Goal: Task Accomplishment & Management: Use online tool/utility

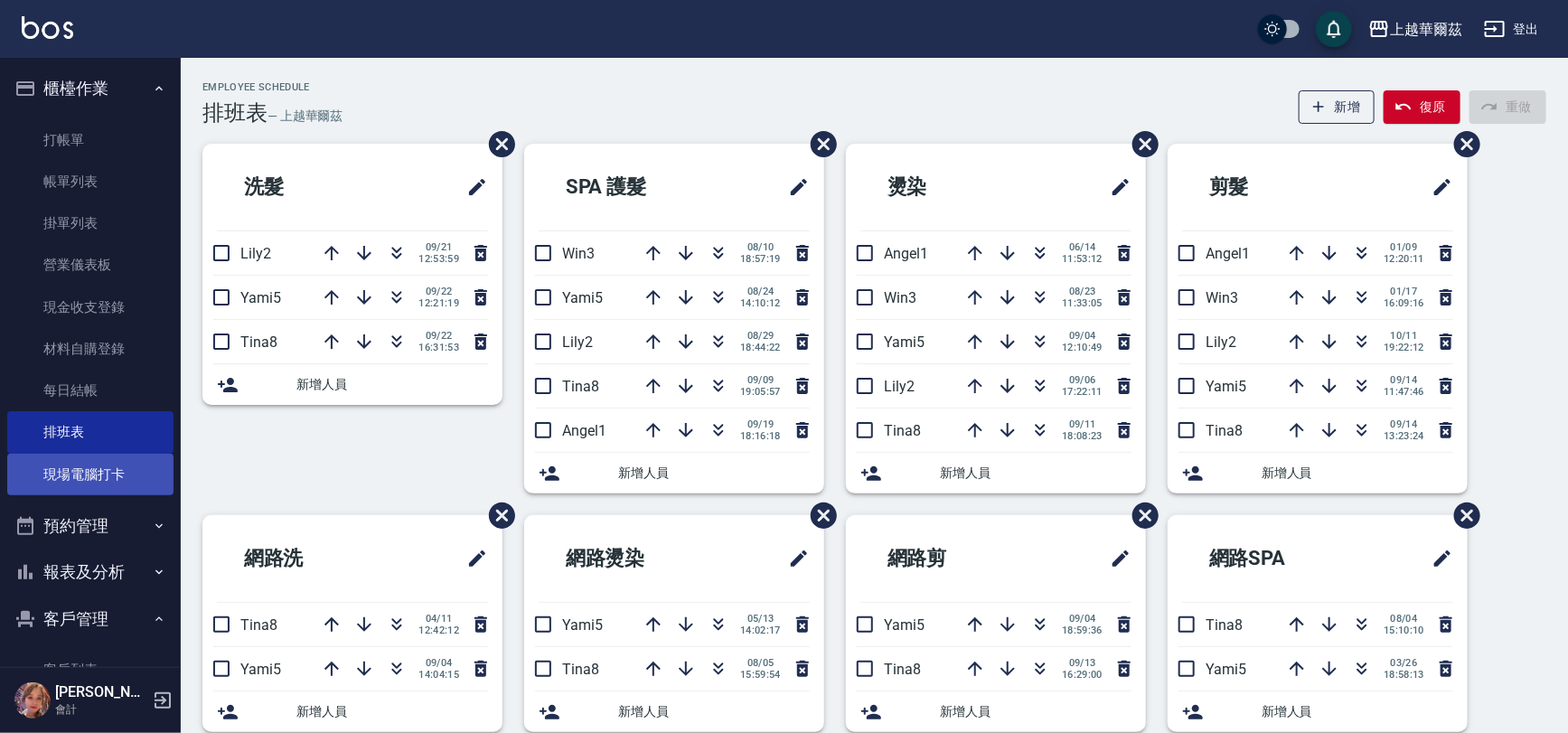
click at [87, 474] on link "現場電腦打卡" at bounding box center [90, 474] width 166 height 42
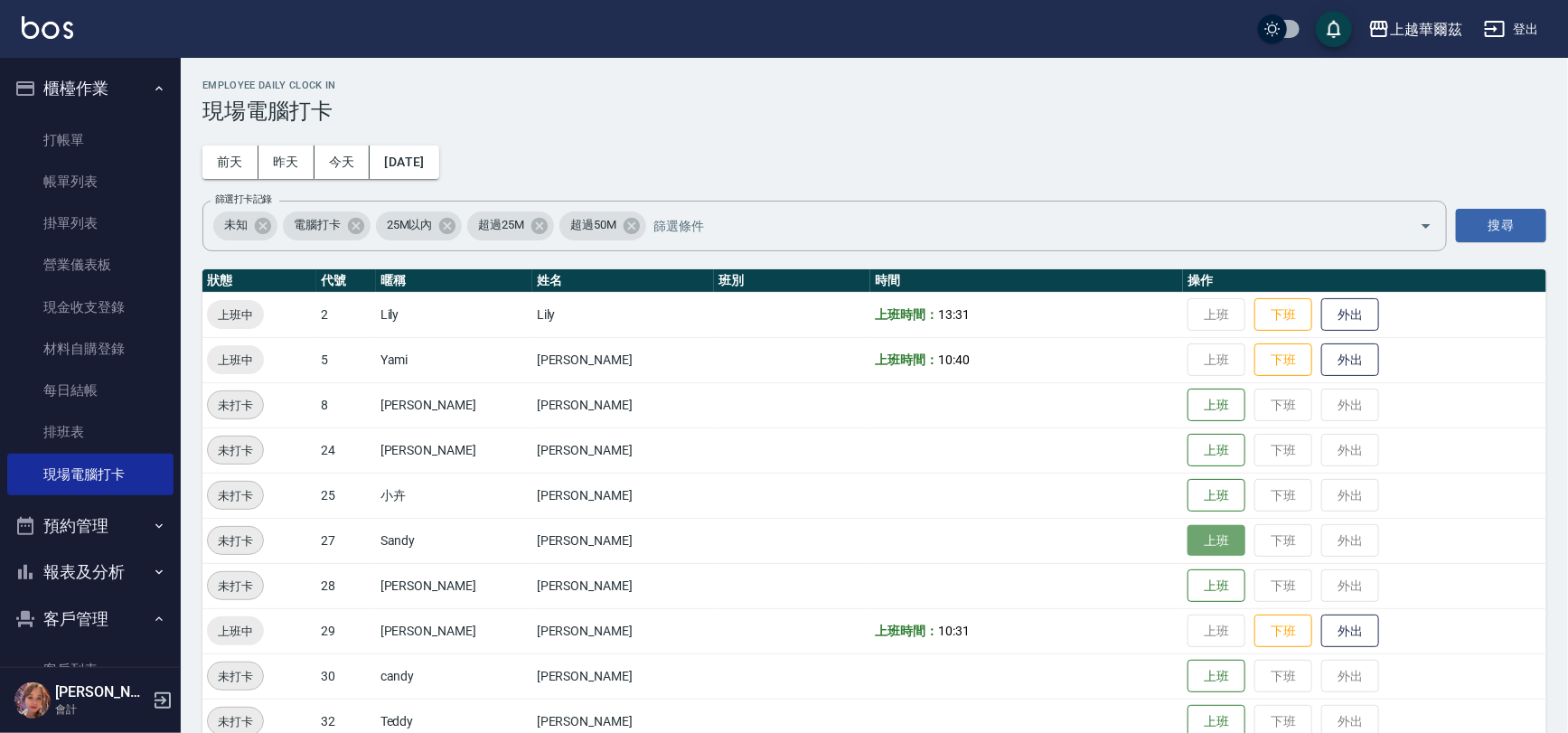
click at [1197, 534] on button "上班" at bounding box center [1216, 540] width 58 height 31
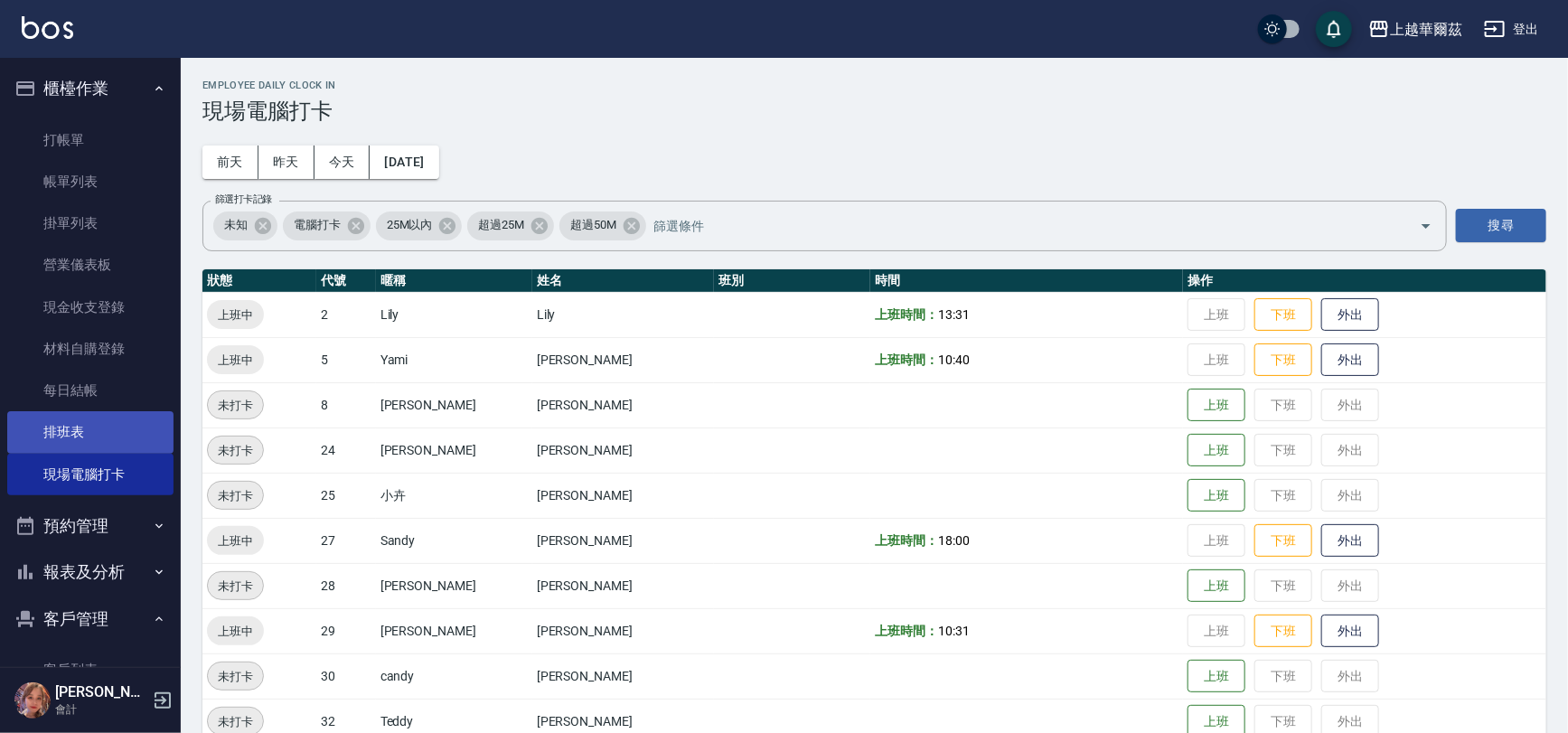
click at [30, 439] on link "排班表" at bounding box center [90, 432] width 166 height 42
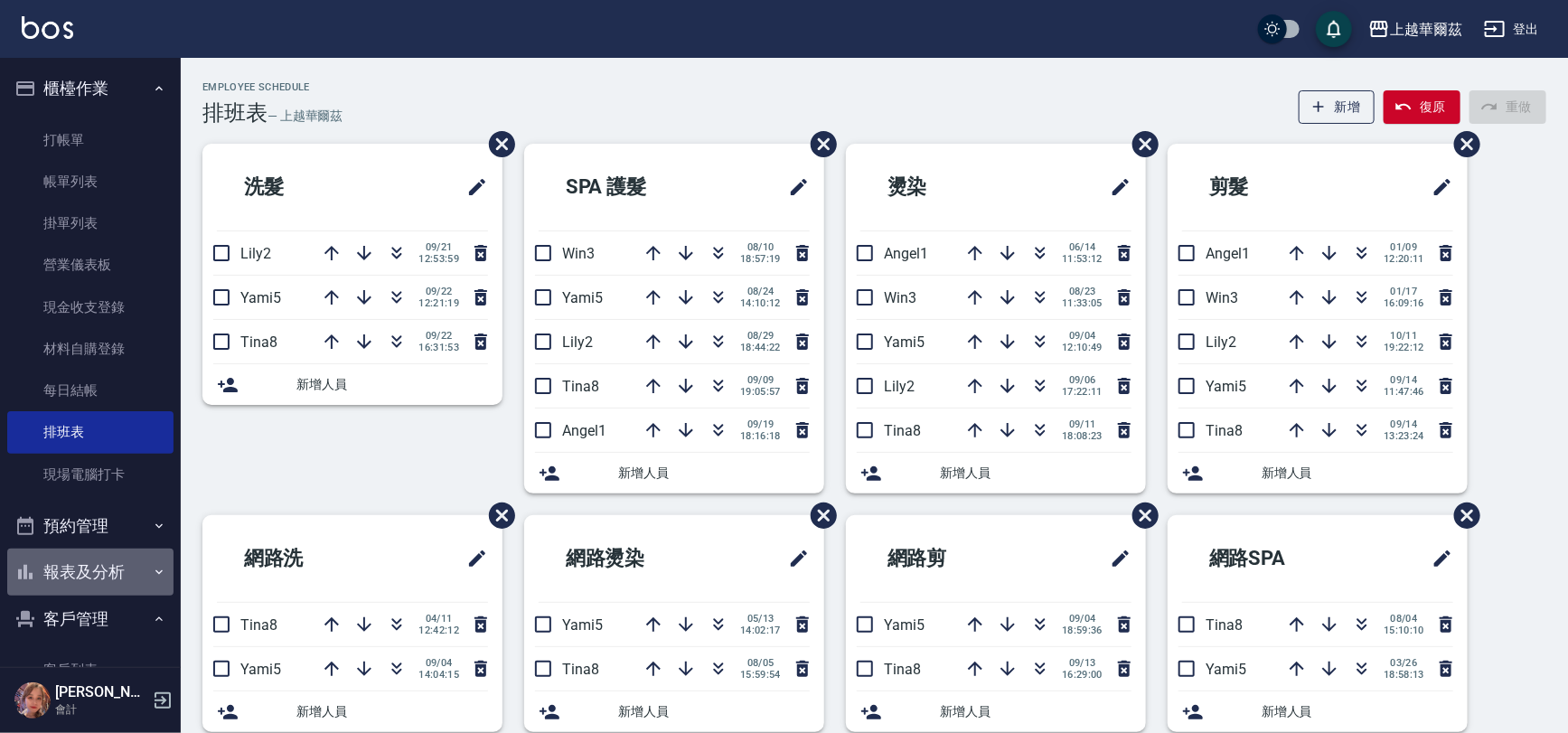
click at [154, 570] on icon "button" at bounding box center [158, 572] width 15 height 15
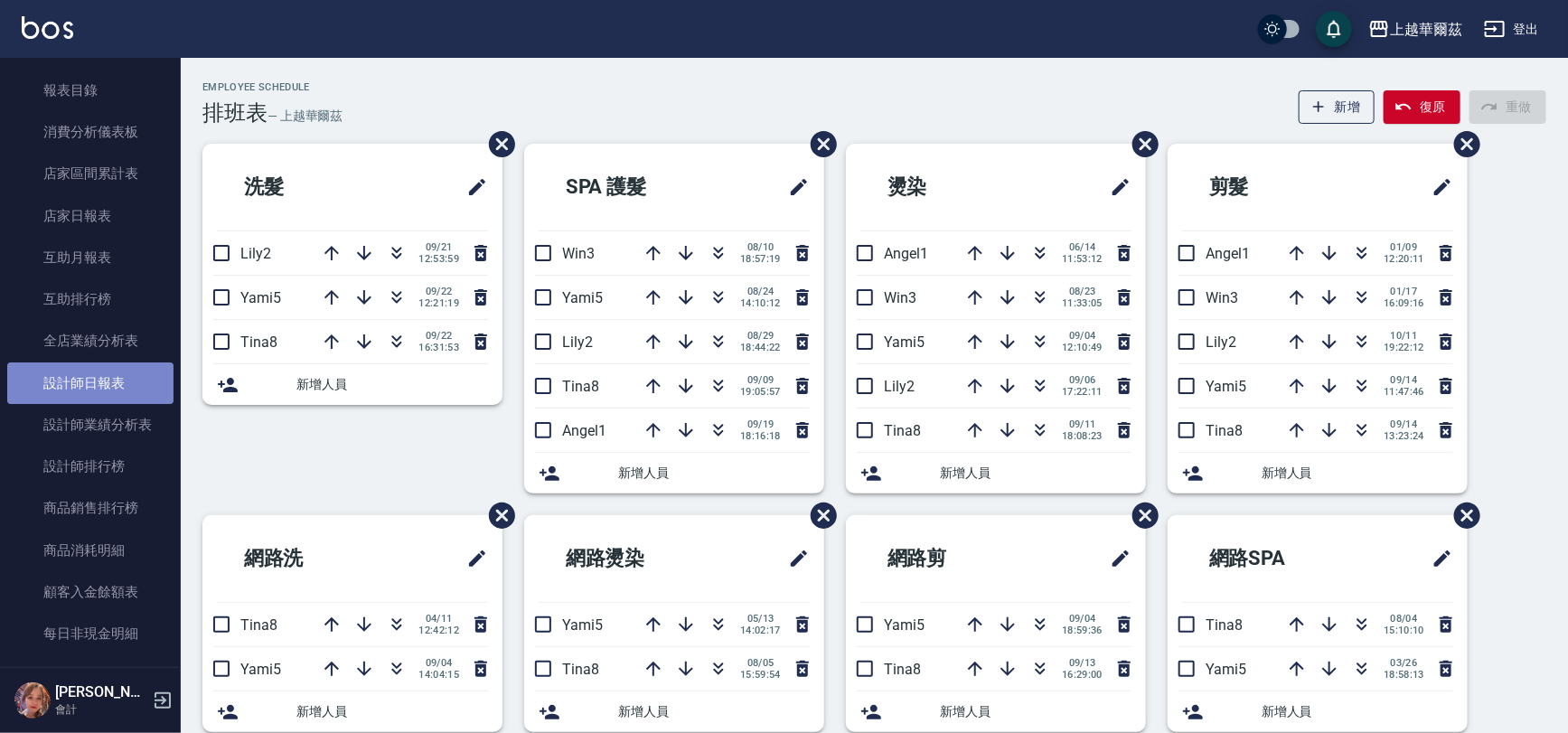
click at [99, 397] on link "設計師日報表" at bounding box center [90, 383] width 166 height 42
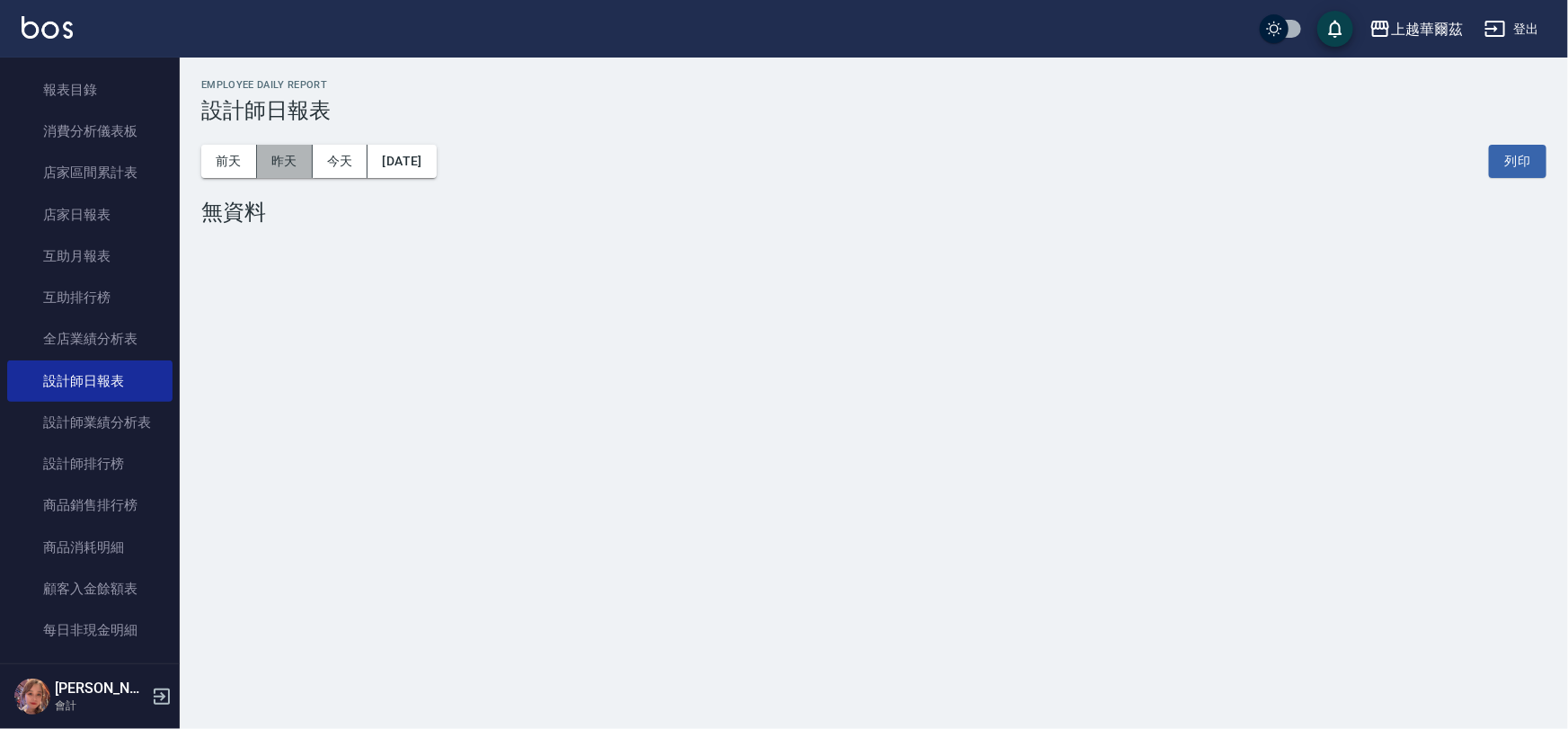
click at [279, 168] on button "昨天" at bounding box center [284, 161] width 55 height 33
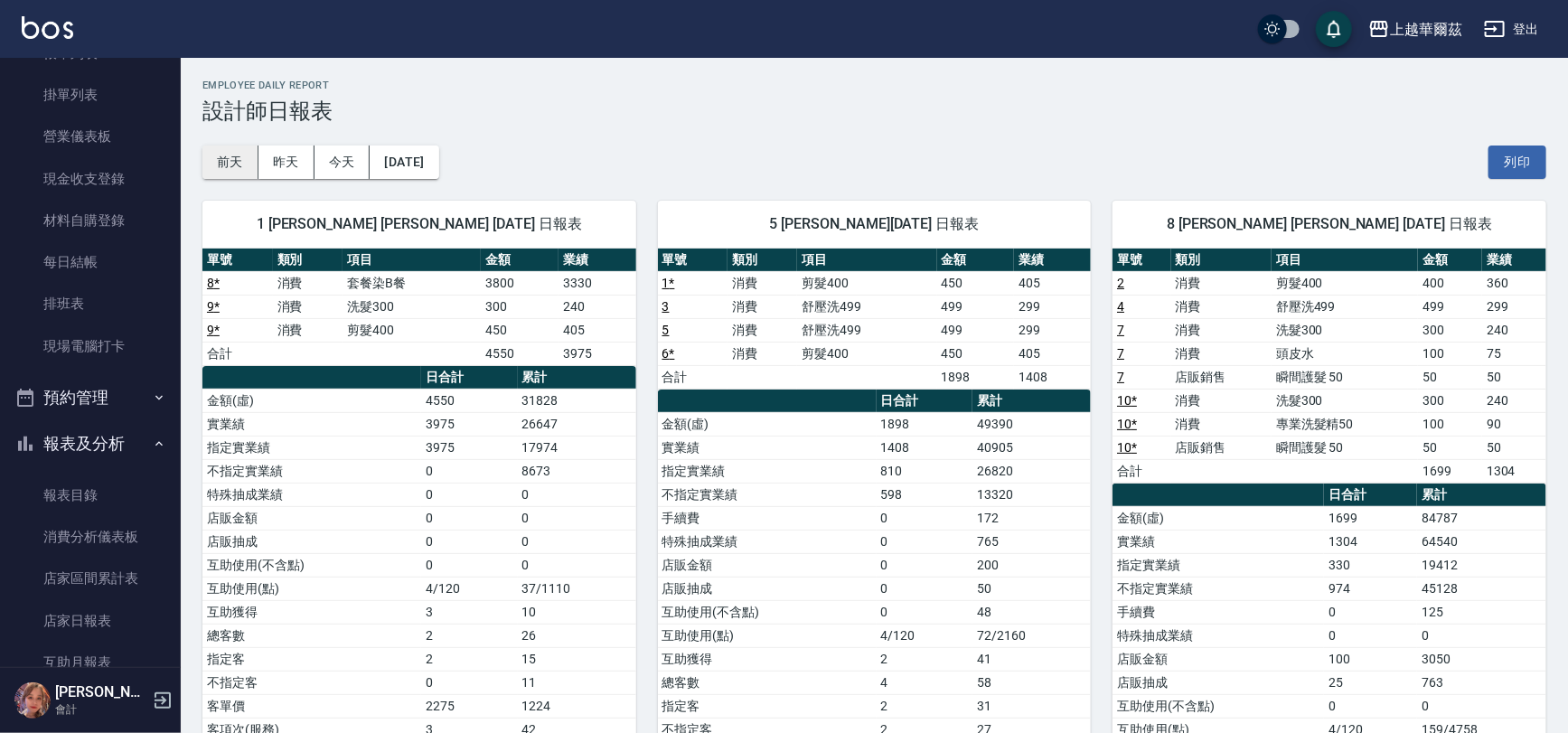
scroll to position [108, 0]
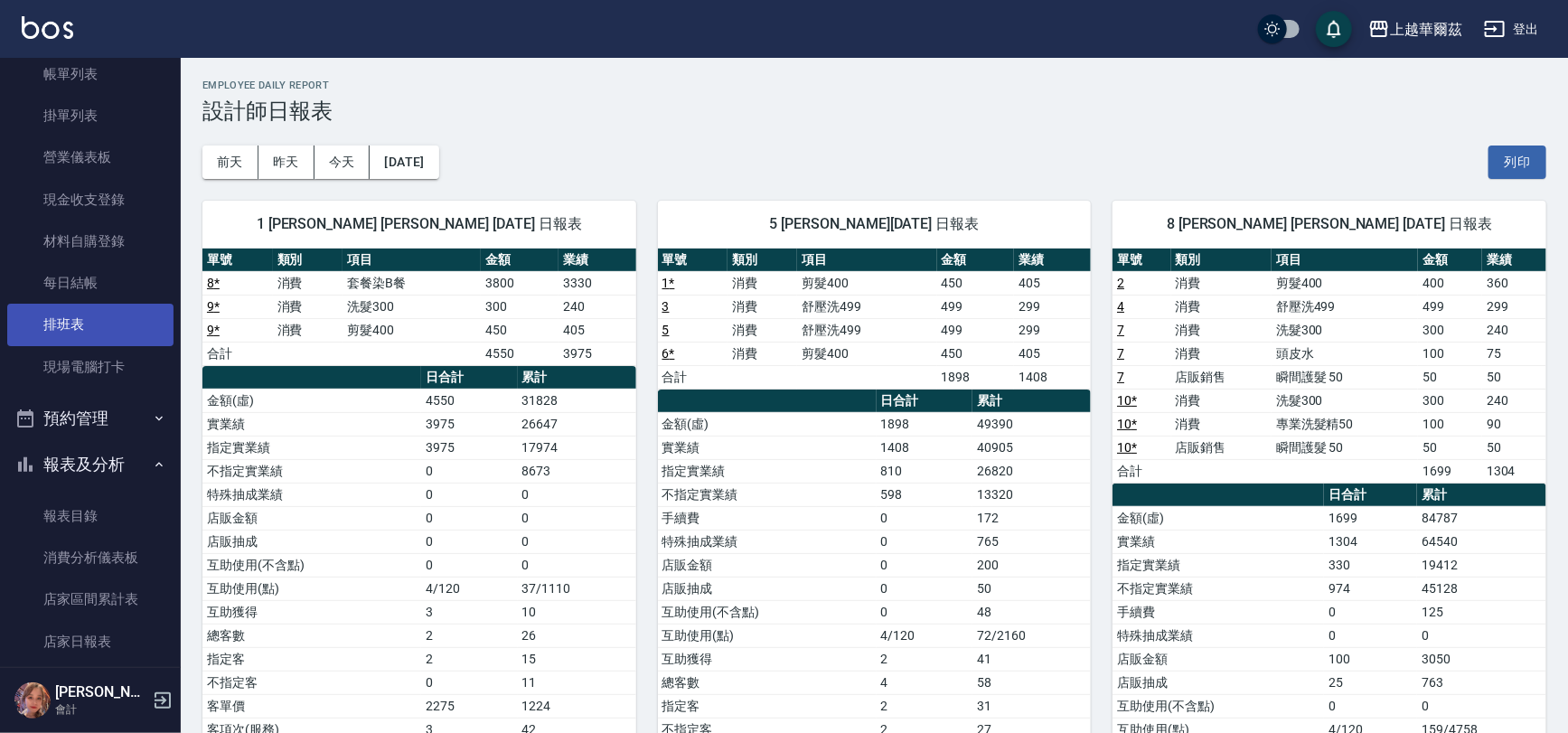
click at [128, 317] on link "排班表" at bounding box center [90, 324] width 166 height 42
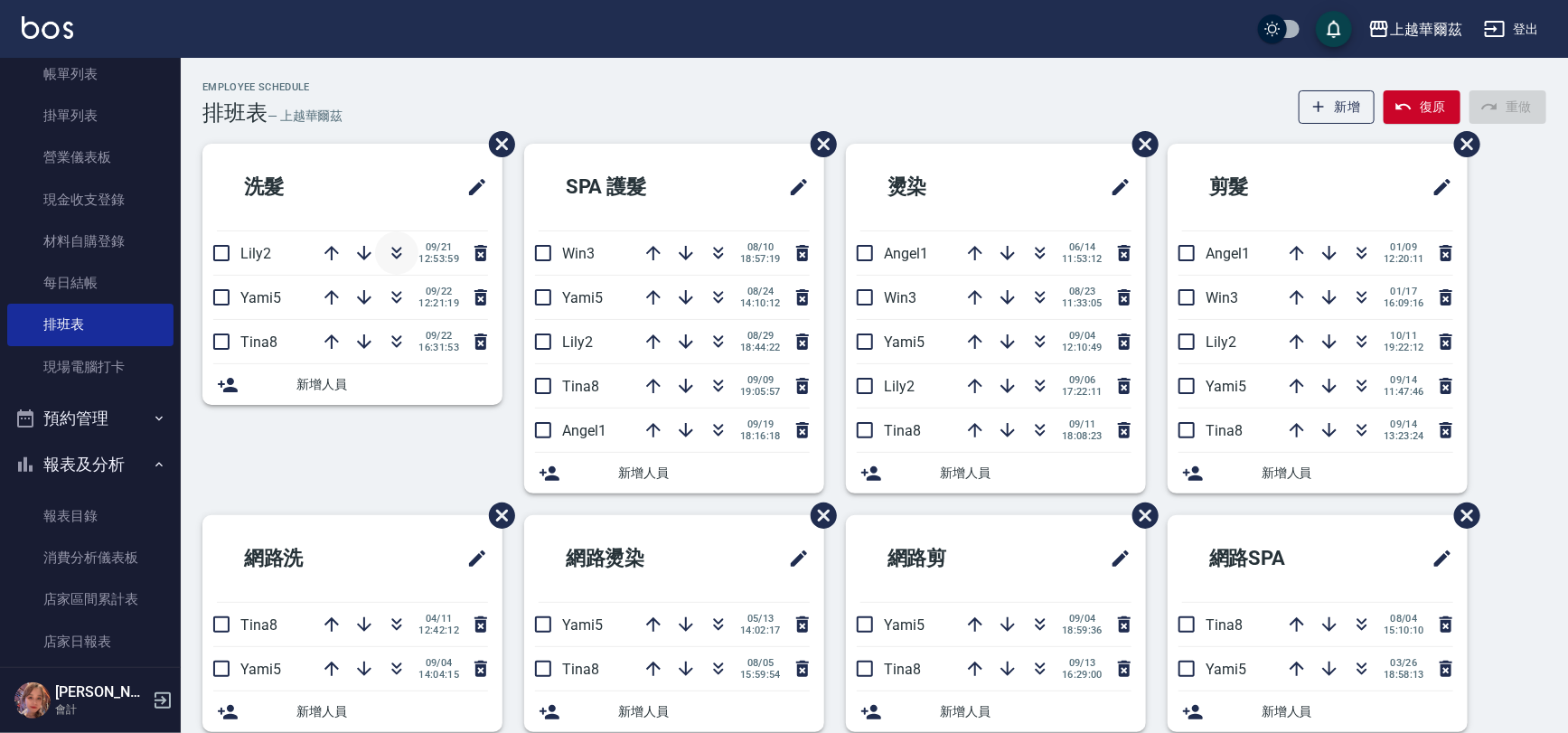
click at [392, 252] on icon "button" at bounding box center [397, 253] width 22 height 22
click at [114, 350] on link "現場電腦打卡" at bounding box center [90, 366] width 166 height 42
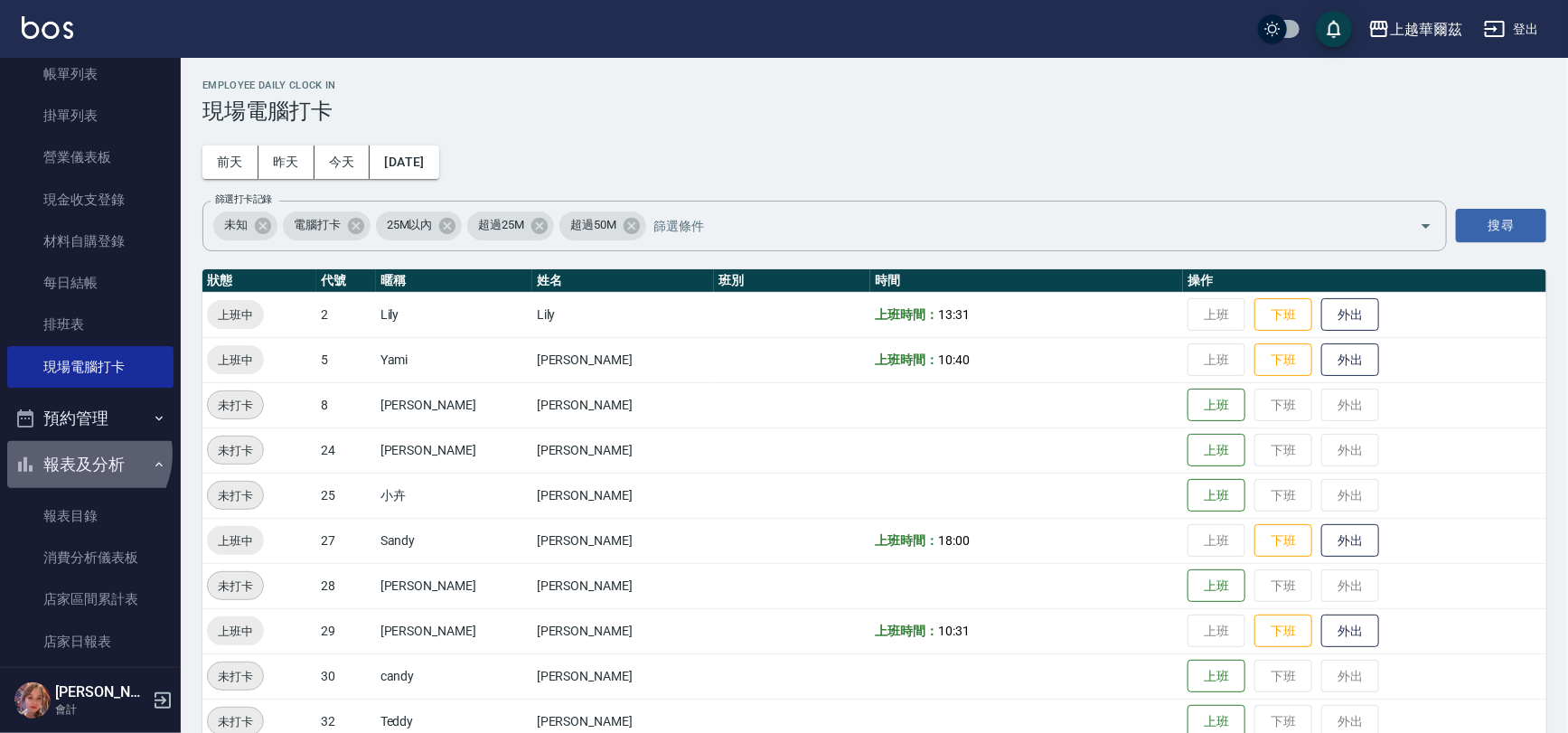
click at [84, 453] on button "報表及分析" at bounding box center [90, 464] width 166 height 47
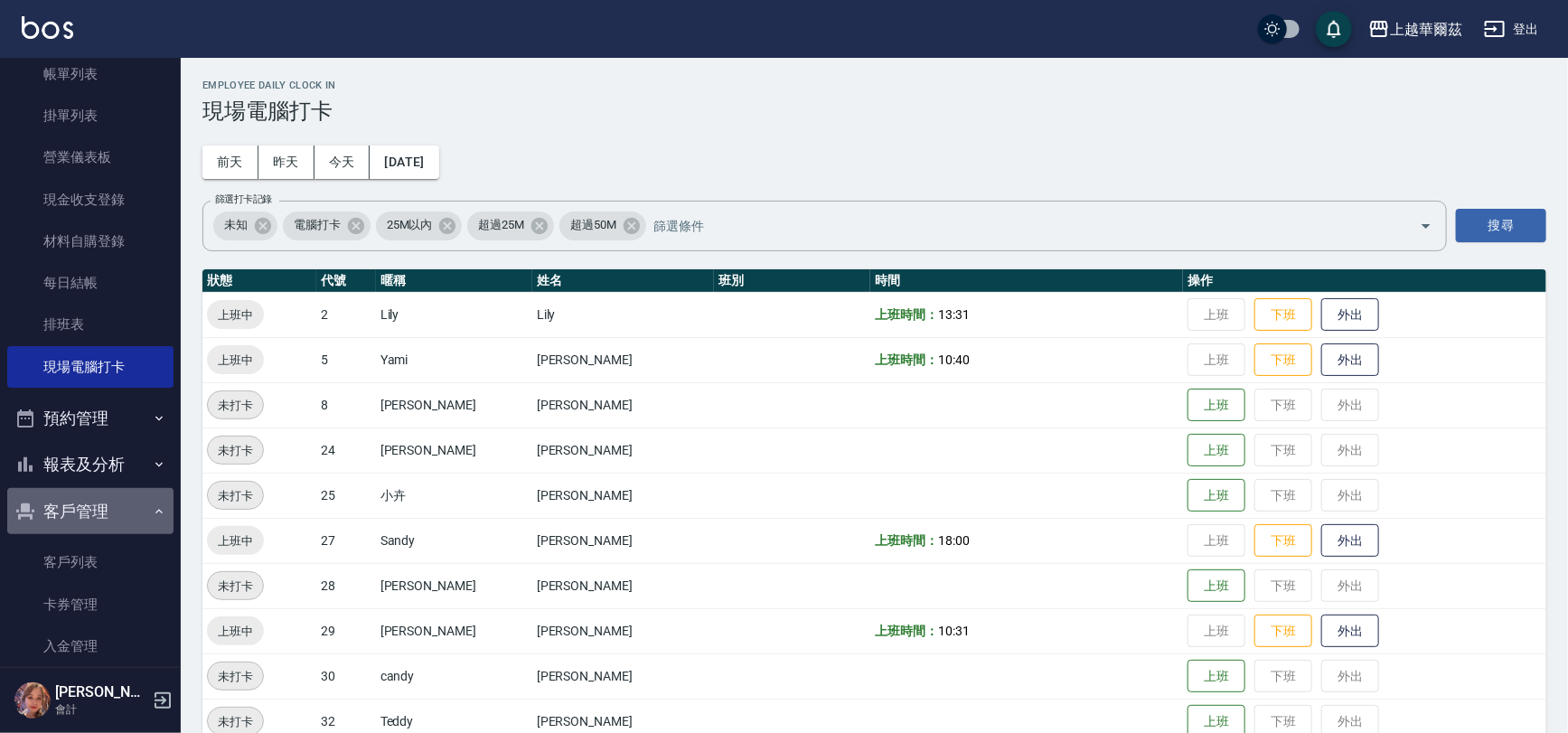
click at [102, 497] on button "客戶管理" at bounding box center [90, 511] width 166 height 47
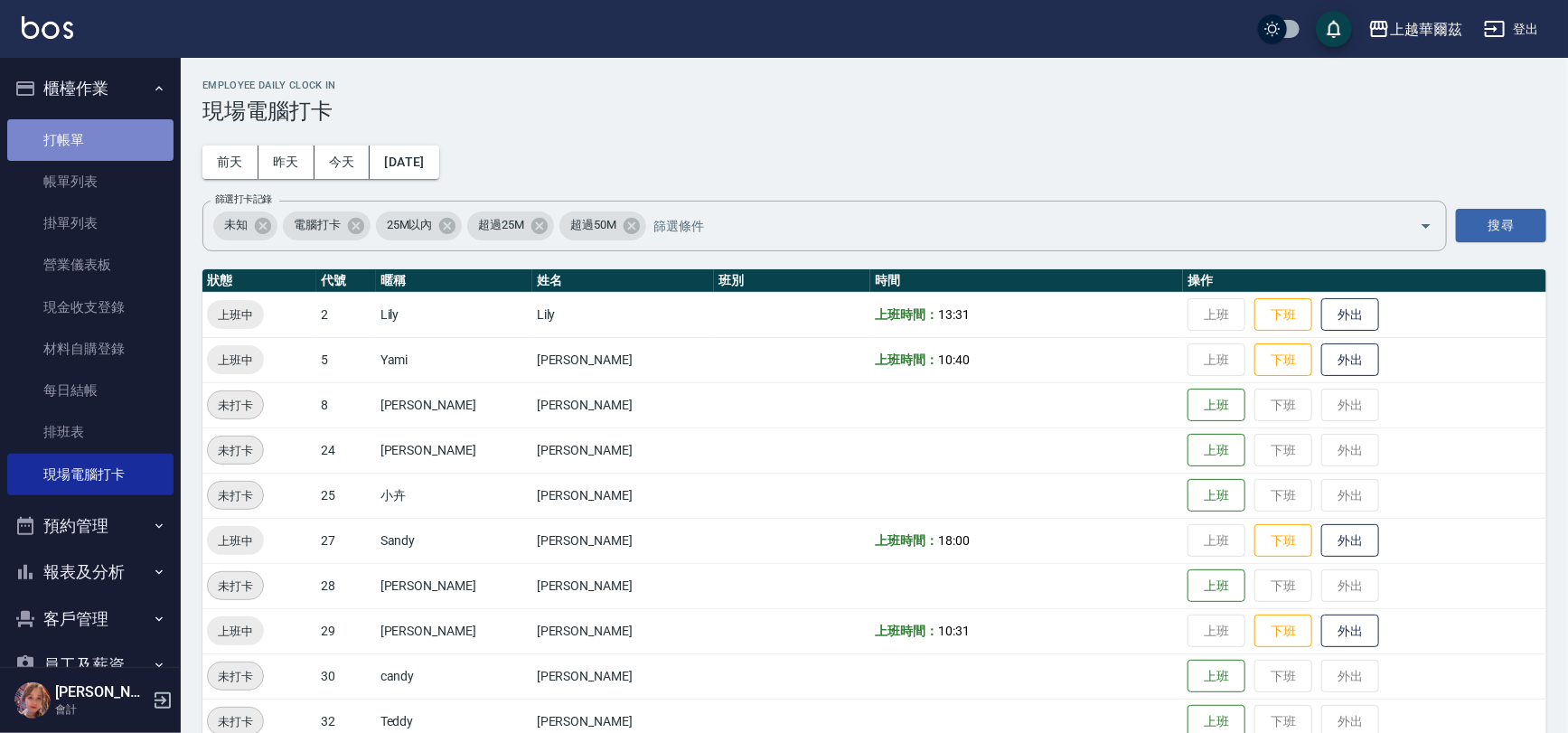
click at [97, 134] on link "打帳單" at bounding box center [90, 140] width 166 height 42
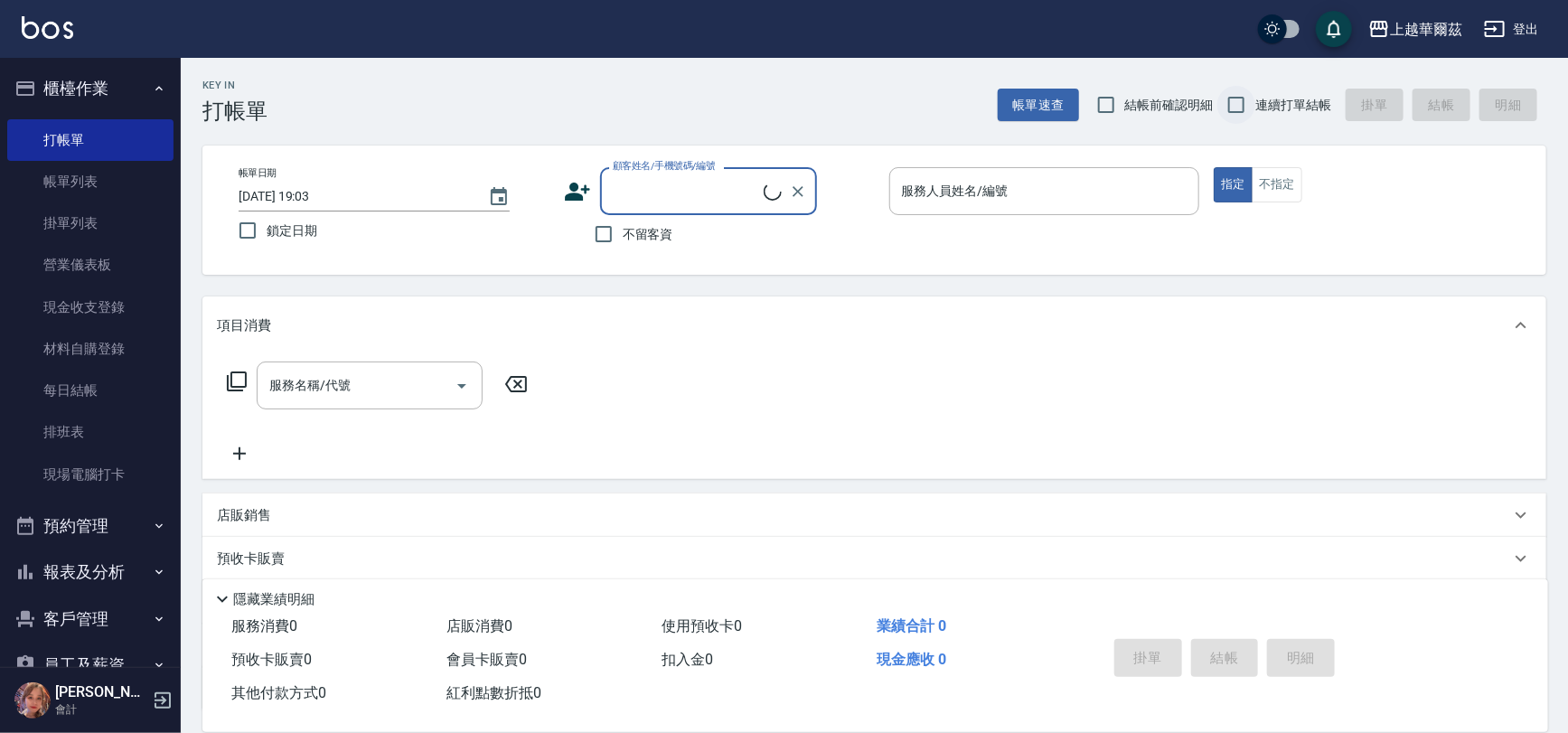
click at [1246, 102] on input "連續打單結帳" at bounding box center [1236, 105] width 38 height 38
checkbox input "true"
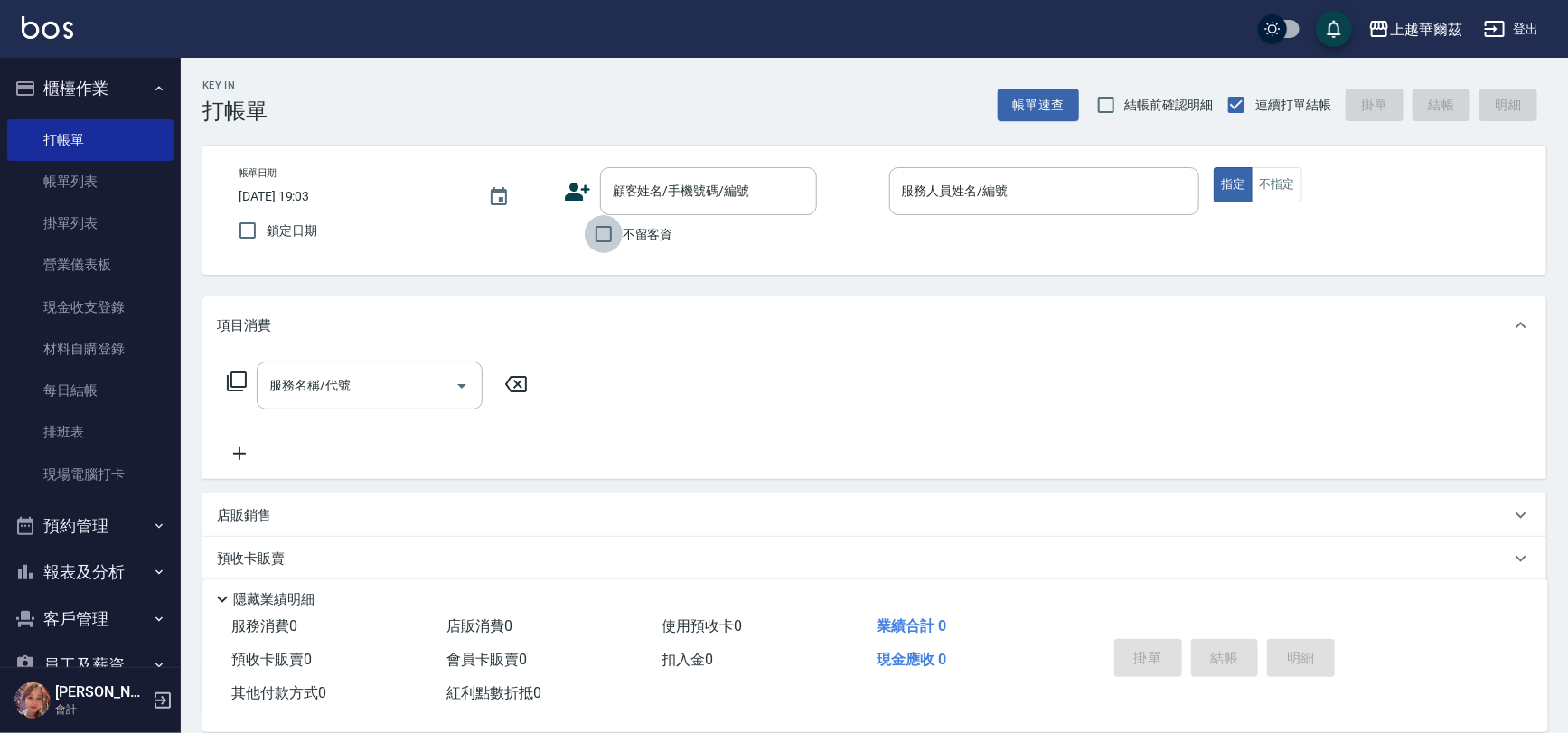
click at [596, 237] on input "不留客資" at bounding box center [603, 234] width 38 height 38
checkbox input "true"
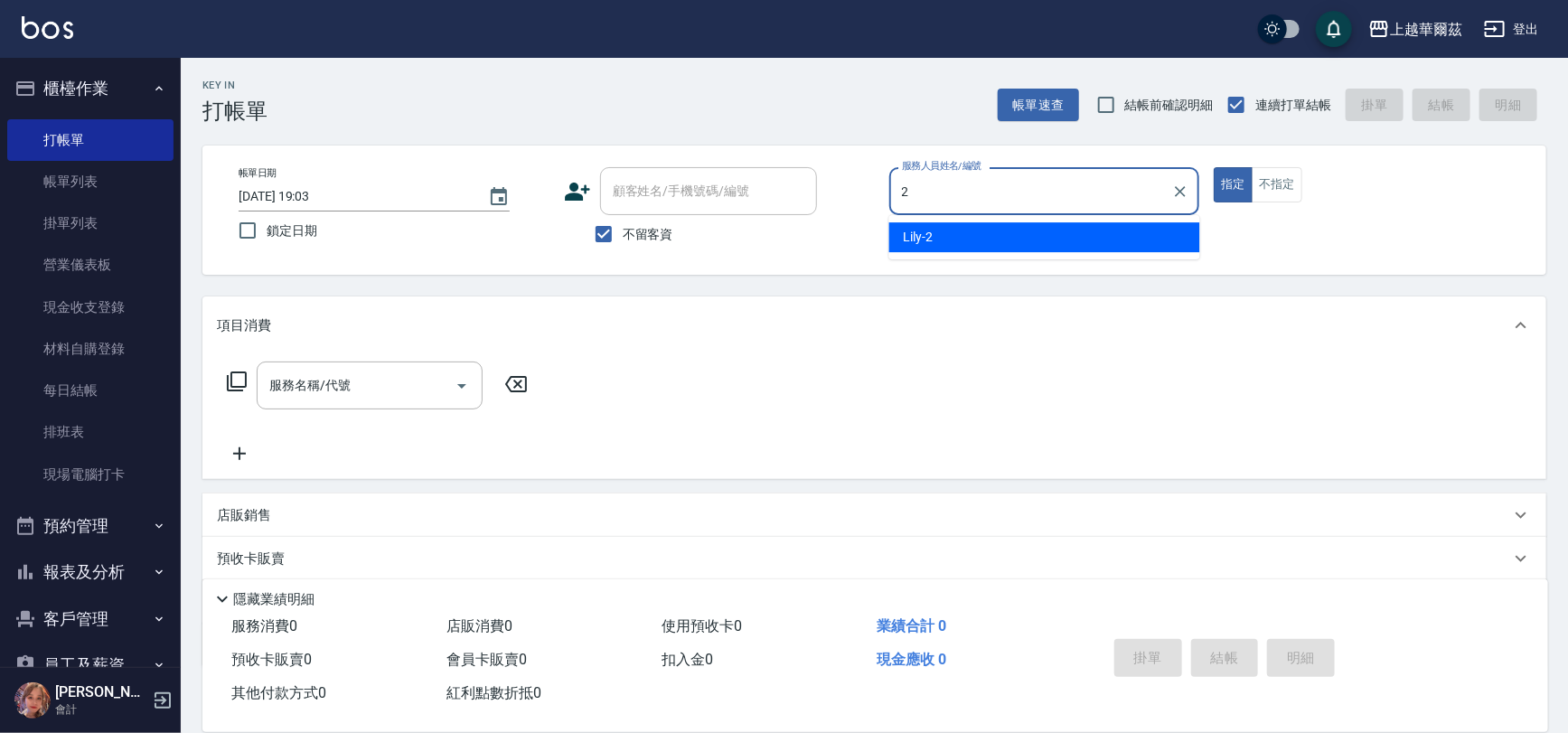
type input "2"
type button "true"
type input "Lily-2"
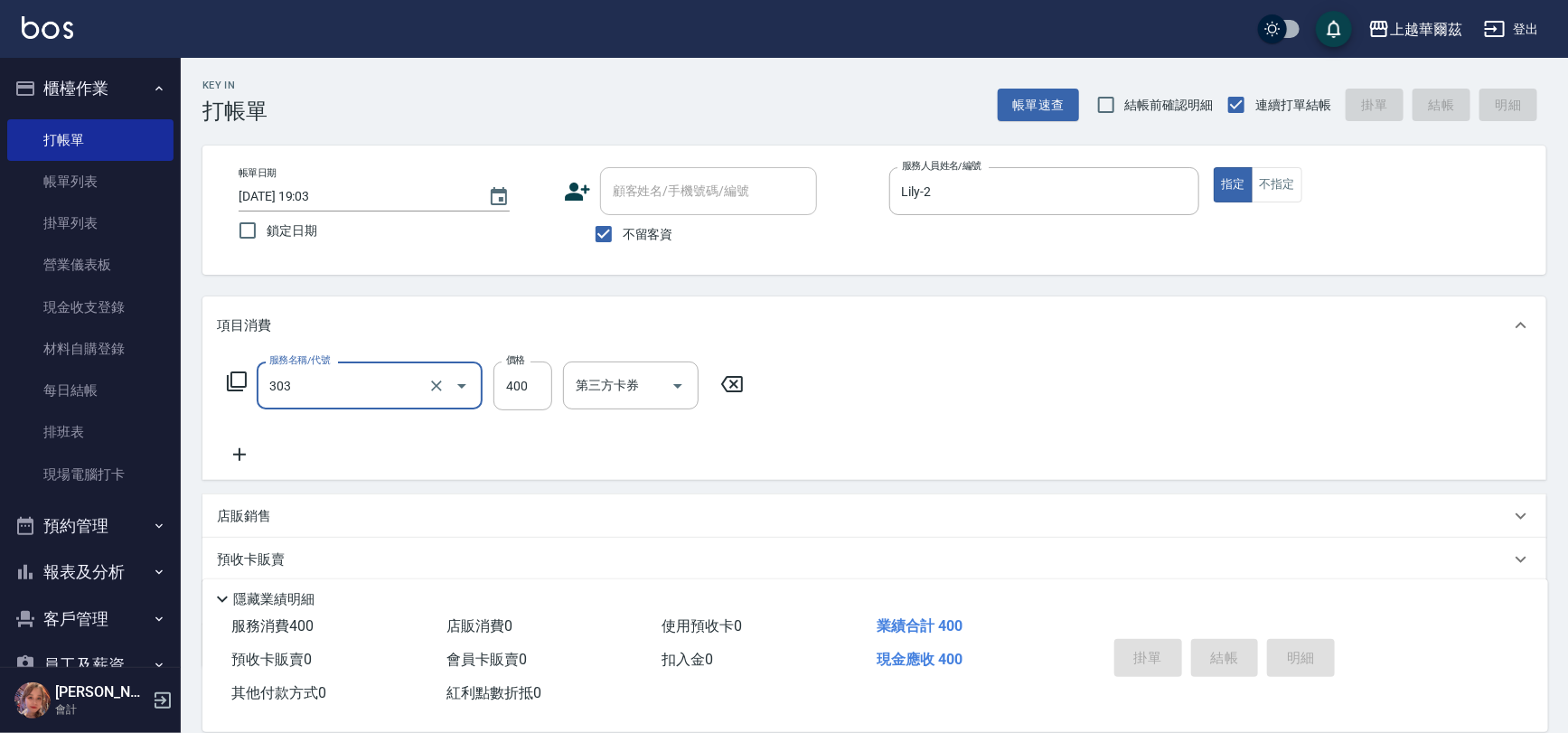
type input "303"
type input "[DATE] 19:04"
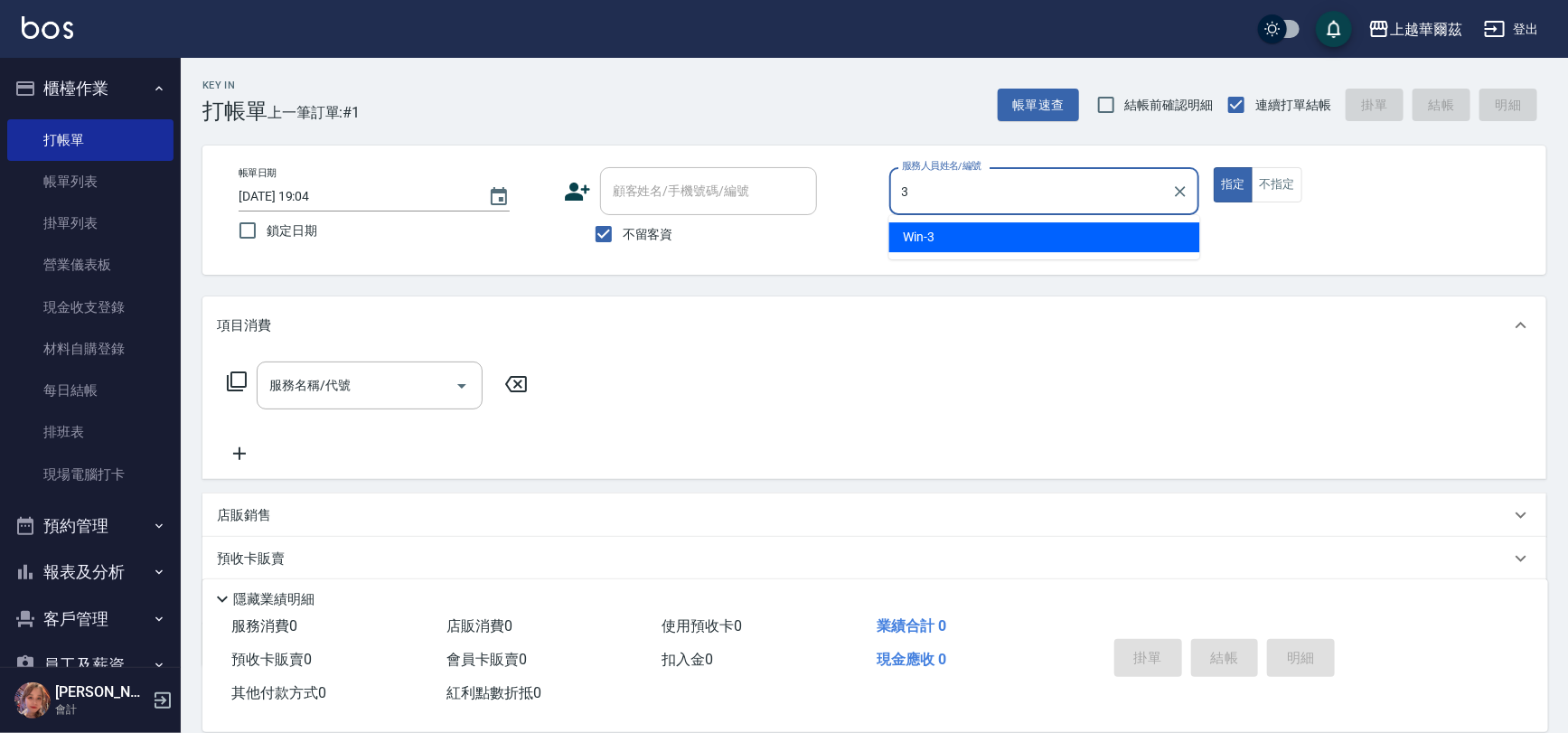
type input "Win-3"
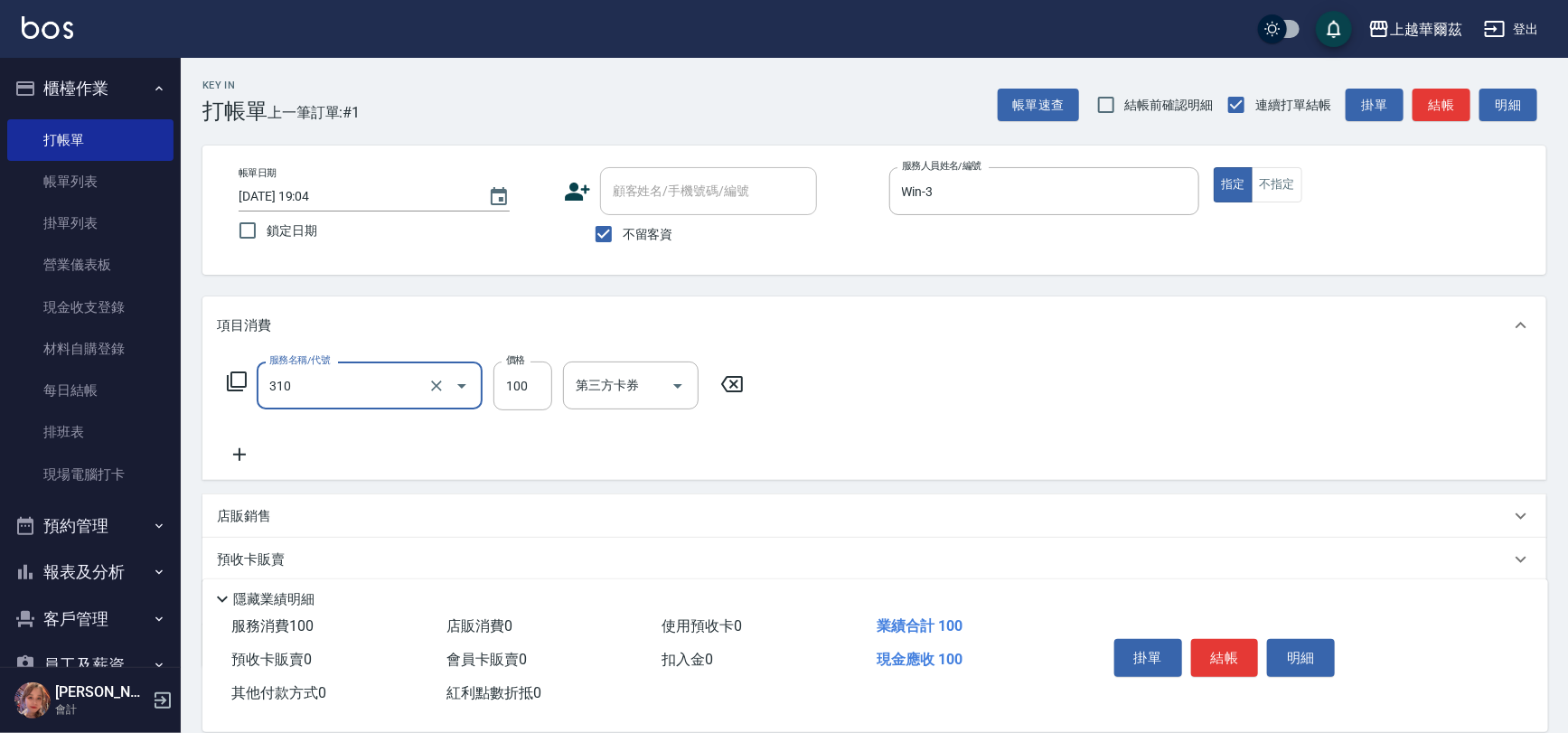
type input "瀏海100(310)"
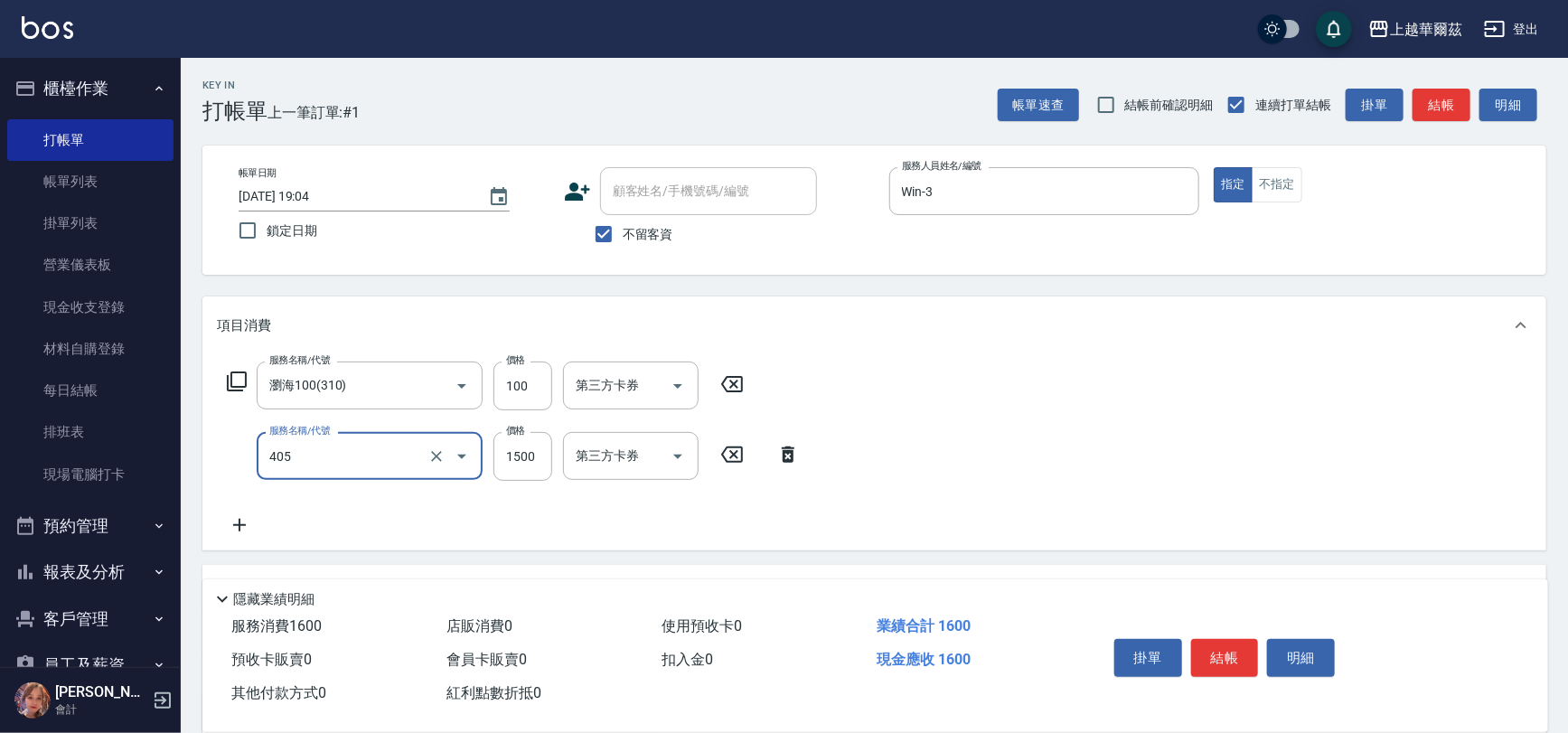
type input "染1500(405)"
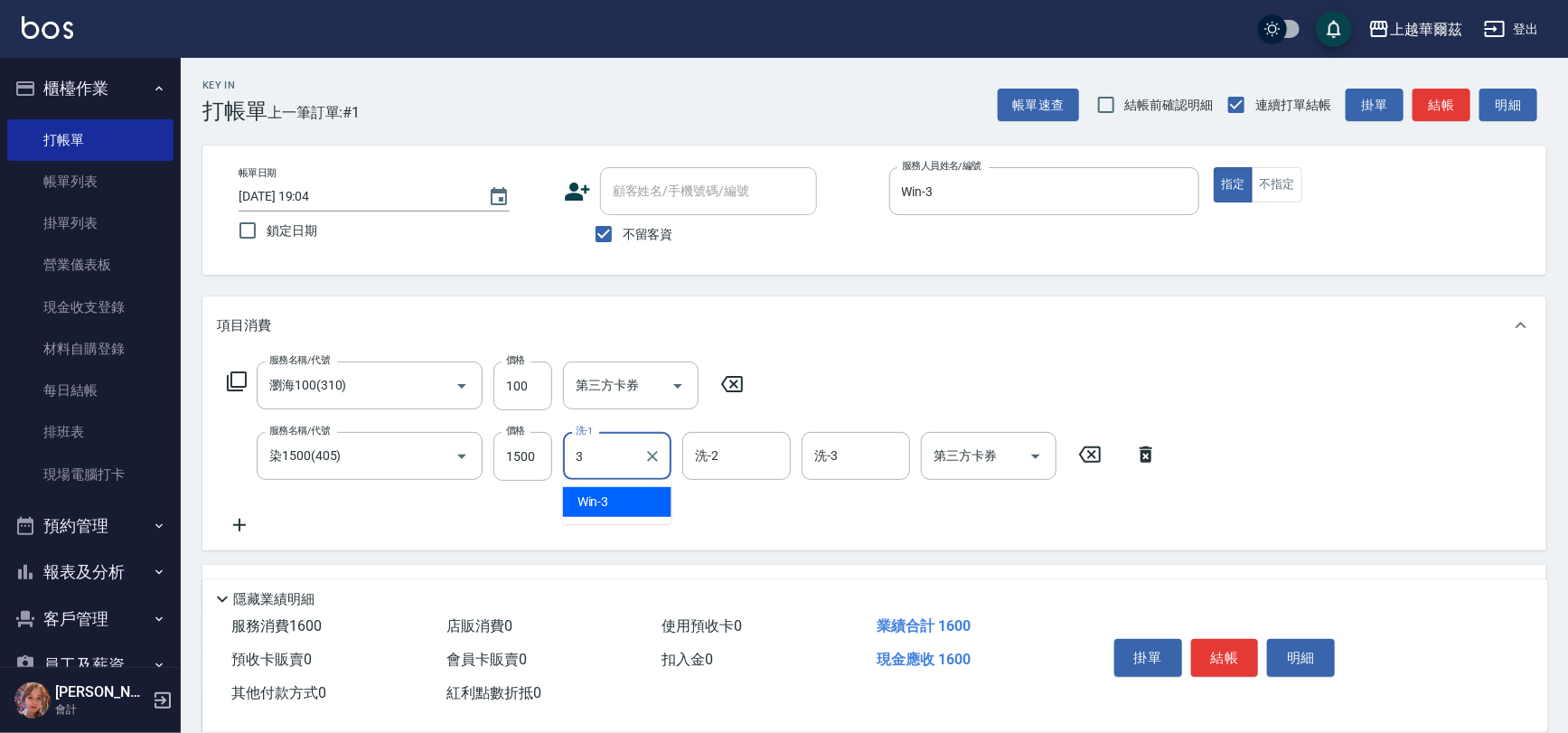
type input "Win-3"
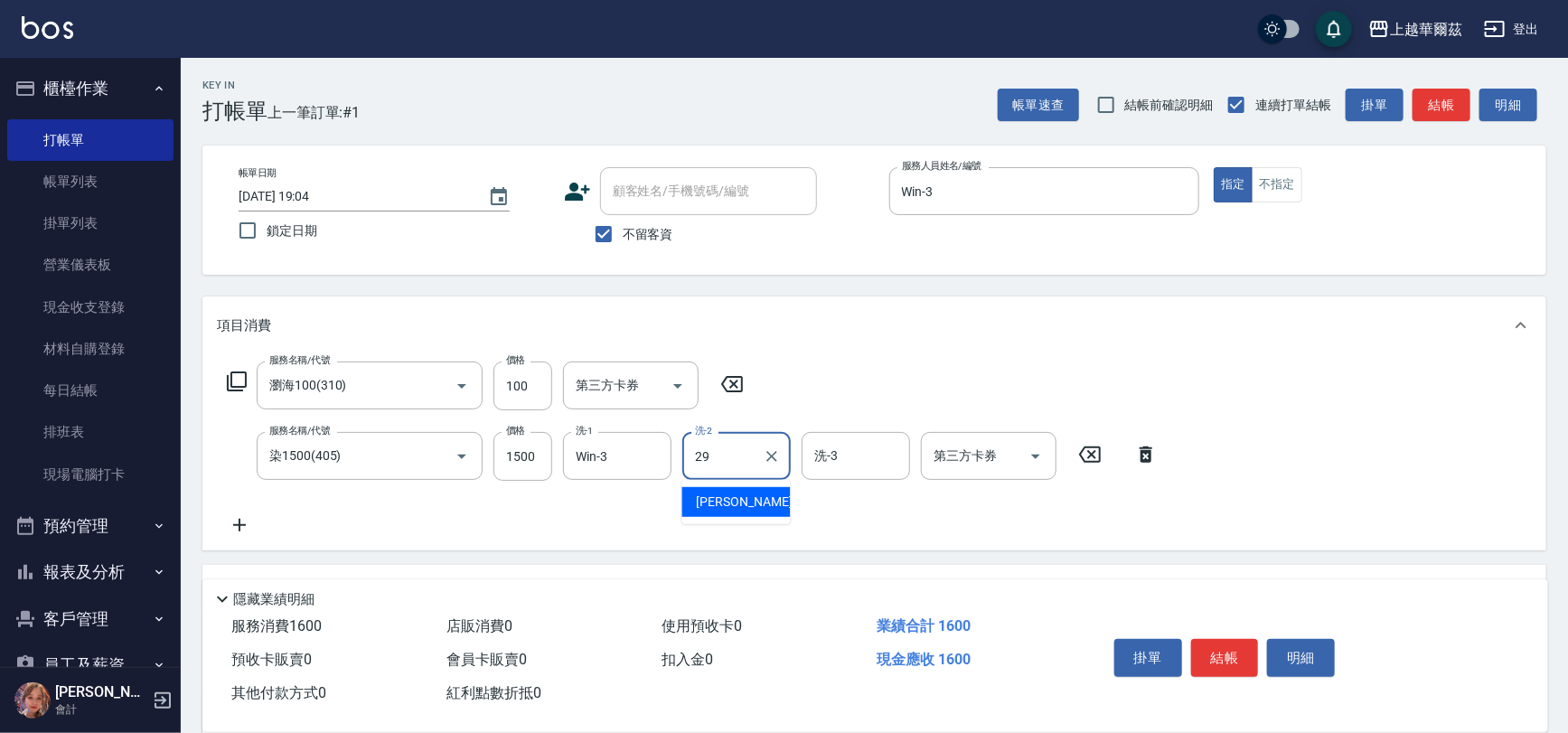
type input "[PERSON_NAME]-29"
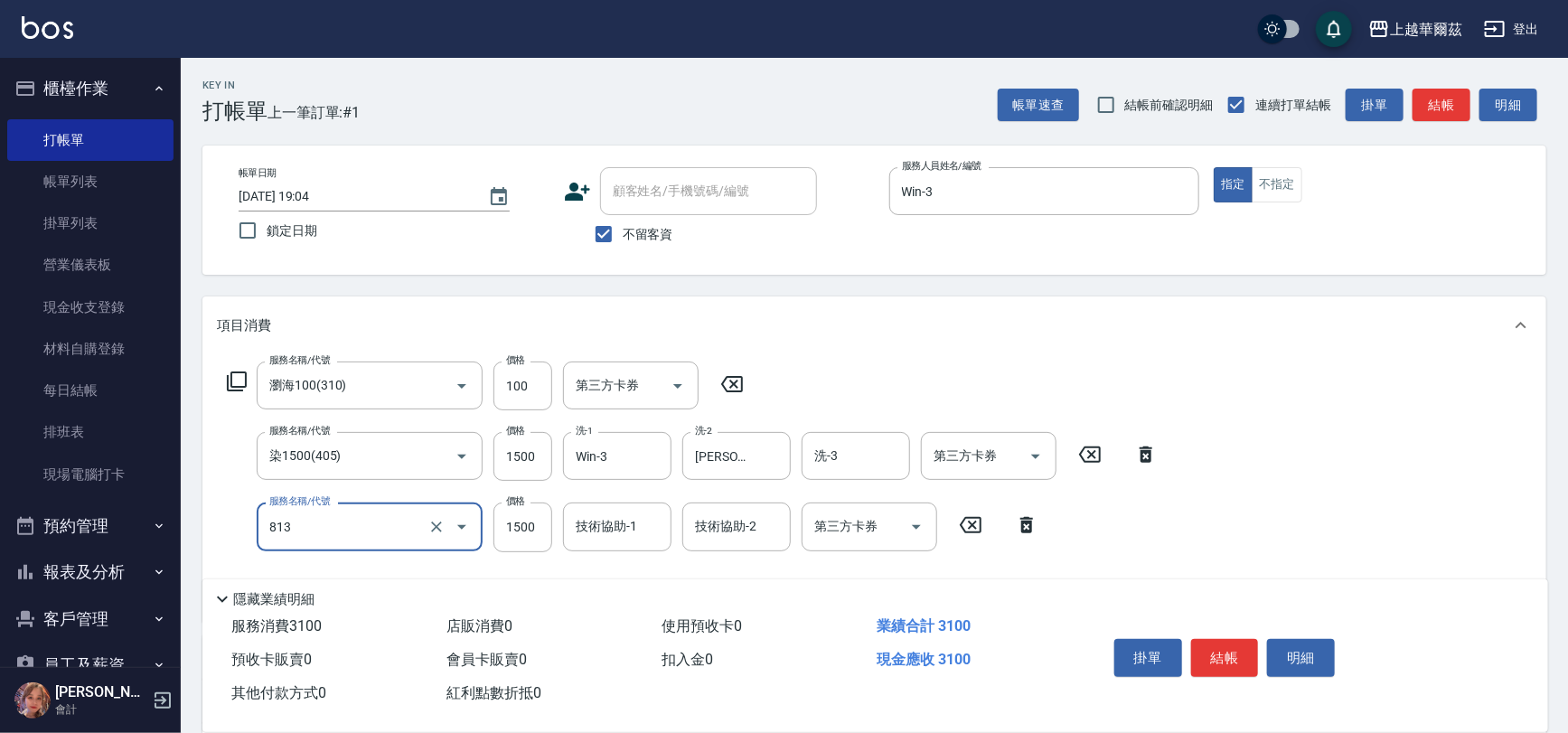
type input "死海礦泥單次1500(813)"
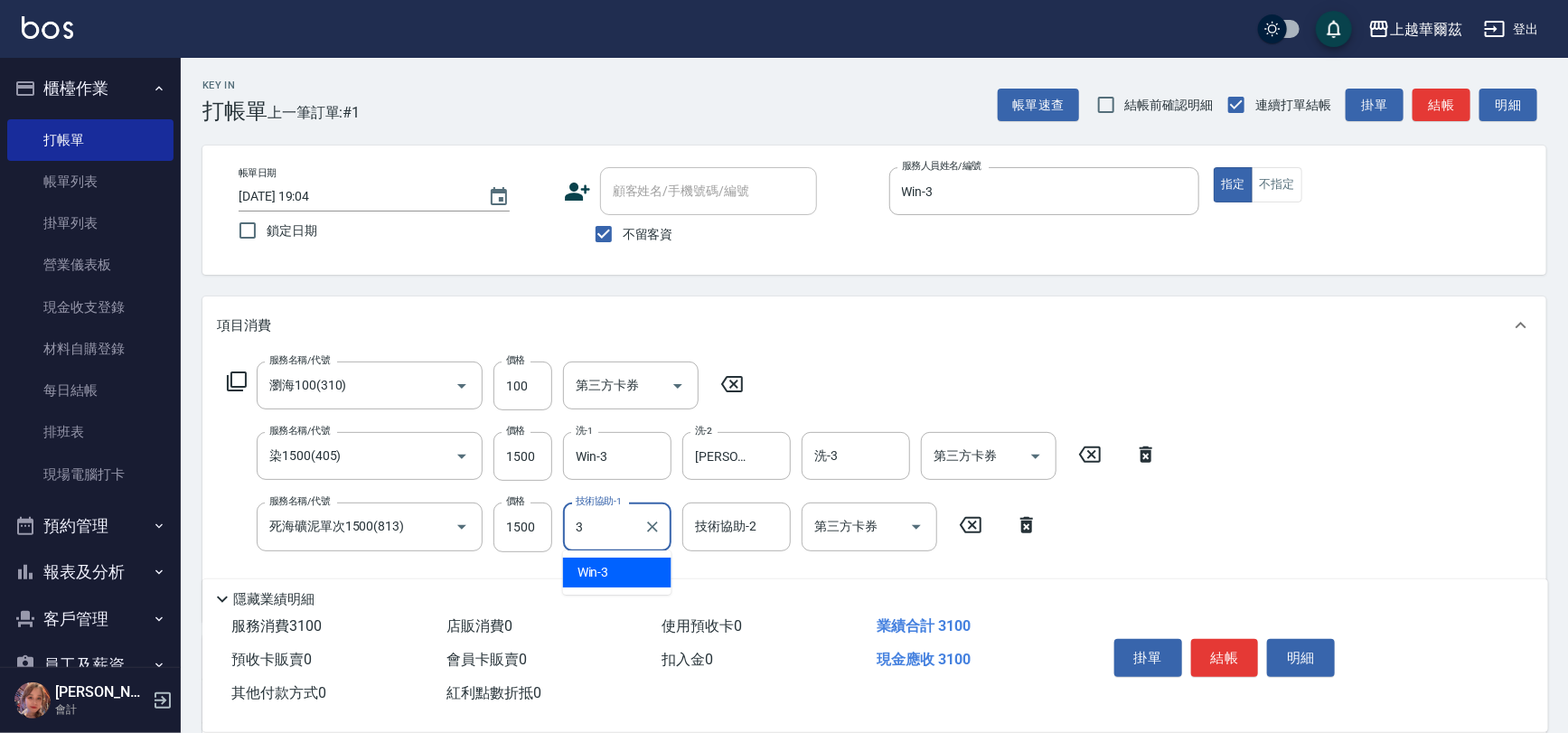
type input "Win-3"
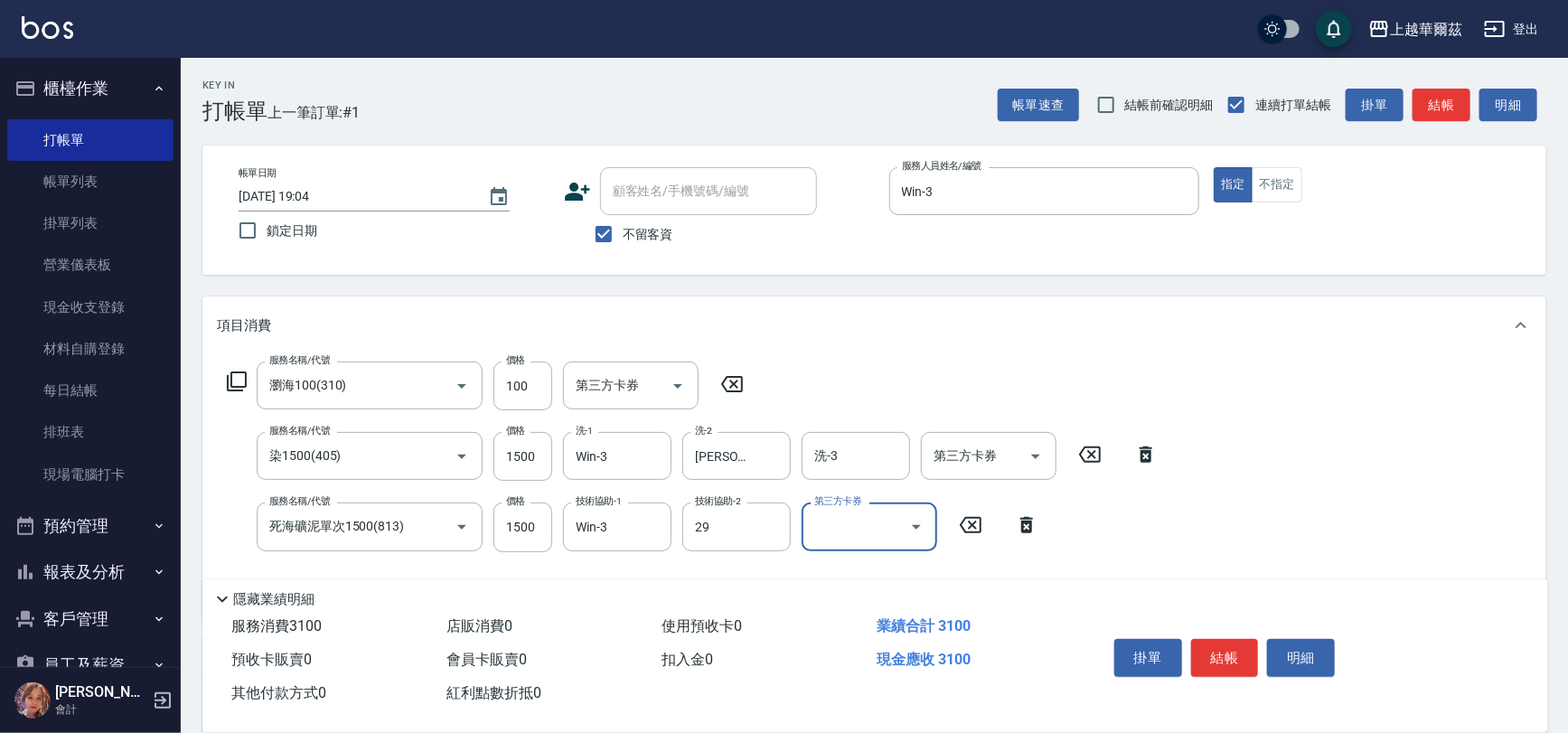
type input "[PERSON_NAME]-29"
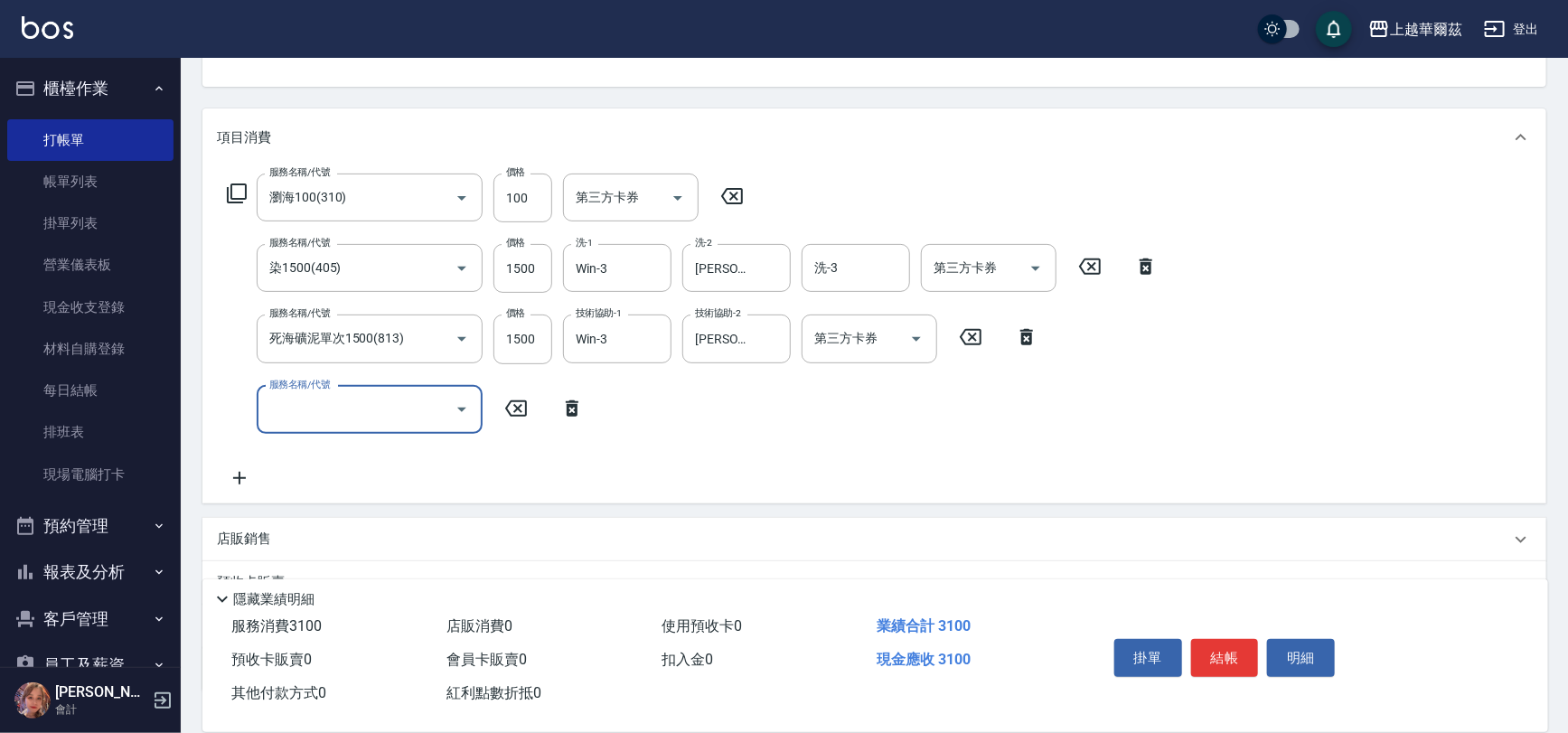
scroll to position [316, 0]
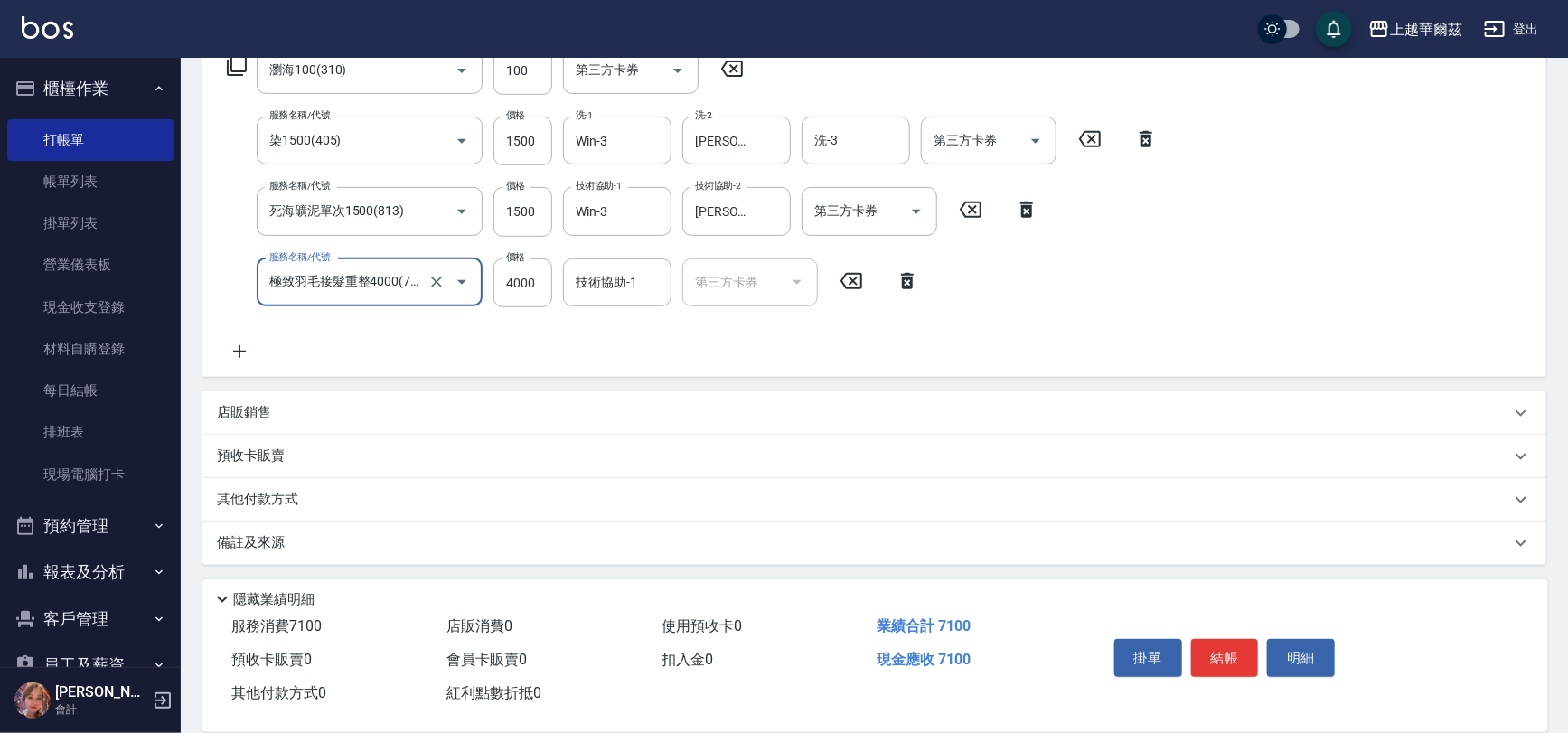
type input "極致羽毛接髮重整4000(714)"
type input "3000"
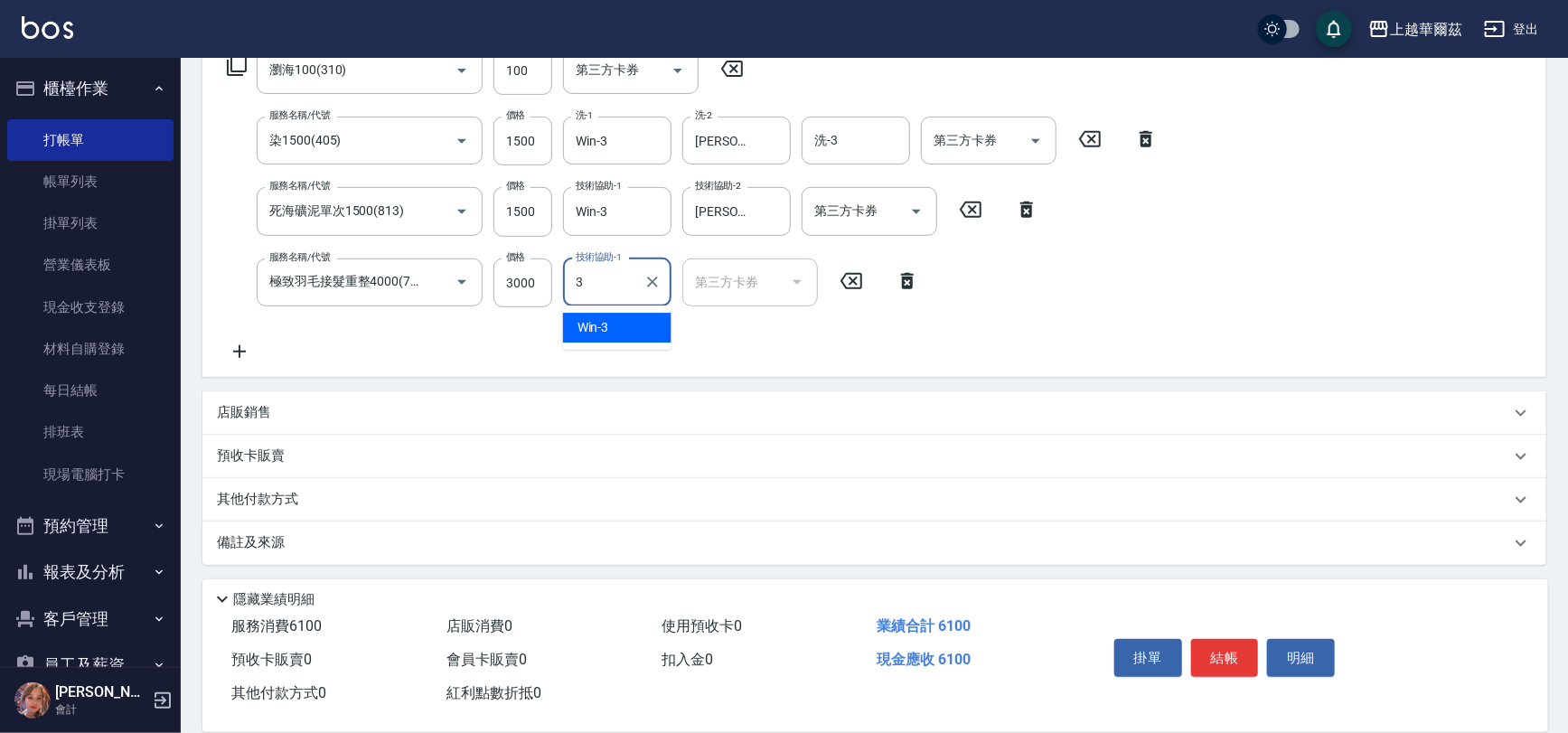
type input "Win-3"
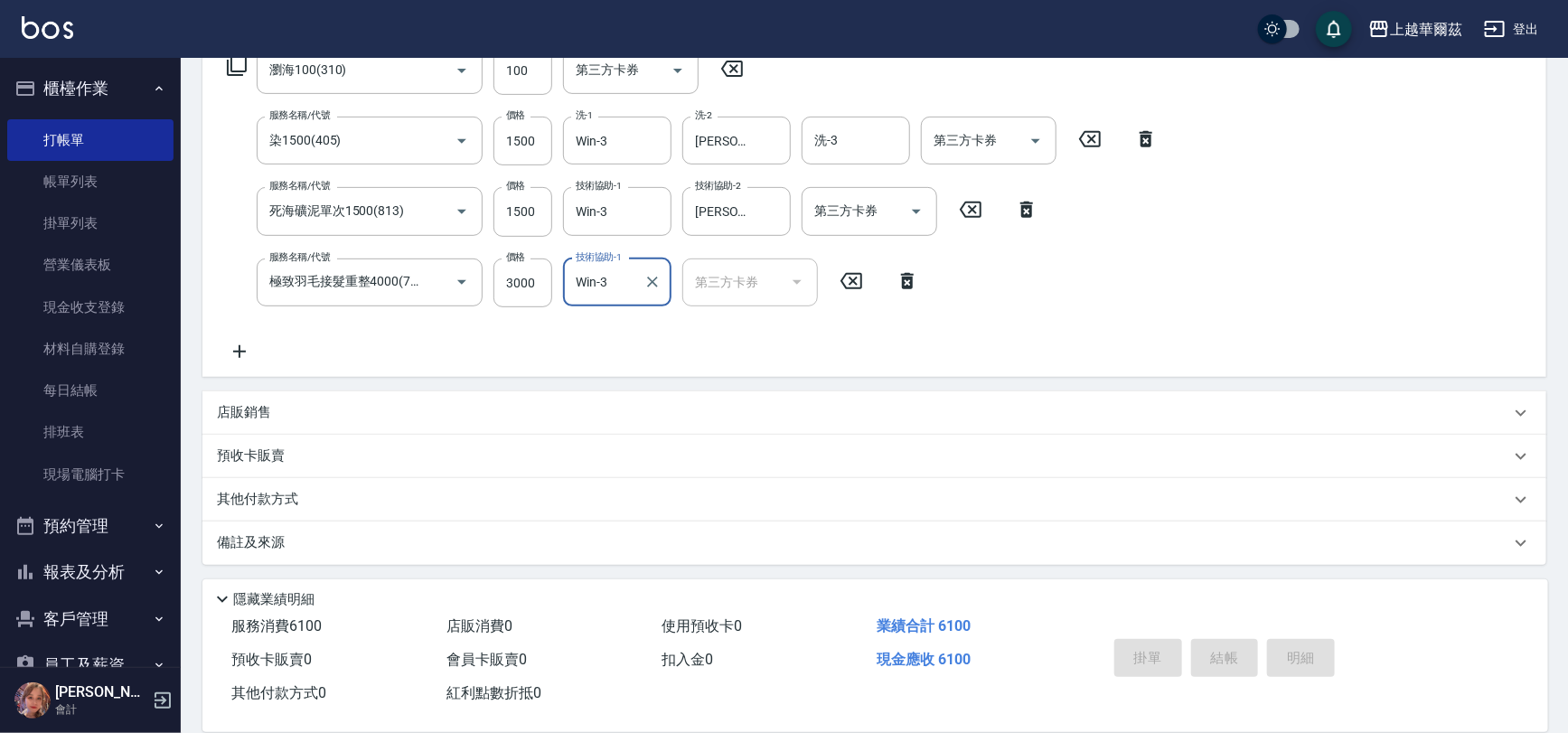
type input "[DATE] 19:05"
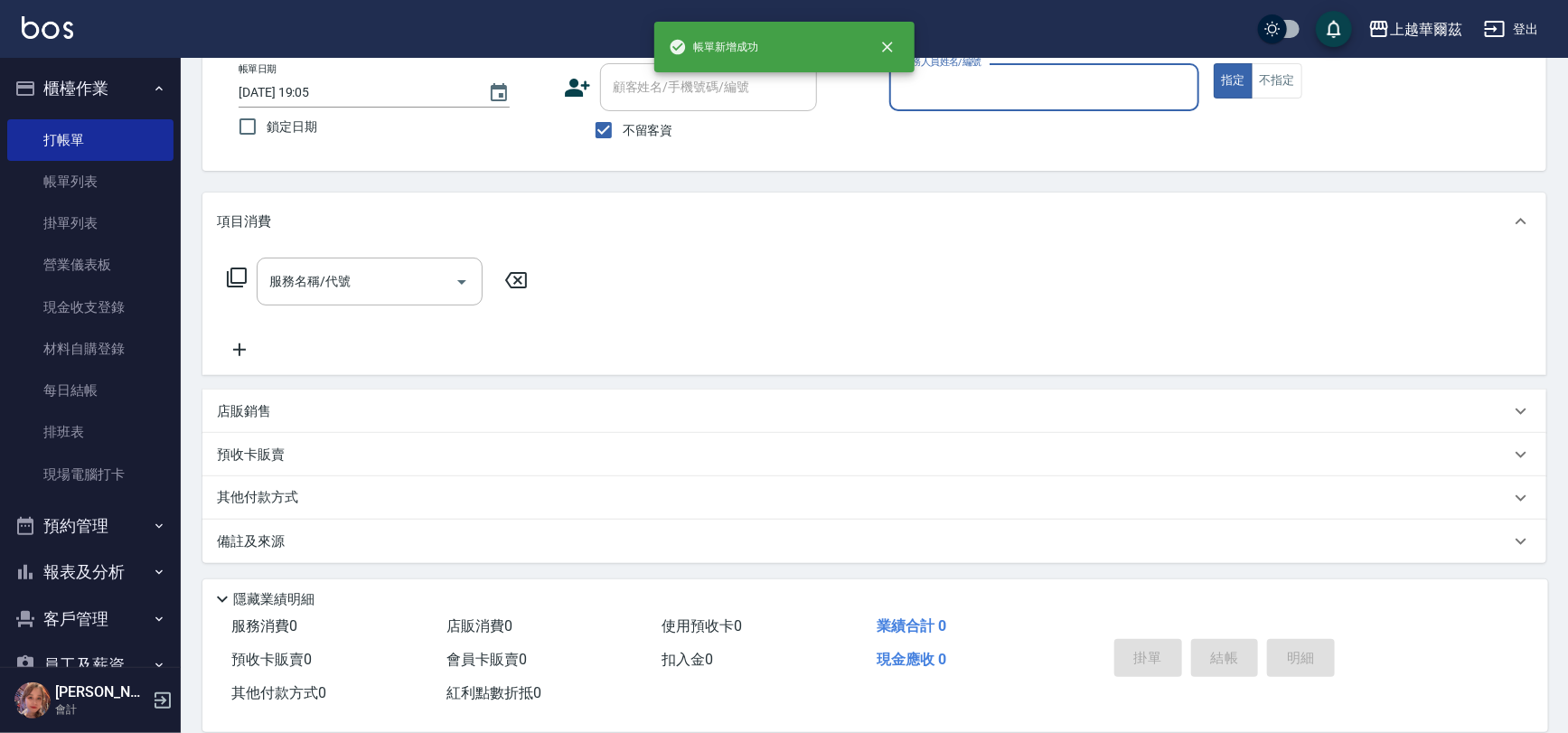
scroll to position [104, 0]
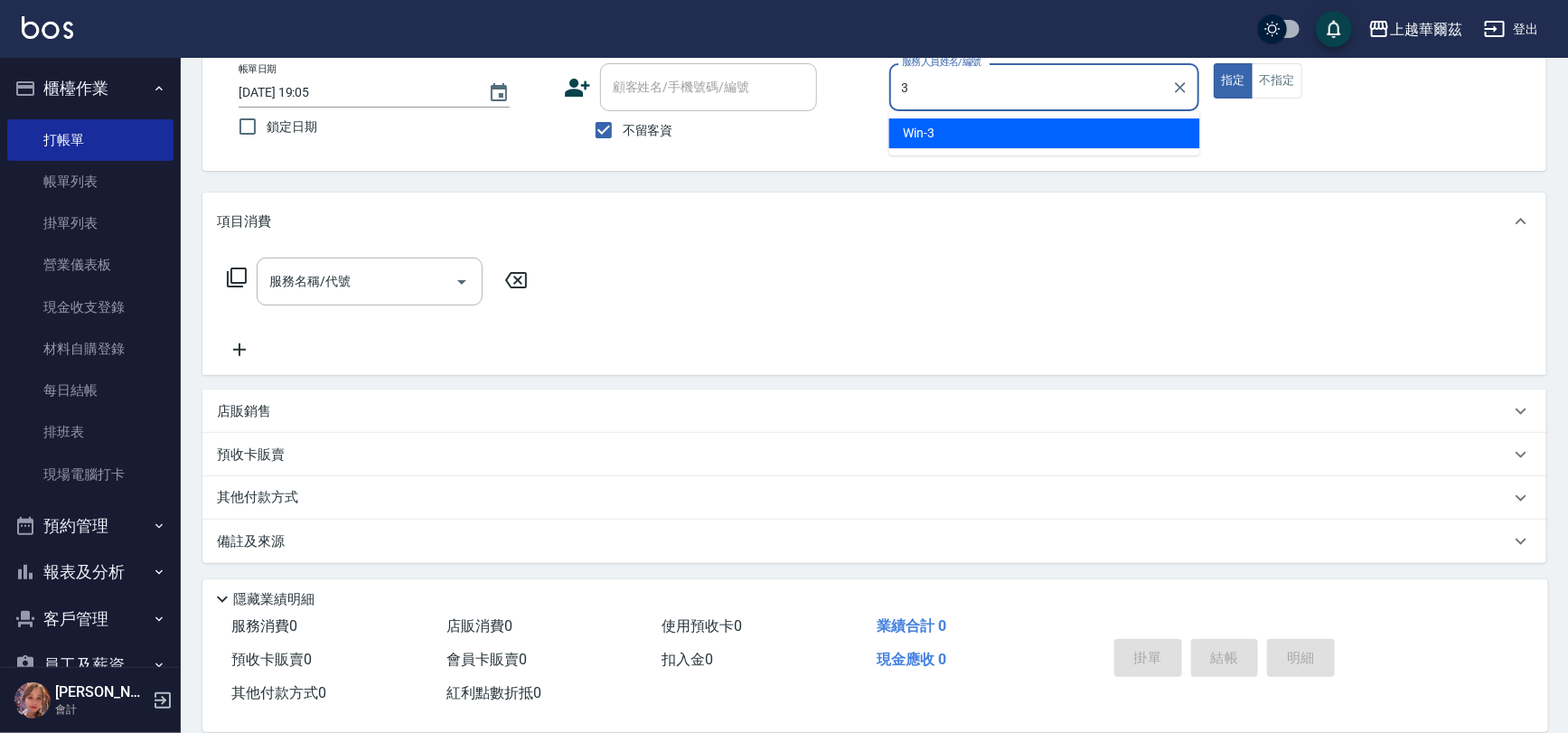
type input "Win-3"
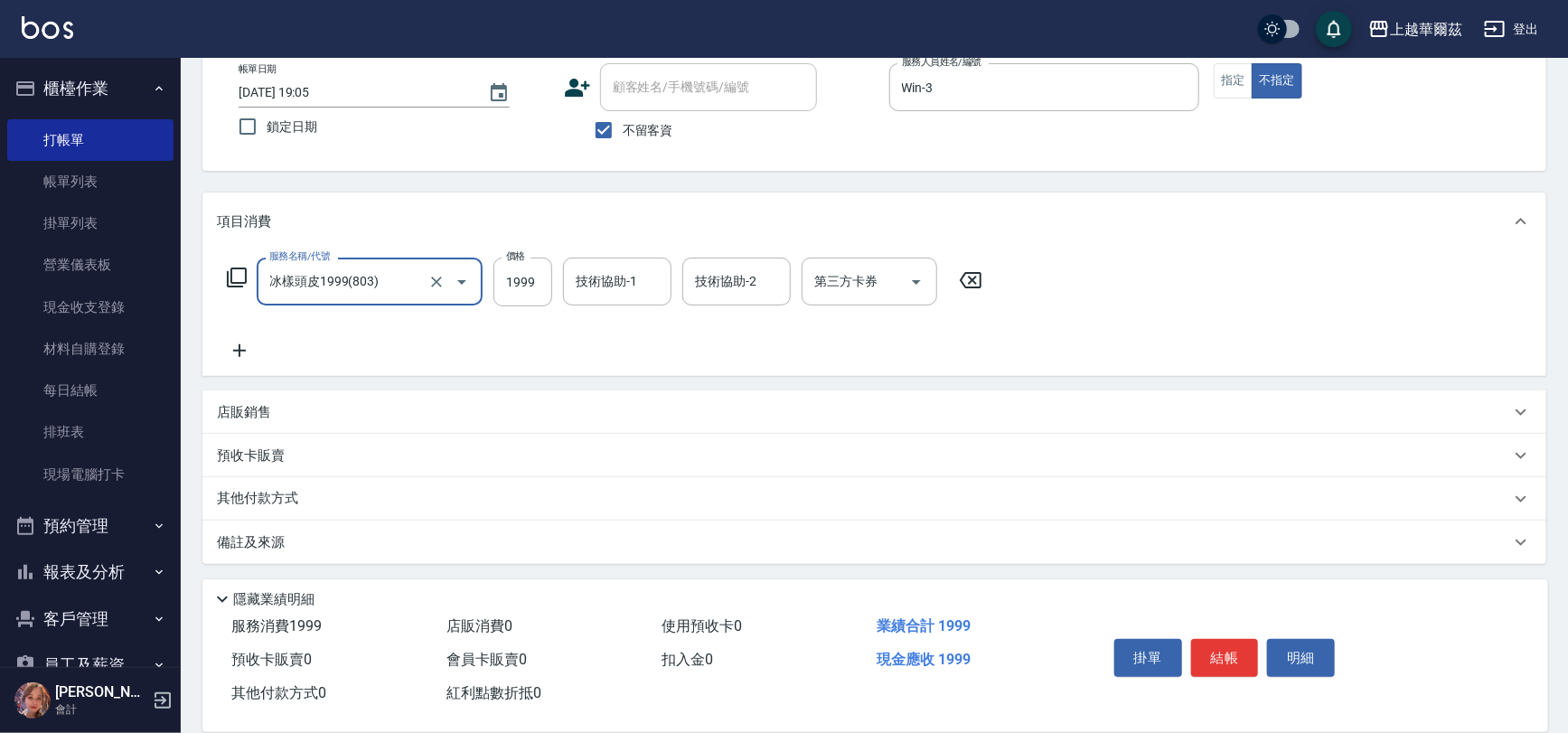
type input "冰樣頭皮1999(803)"
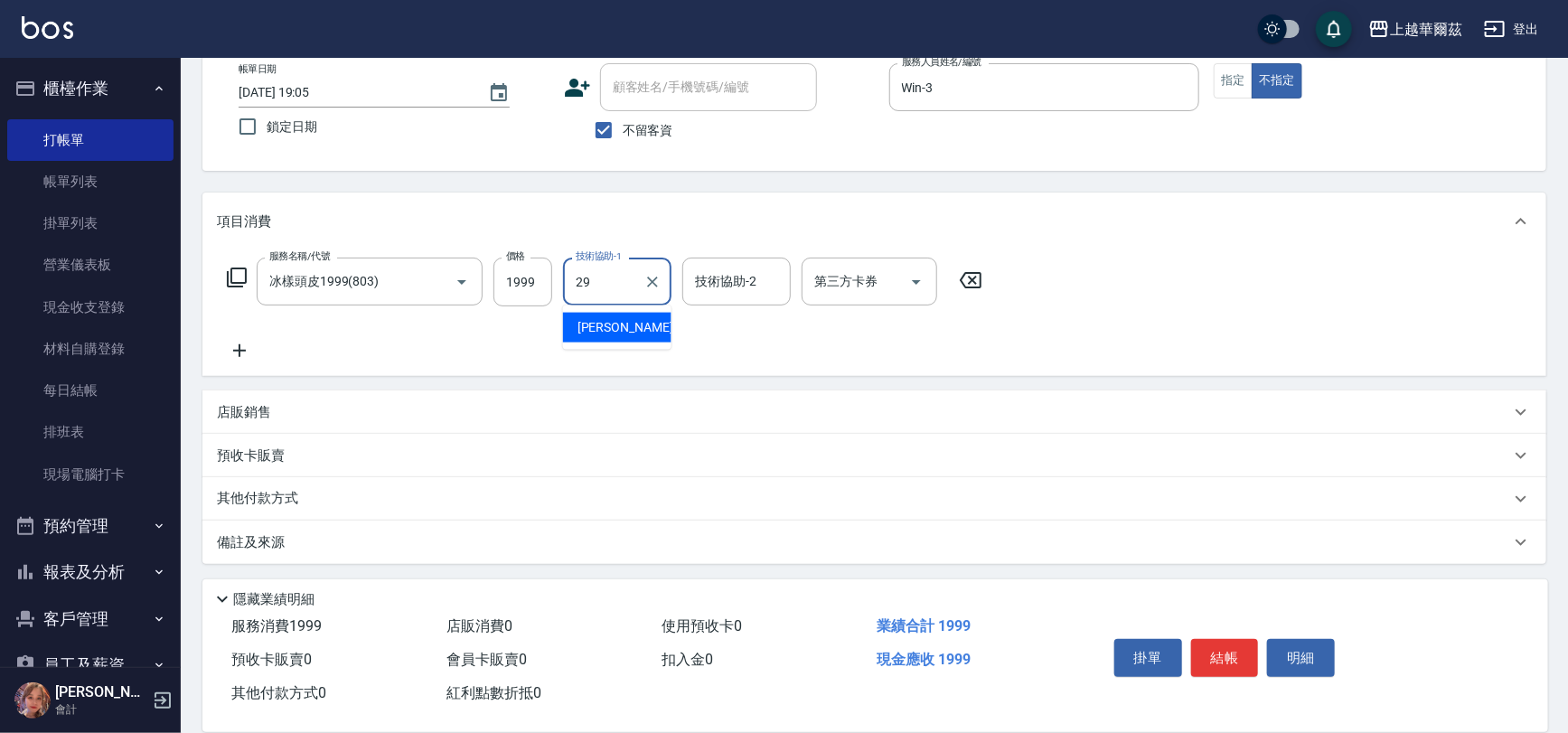
type input "[PERSON_NAME]-29"
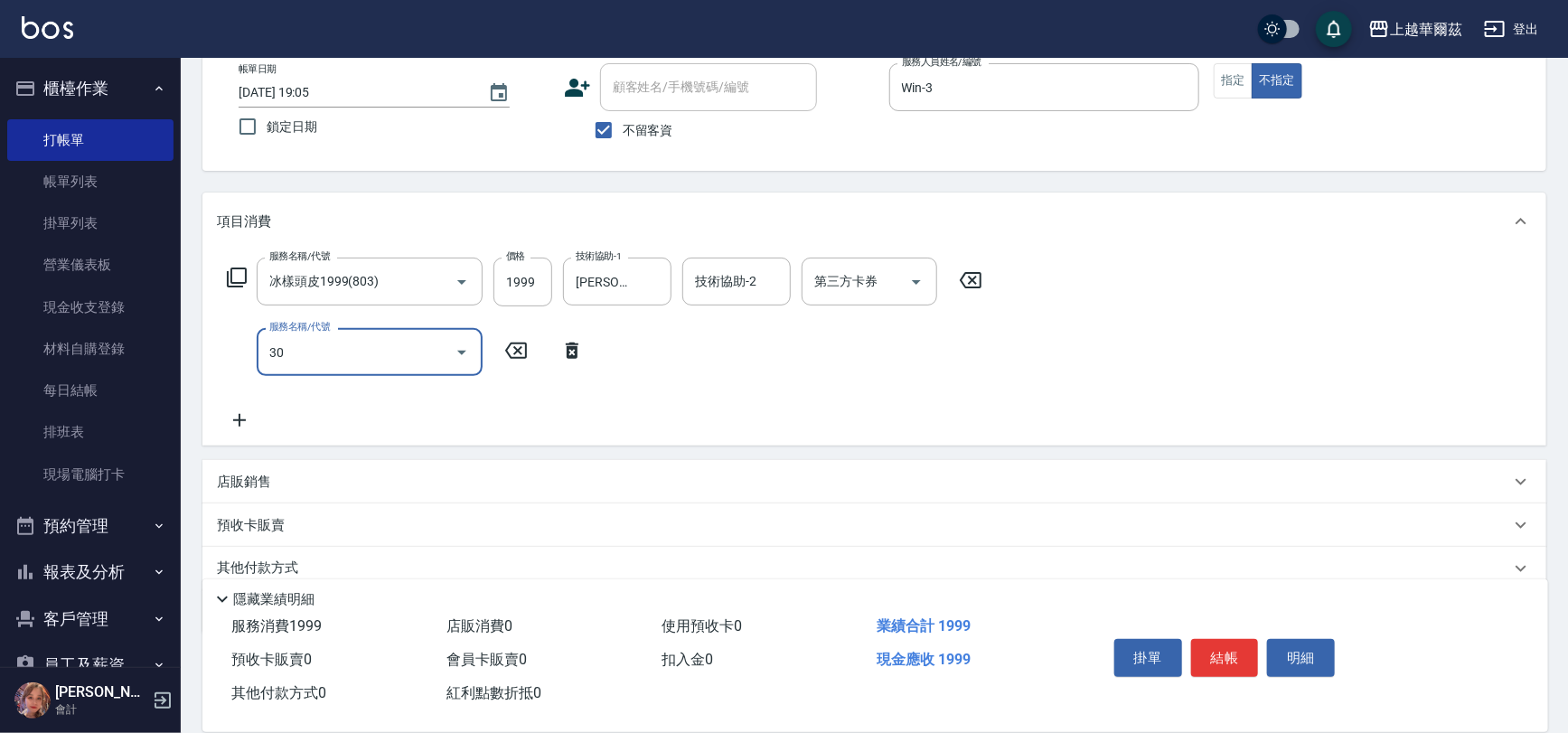
type input "302"
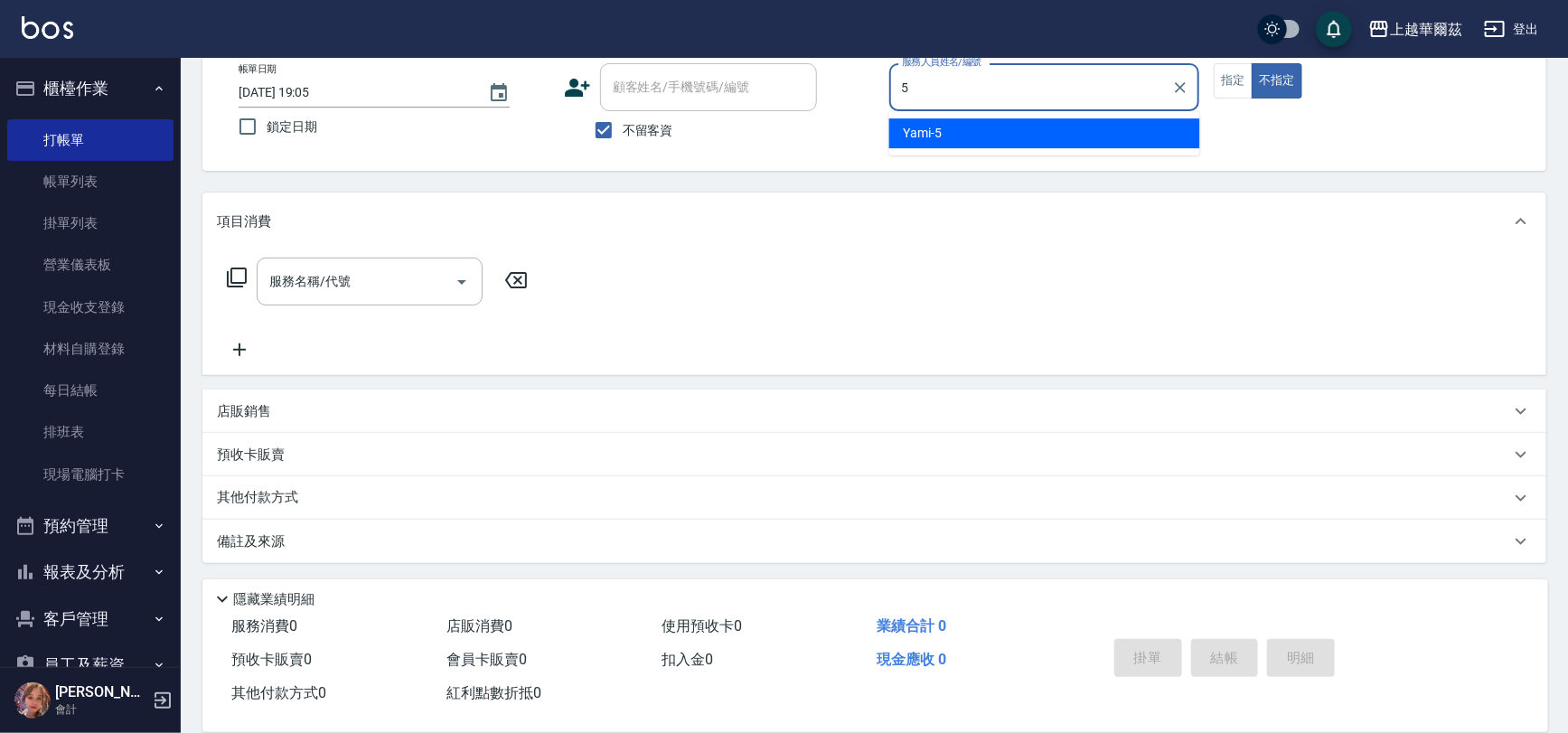
type input "Yami-5"
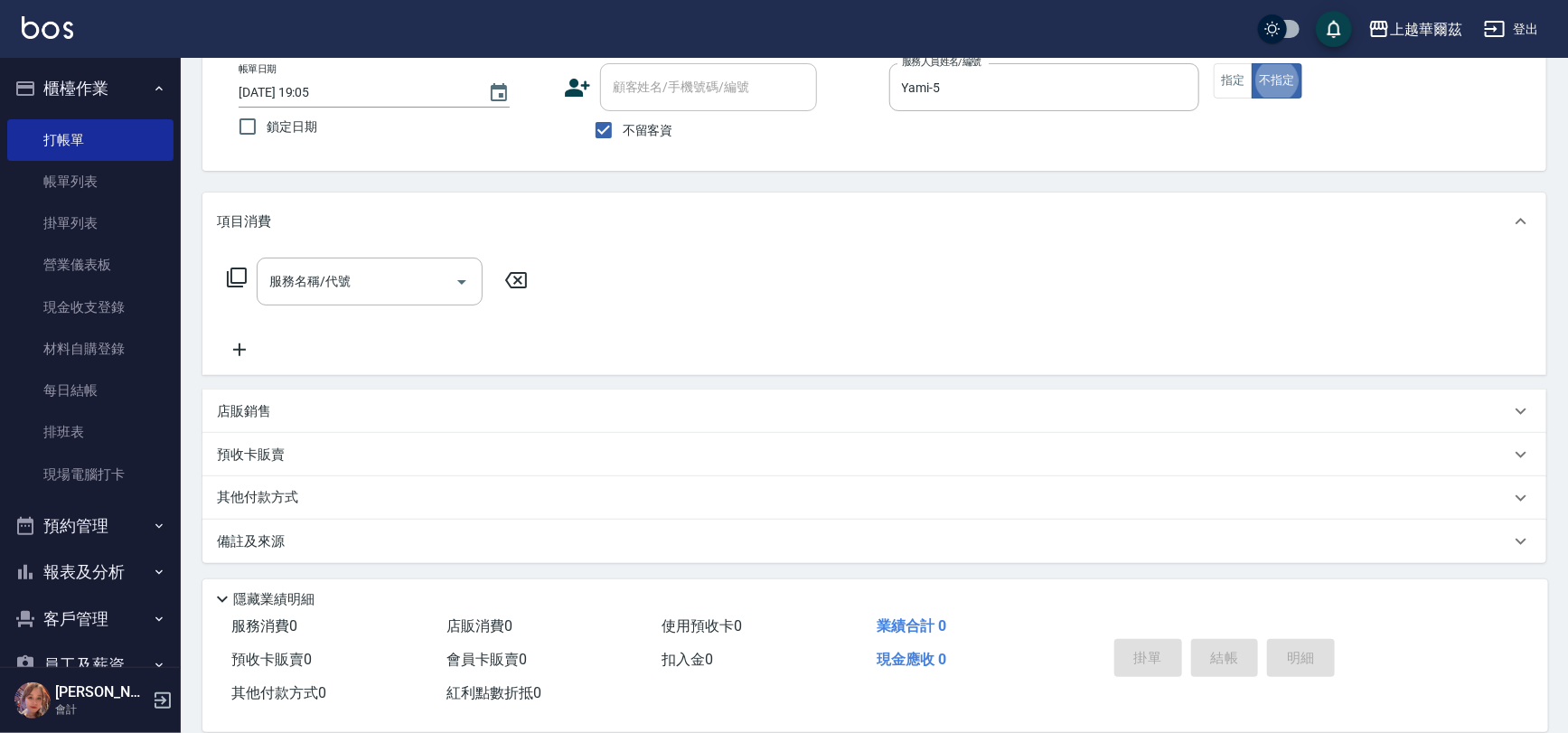
type button "false"
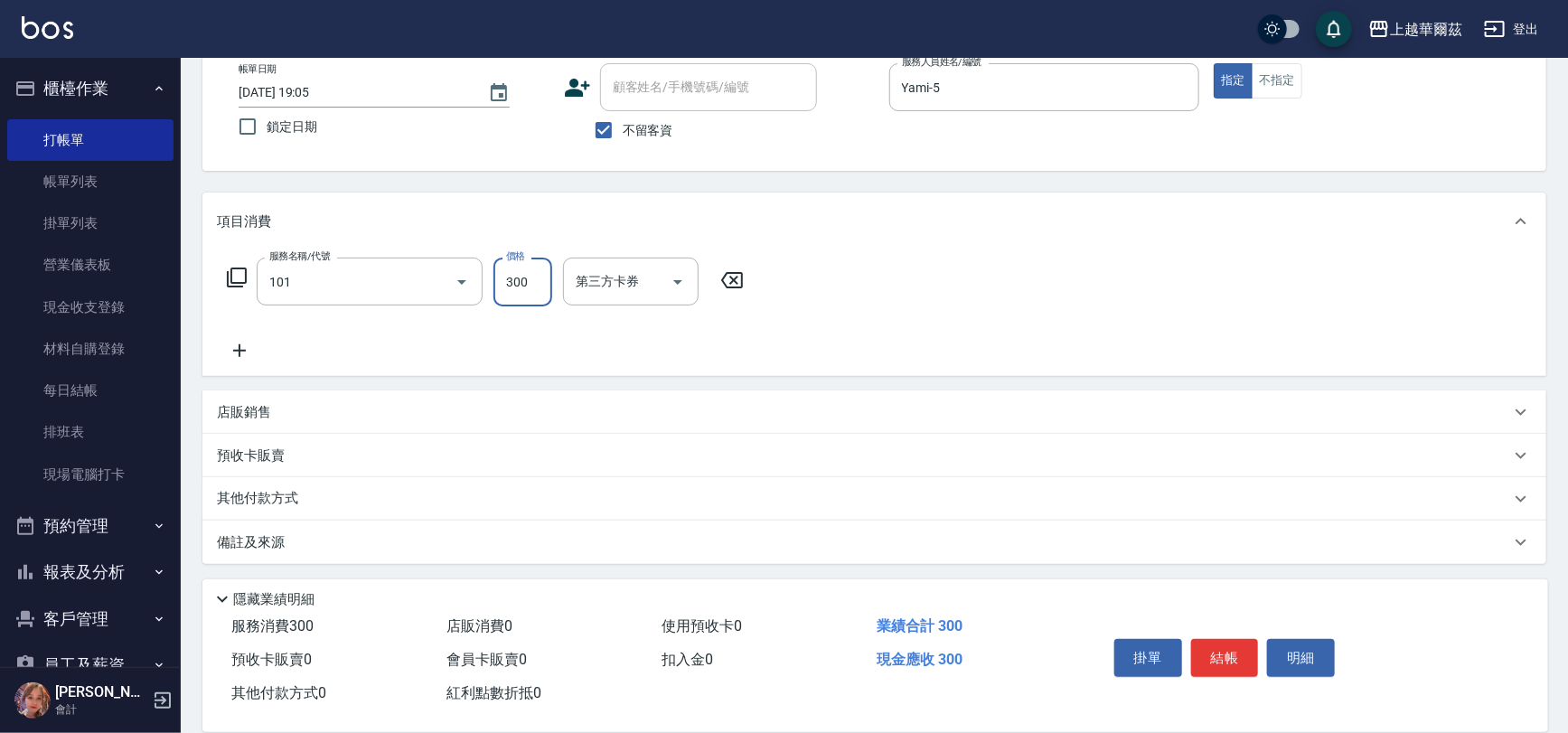
type input "洗髮300(101)"
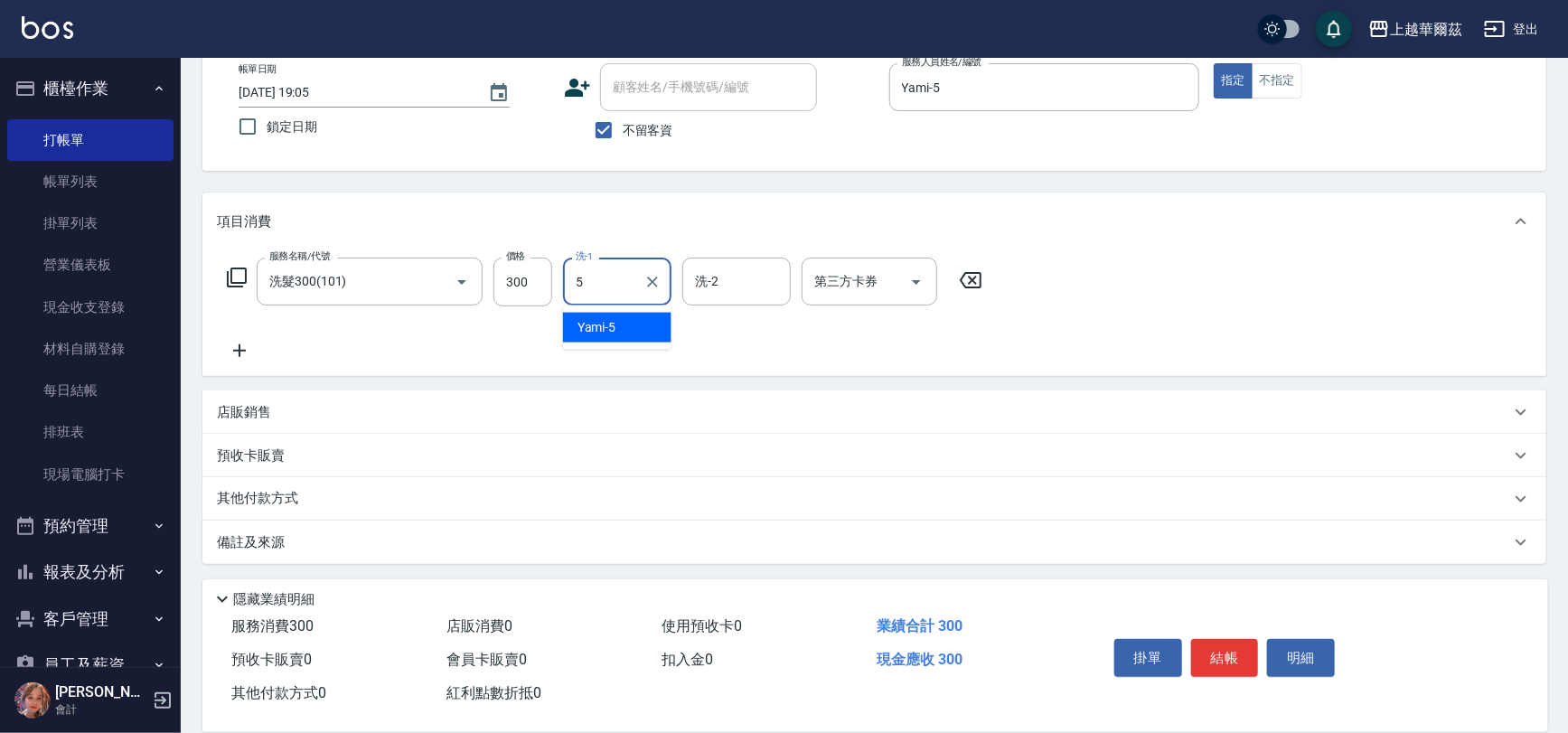
type input "Yami-5"
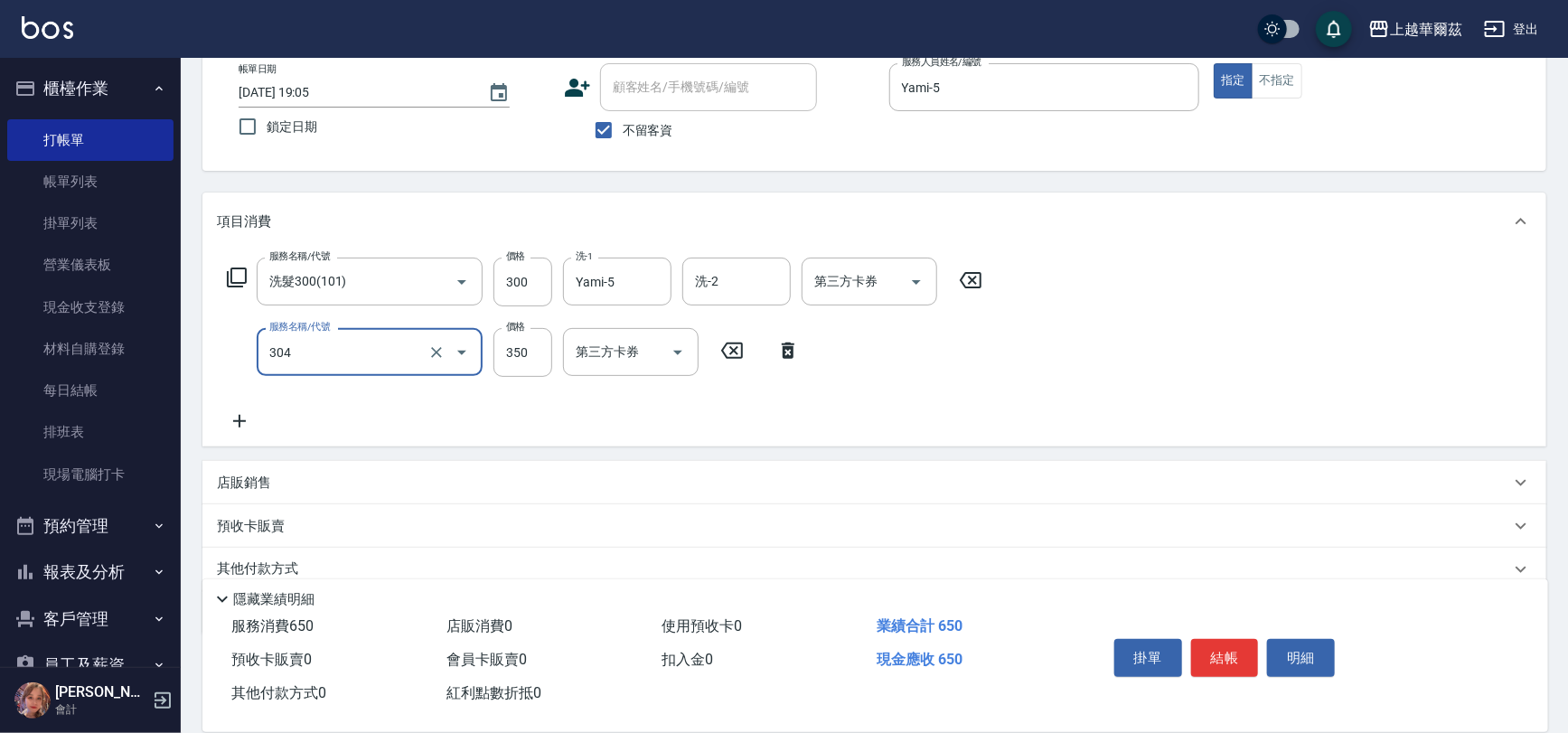
scroll to position [175, 0]
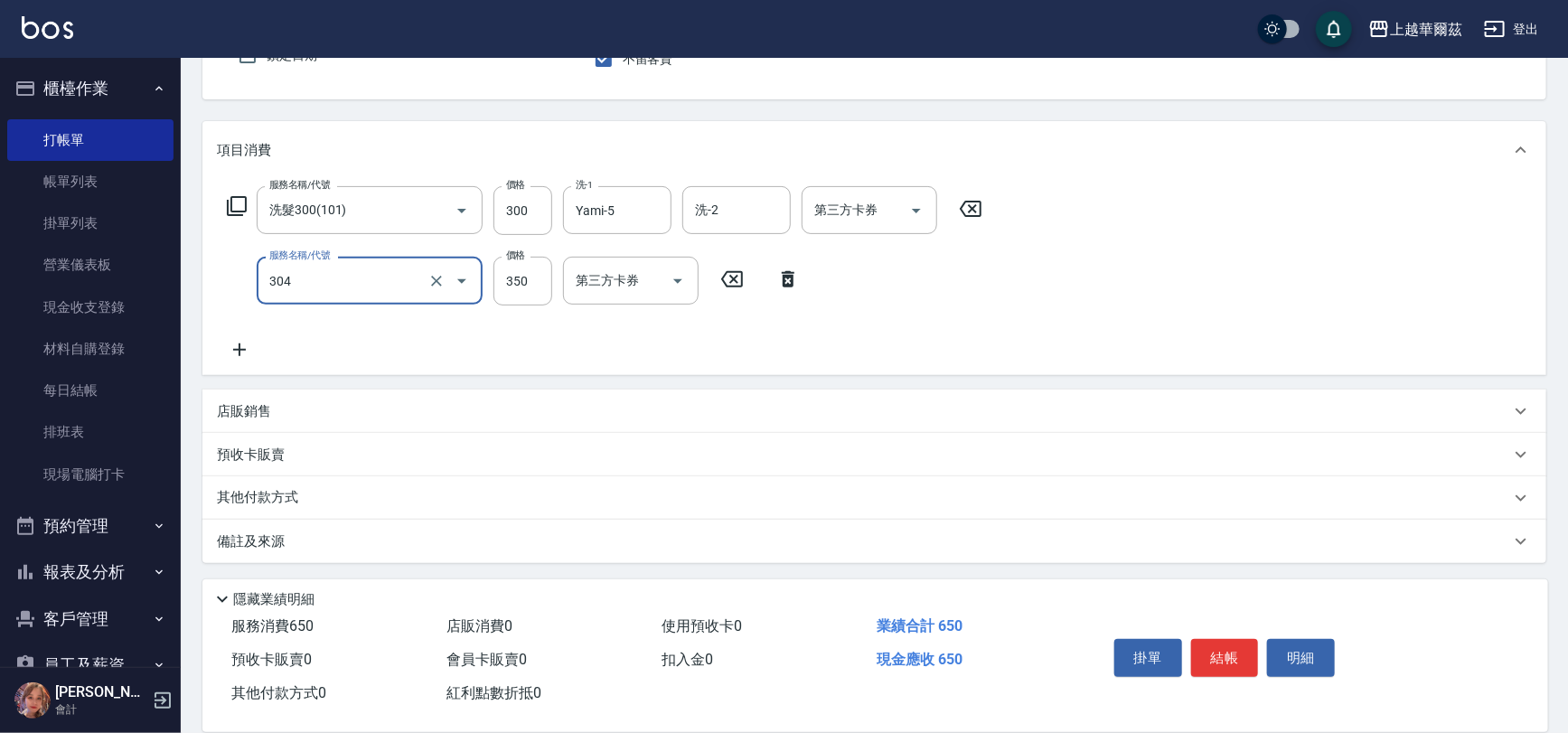
type input "剪髮350(304)"
click at [435, 495] on div "其他付款方式" at bounding box center [863, 497] width 1293 height 20
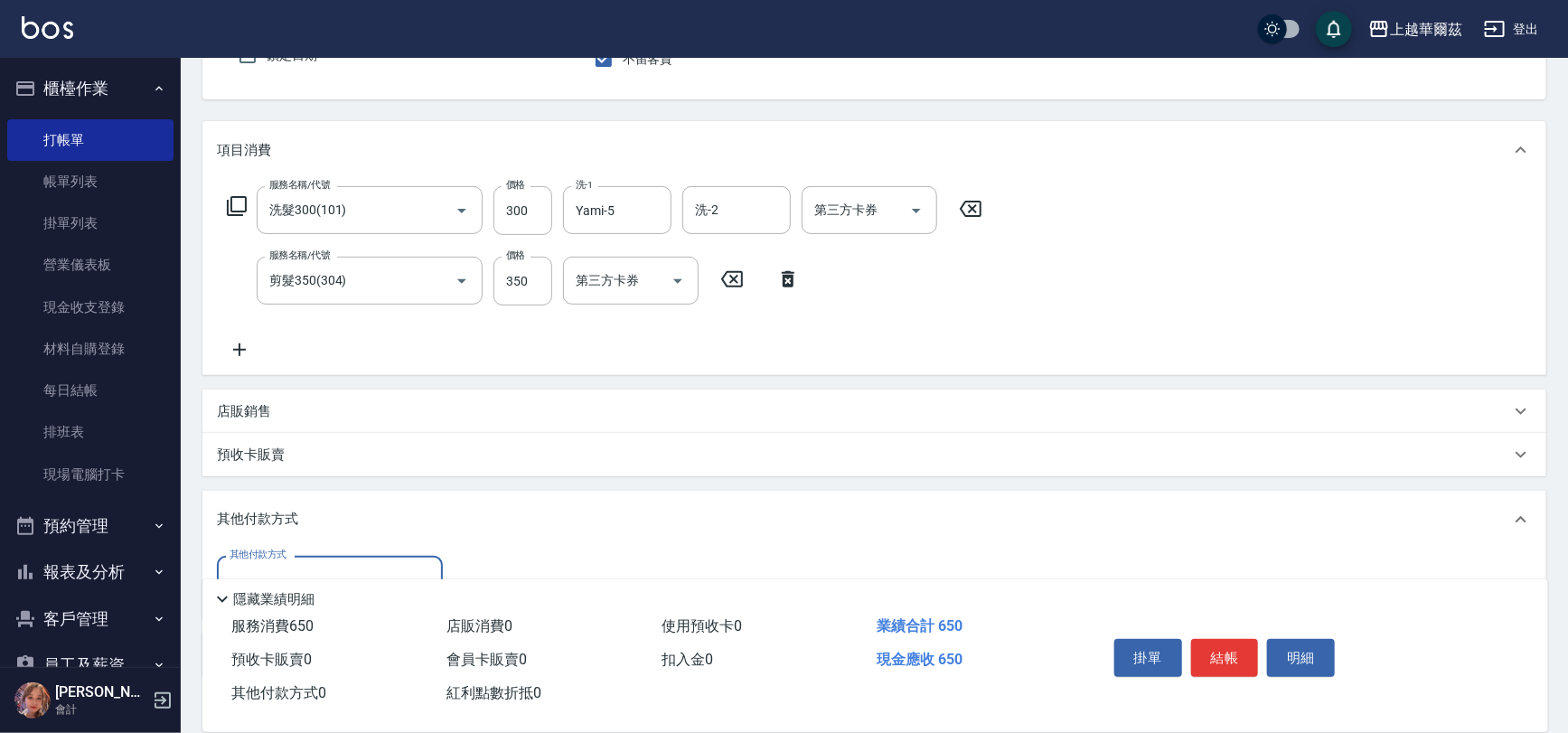
scroll to position [288, 0]
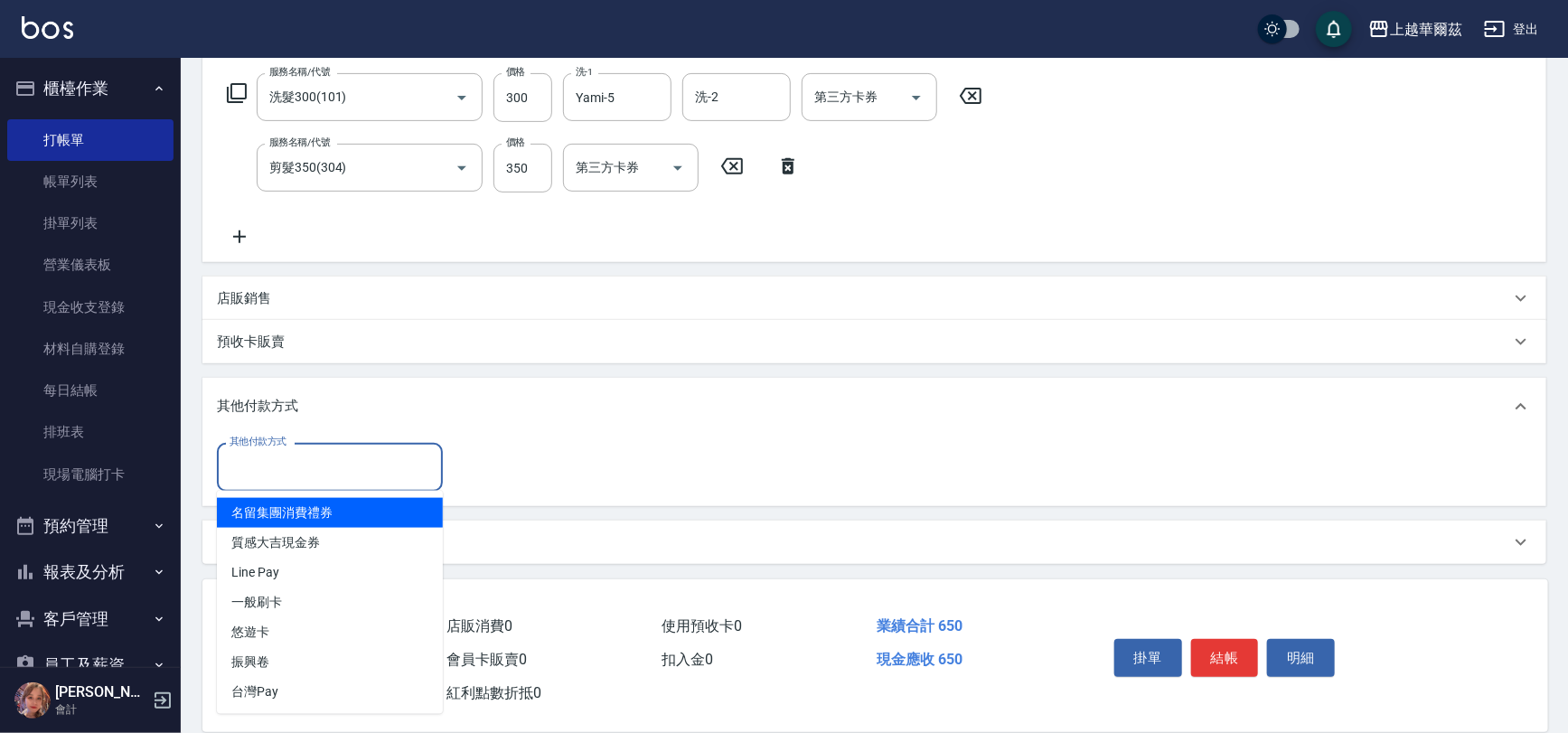
click at [291, 452] on input "其他付款方式" at bounding box center [329, 466] width 210 height 31
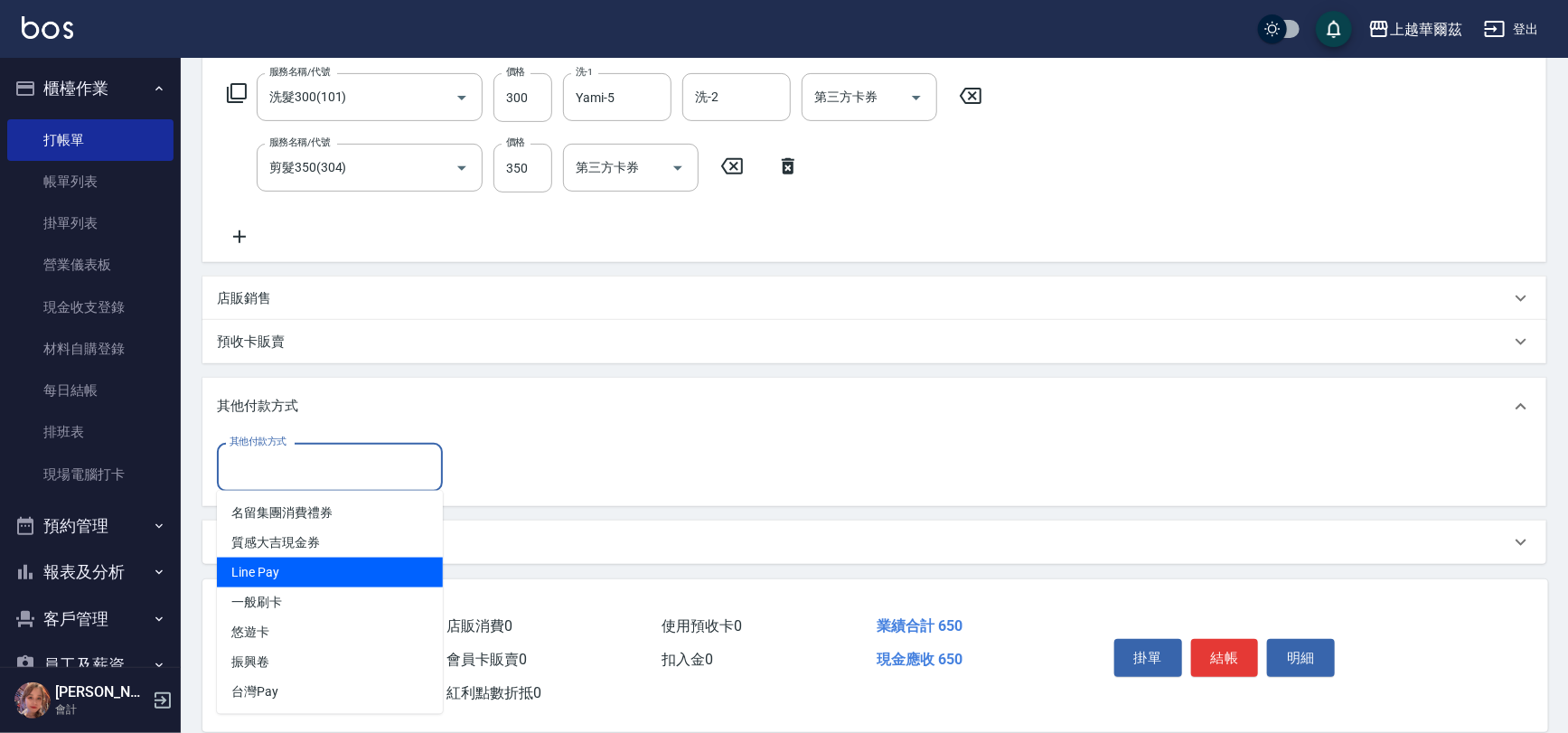
click at [287, 571] on span "Line Pay" at bounding box center [329, 573] width 226 height 30
type input "Line Pay"
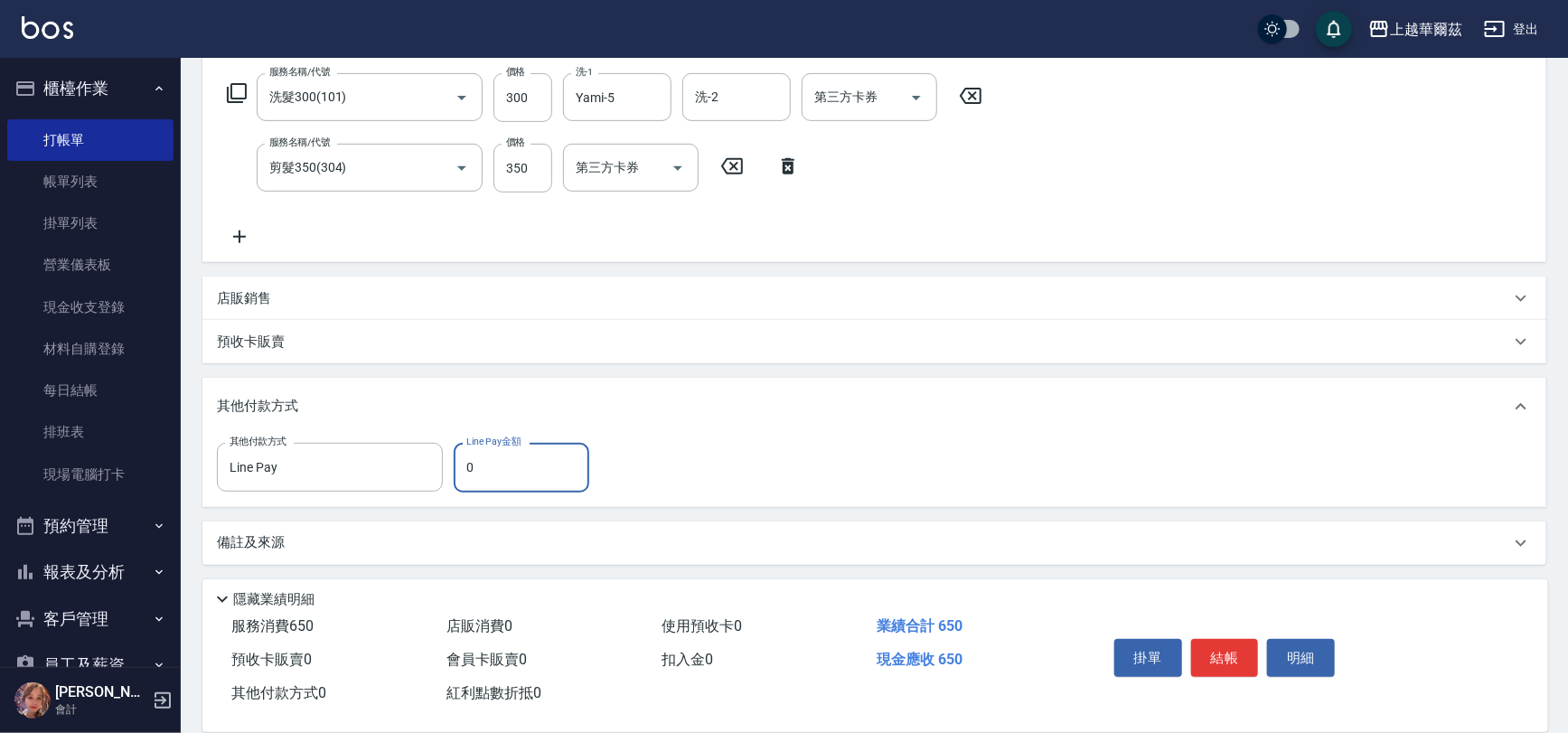
click at [518, 474] on input "0" at bounding box center [521, 467] width 136 height 49
type input "650"
type input "[DATE] 19:06"
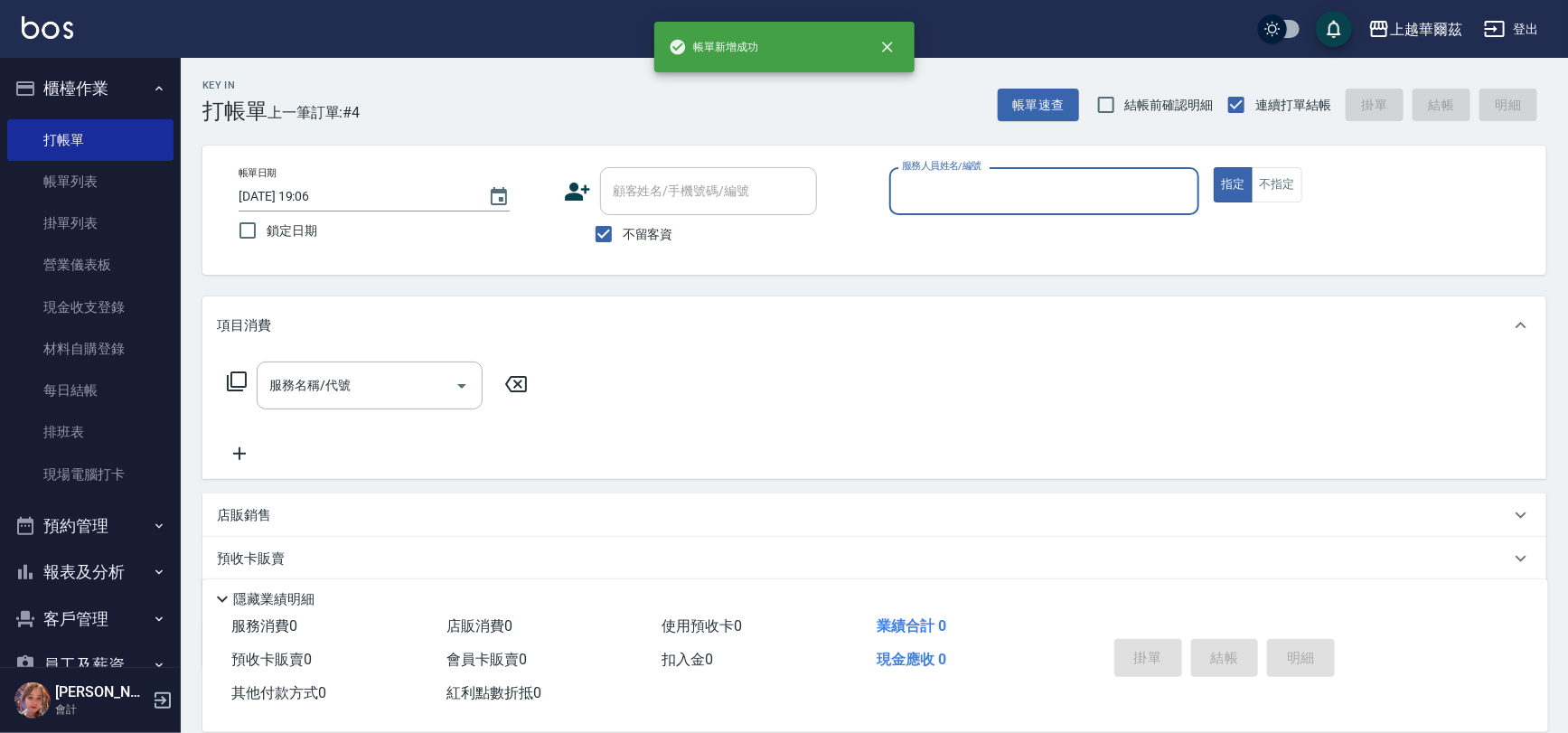
scroll to position [0, 0]
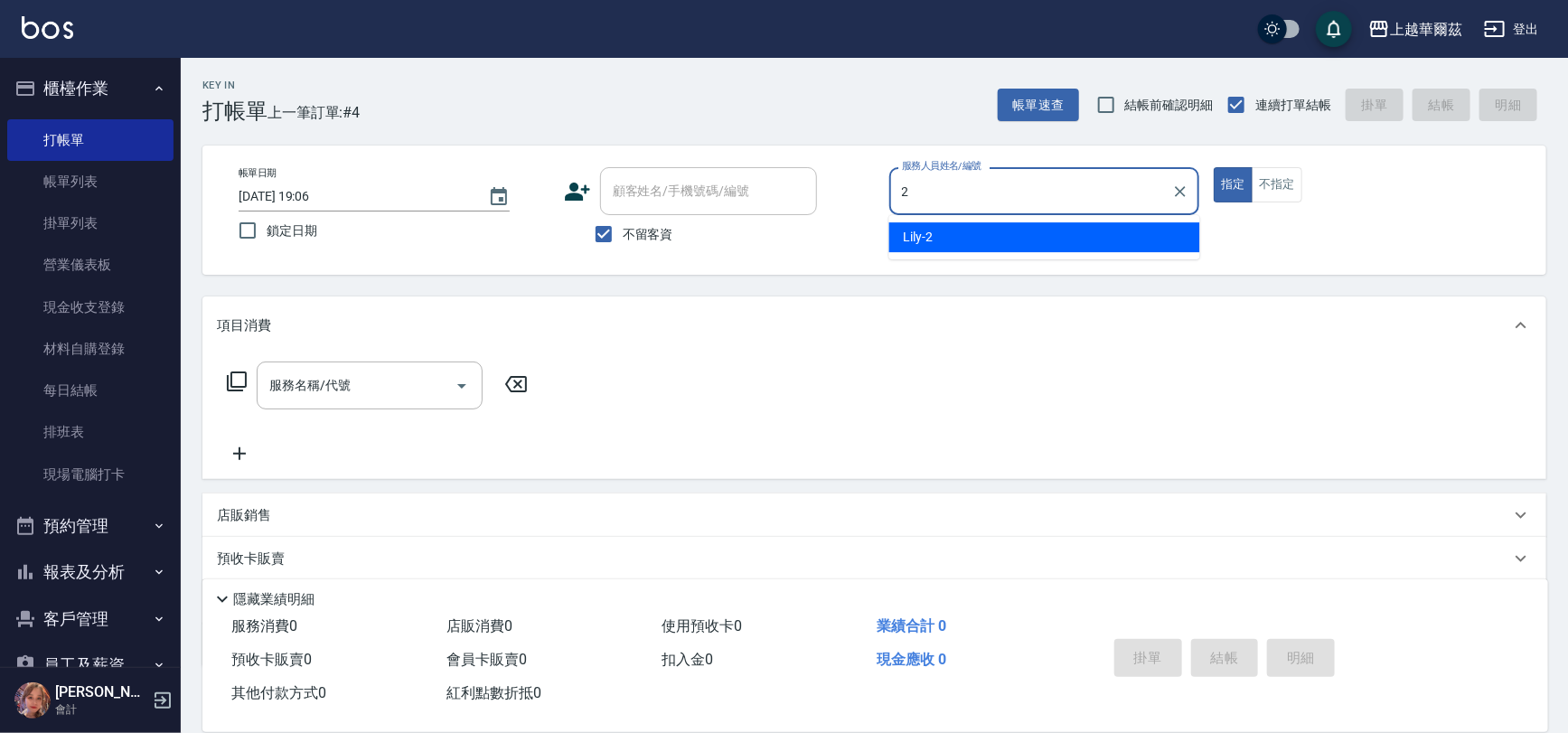
type input "Lily-2"
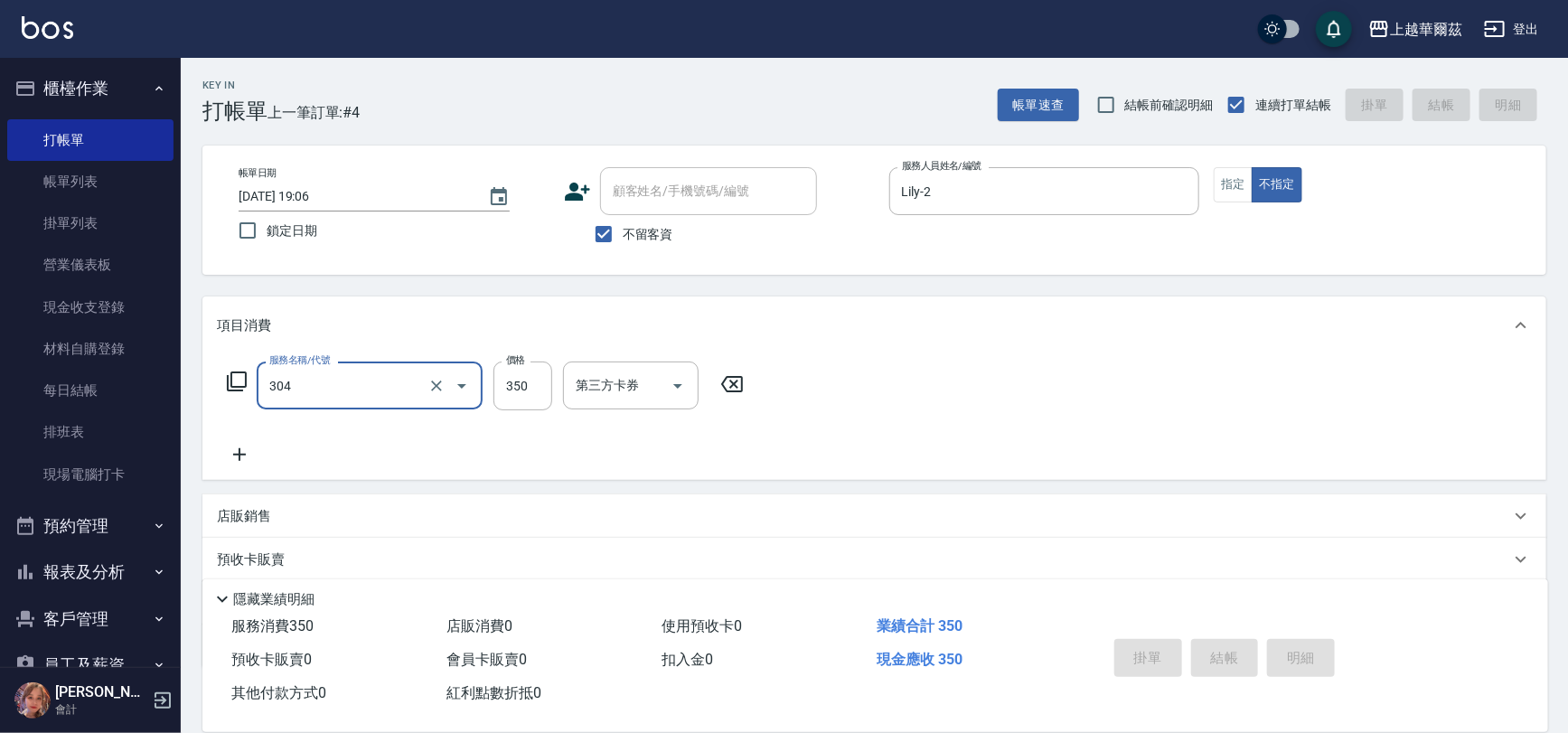
type input "304"
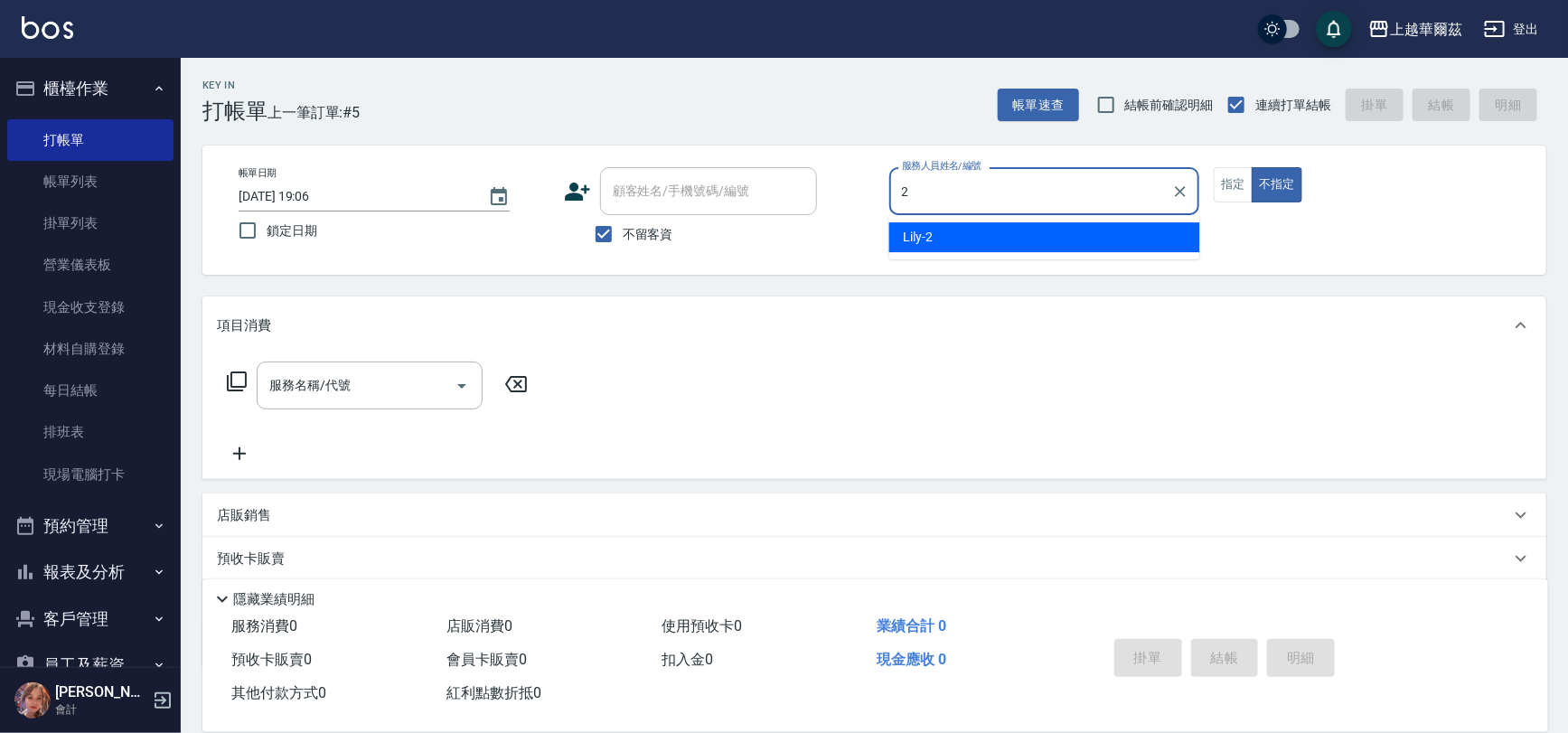
type input "Lily-2"
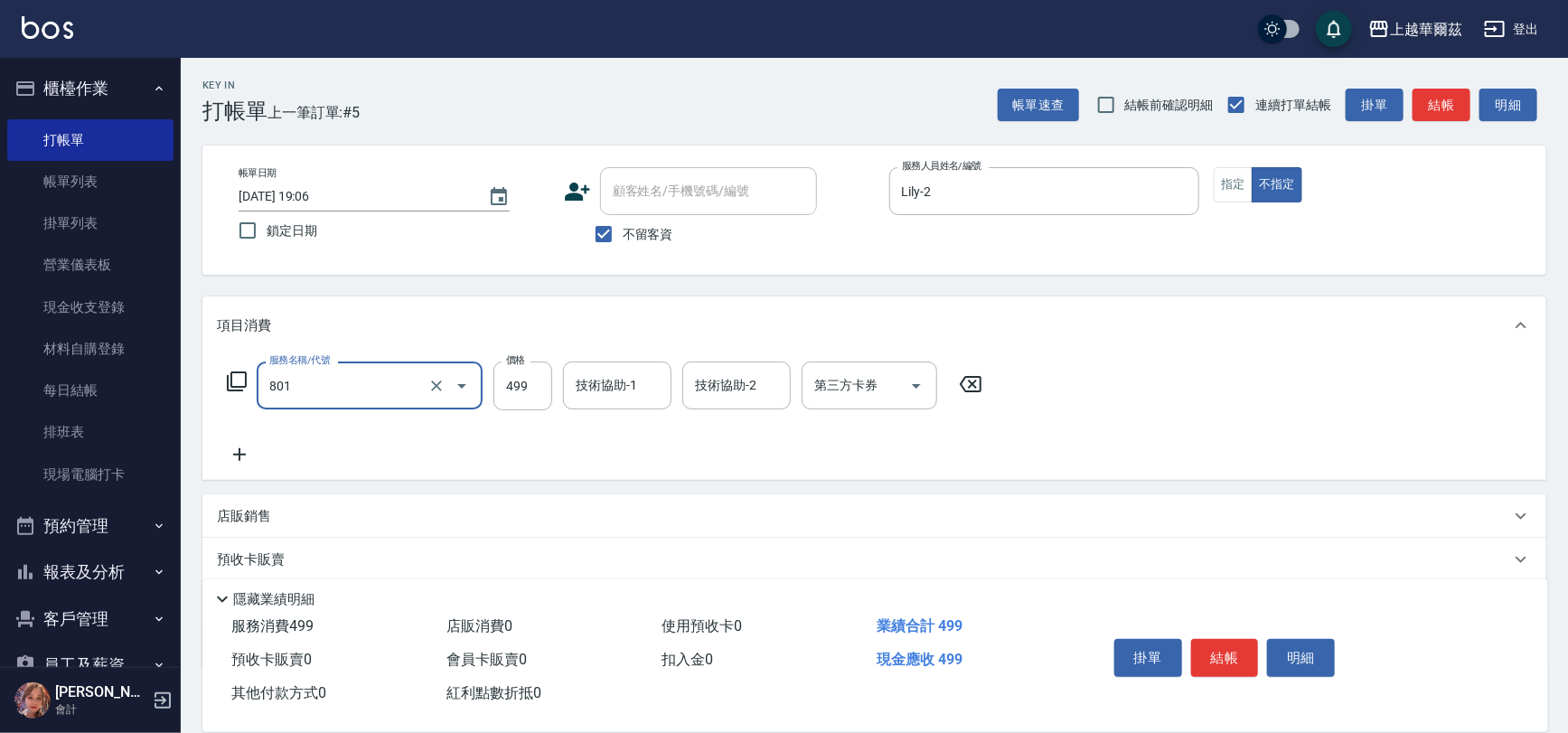
type input "舒壓洗499(801)"
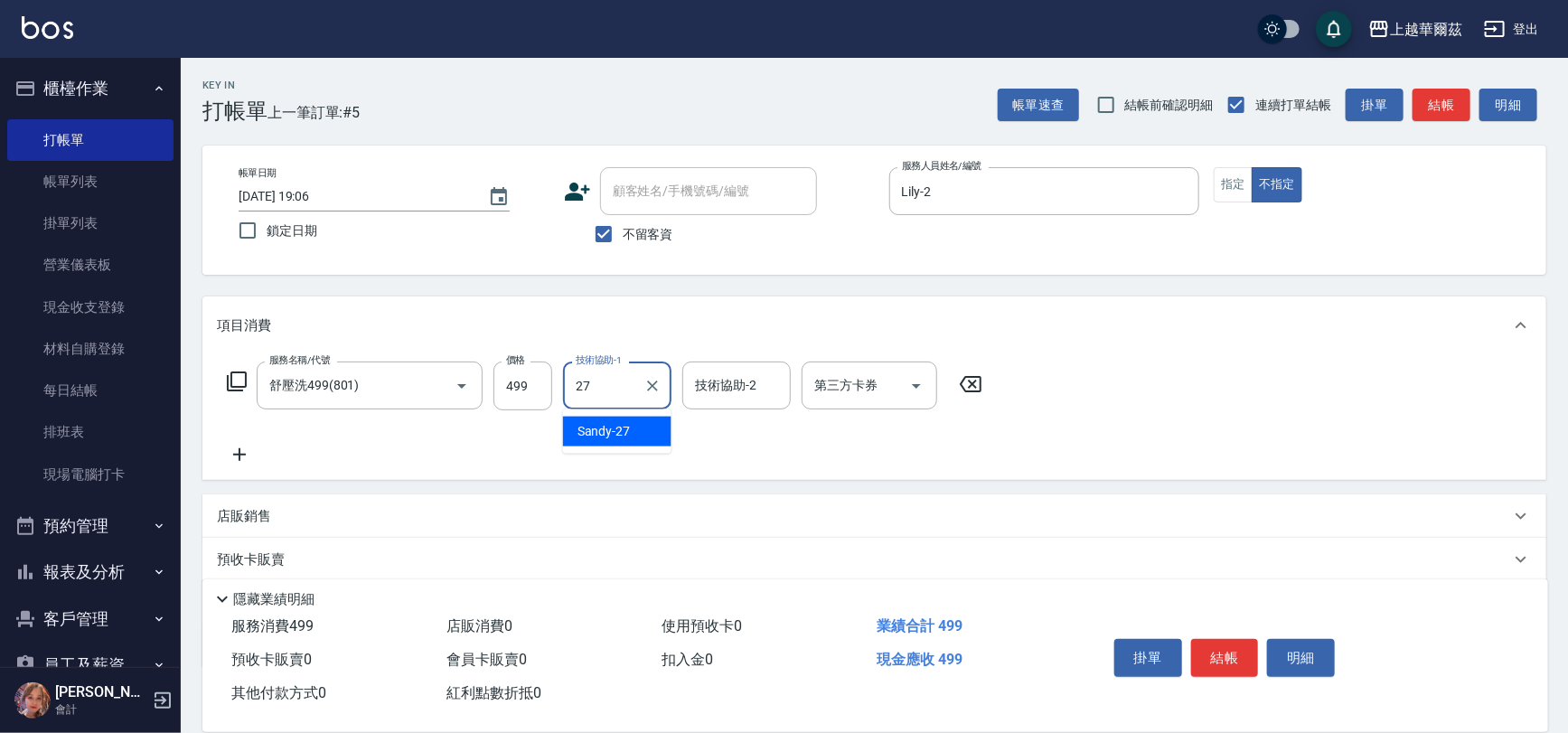
type input "Sandy-27"
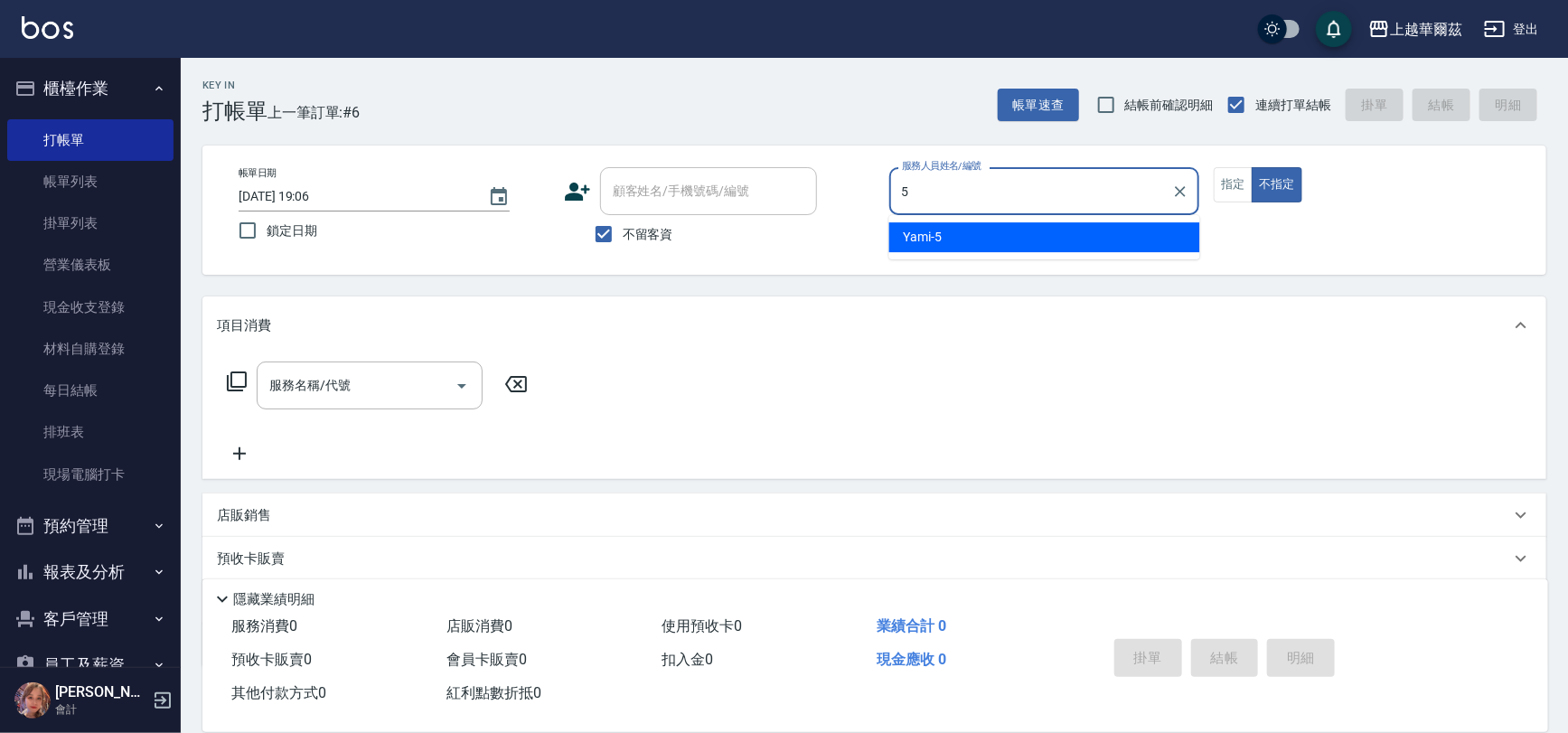
type input "Yami-5"
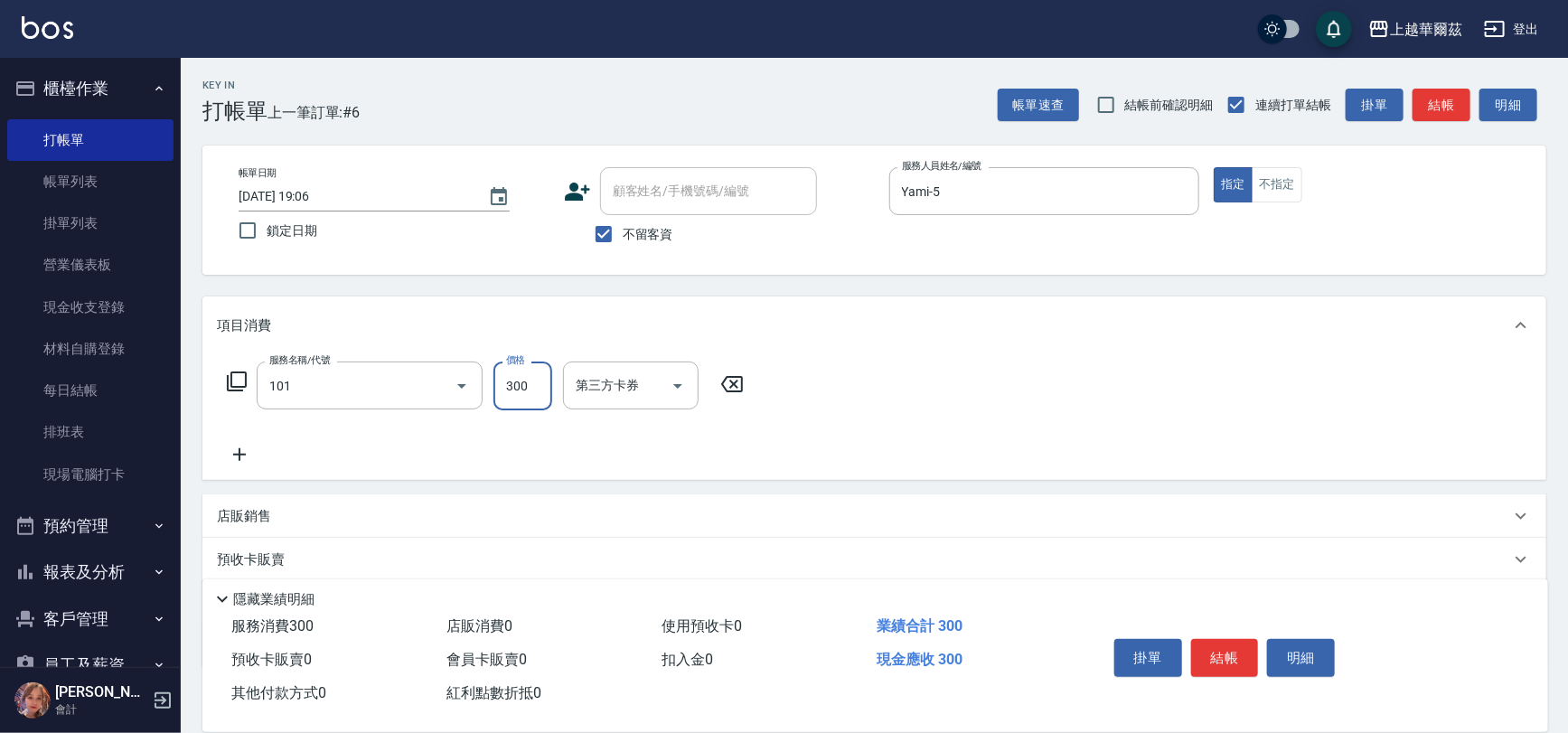
type input "洗髮300(101)"
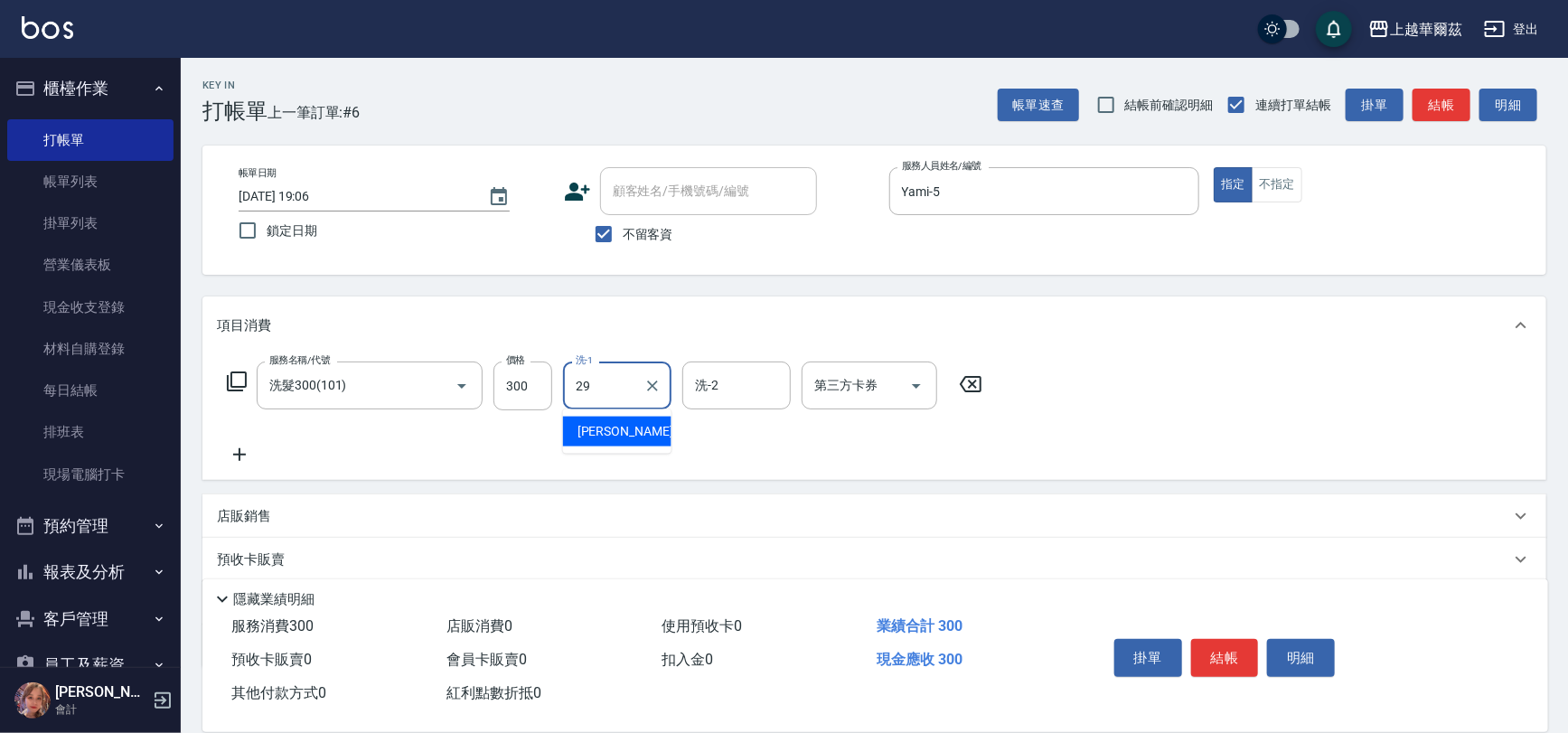
type input "[PERSON_NAME]-29"
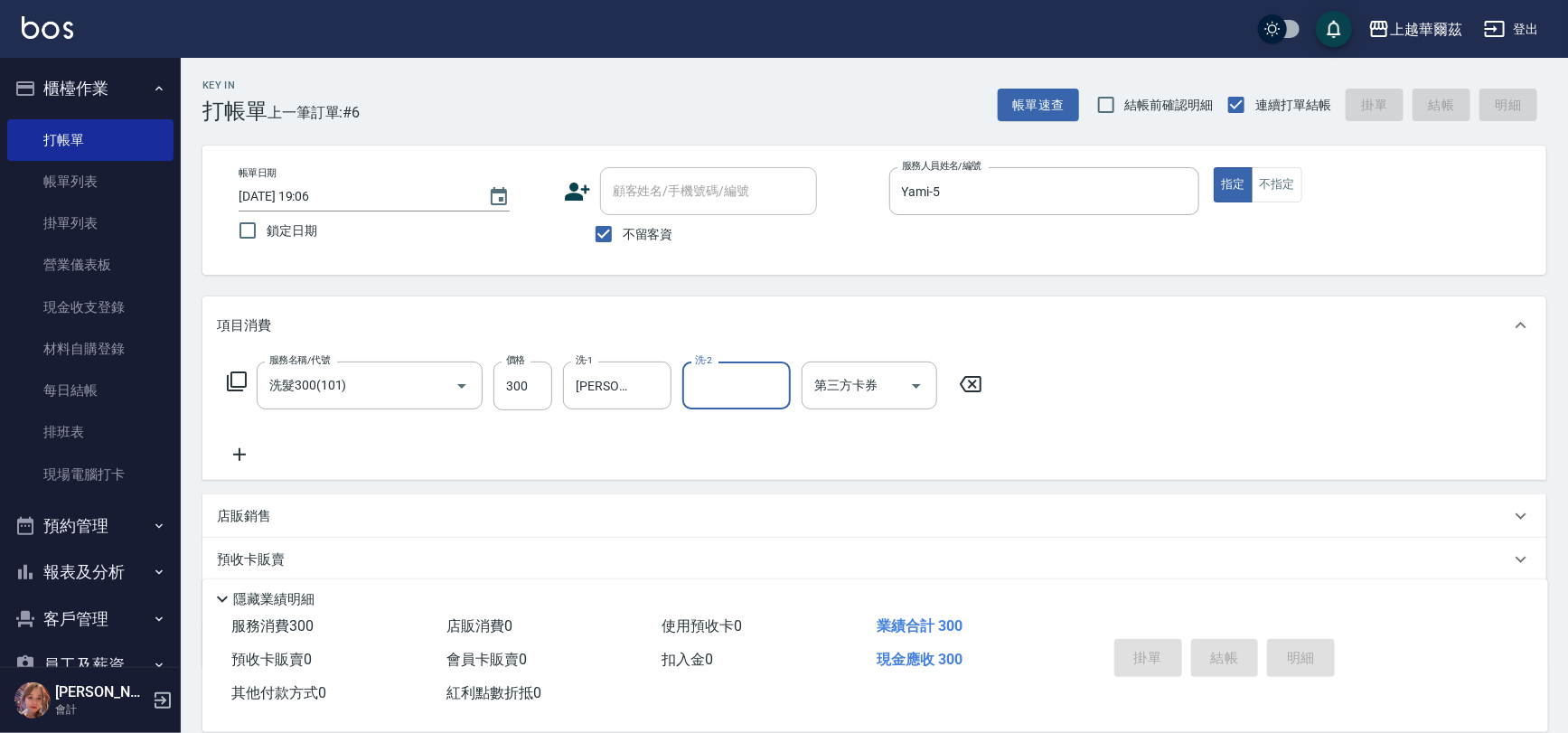
type input "[DATE] 19:47"
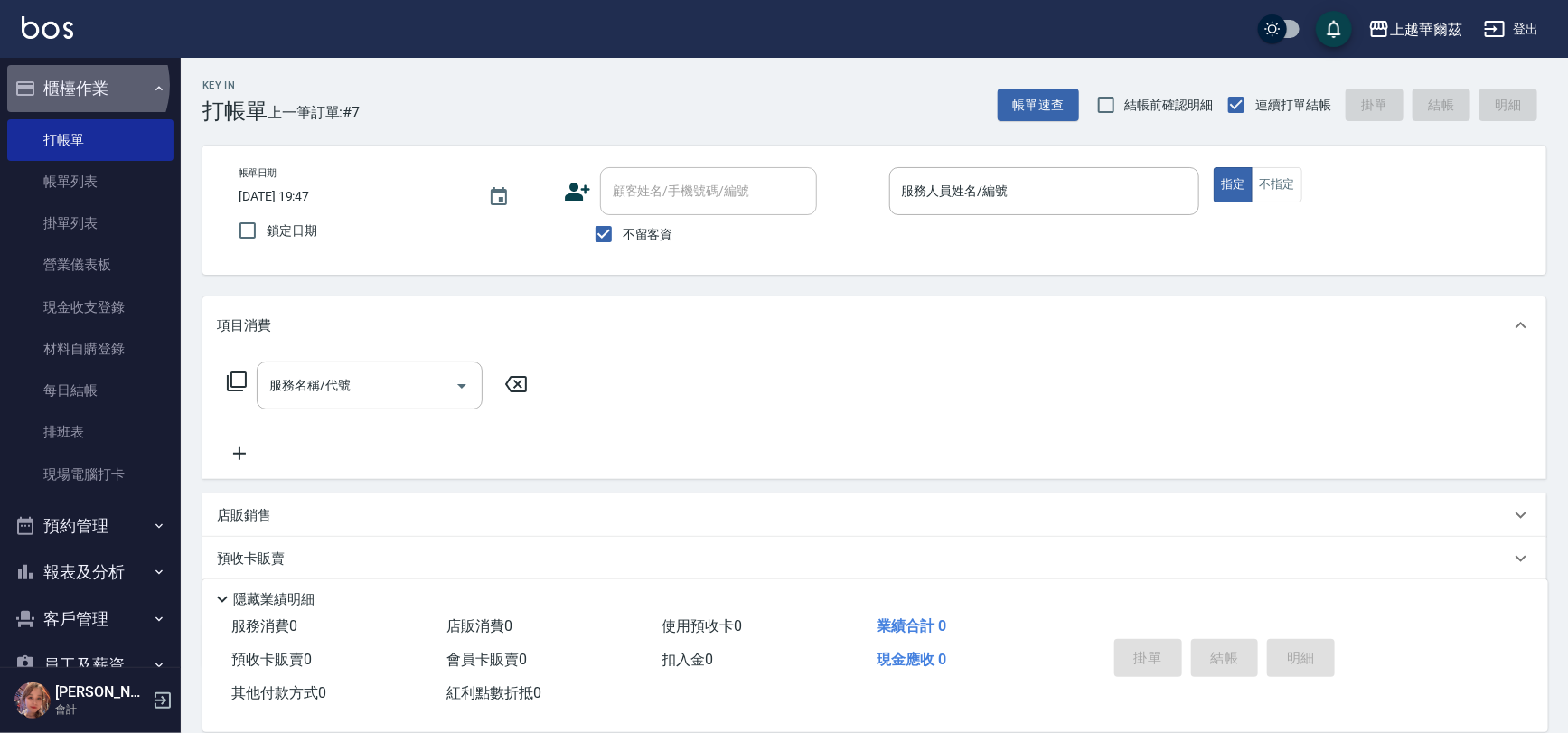
click at [81, 85] on button "櫃檯作業" at bounding box center [90, 89] width 166 height 47
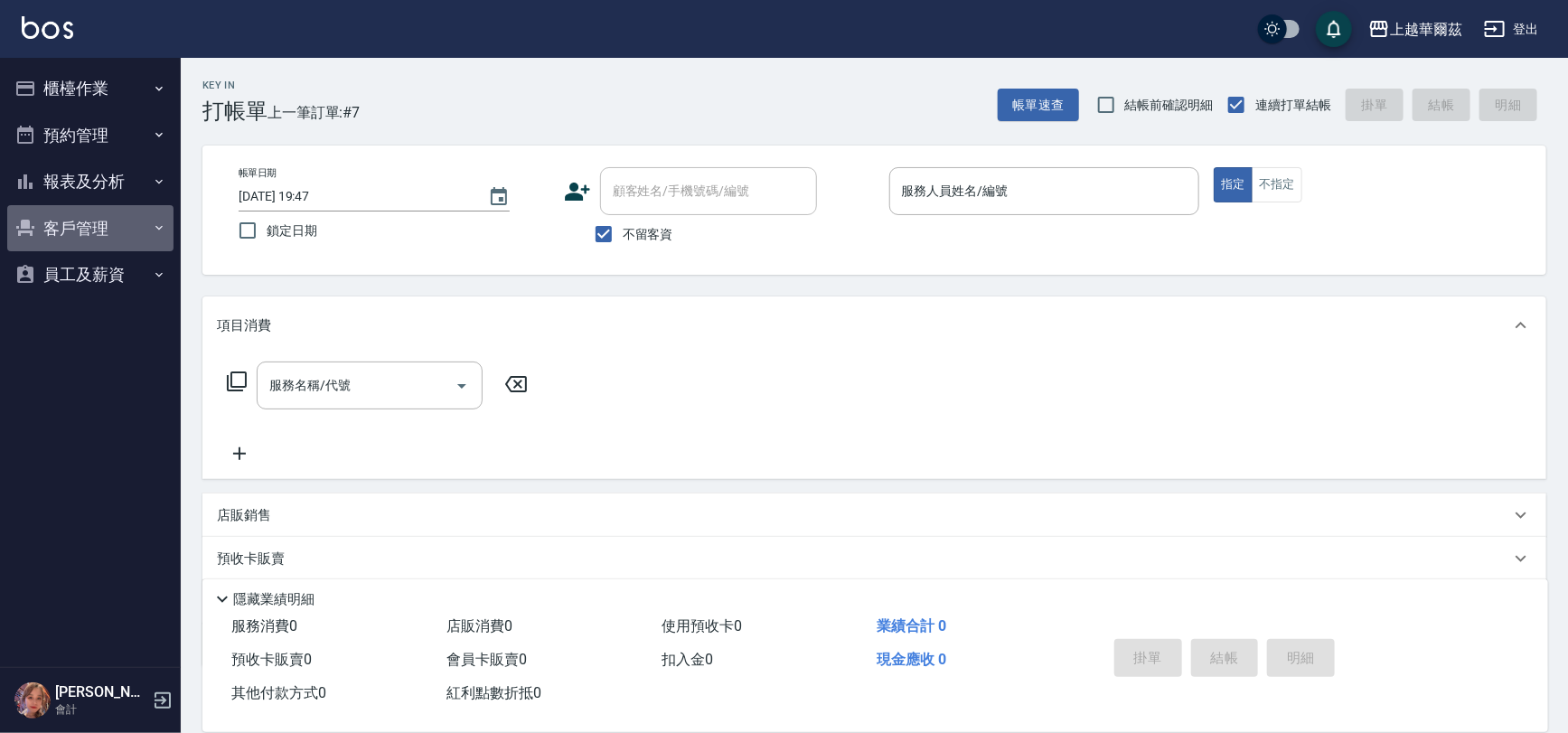
click at [119, 216] on button "客戶管理" at bounding box center [90, 229] width 166 height 47
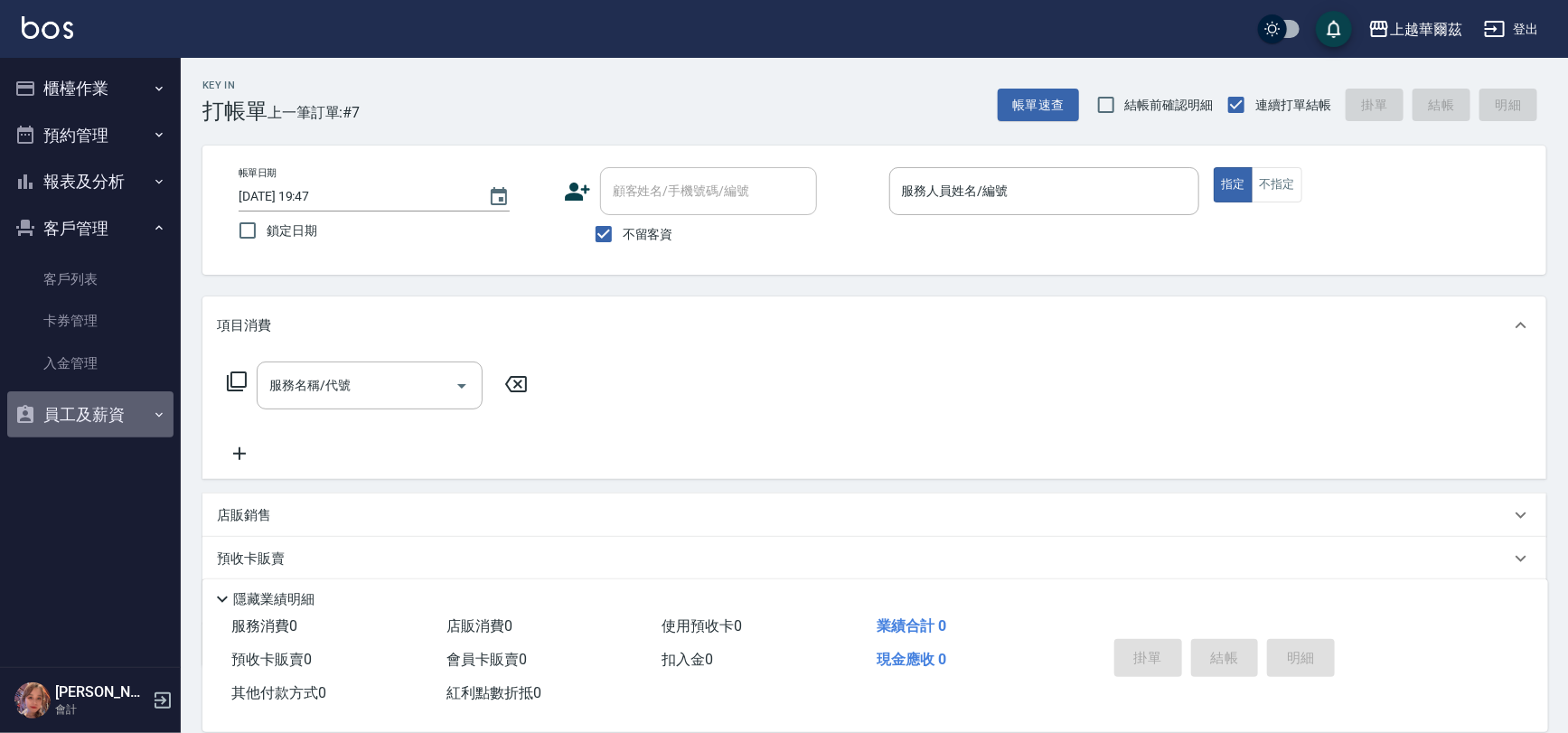
click at [108, 410] on button "員工及薪資" at bounding box center [90, 414] width 166 height 47
click at [123, 413] on button "員工及薪資" at bounding box center [90, 414] width 166 height 47
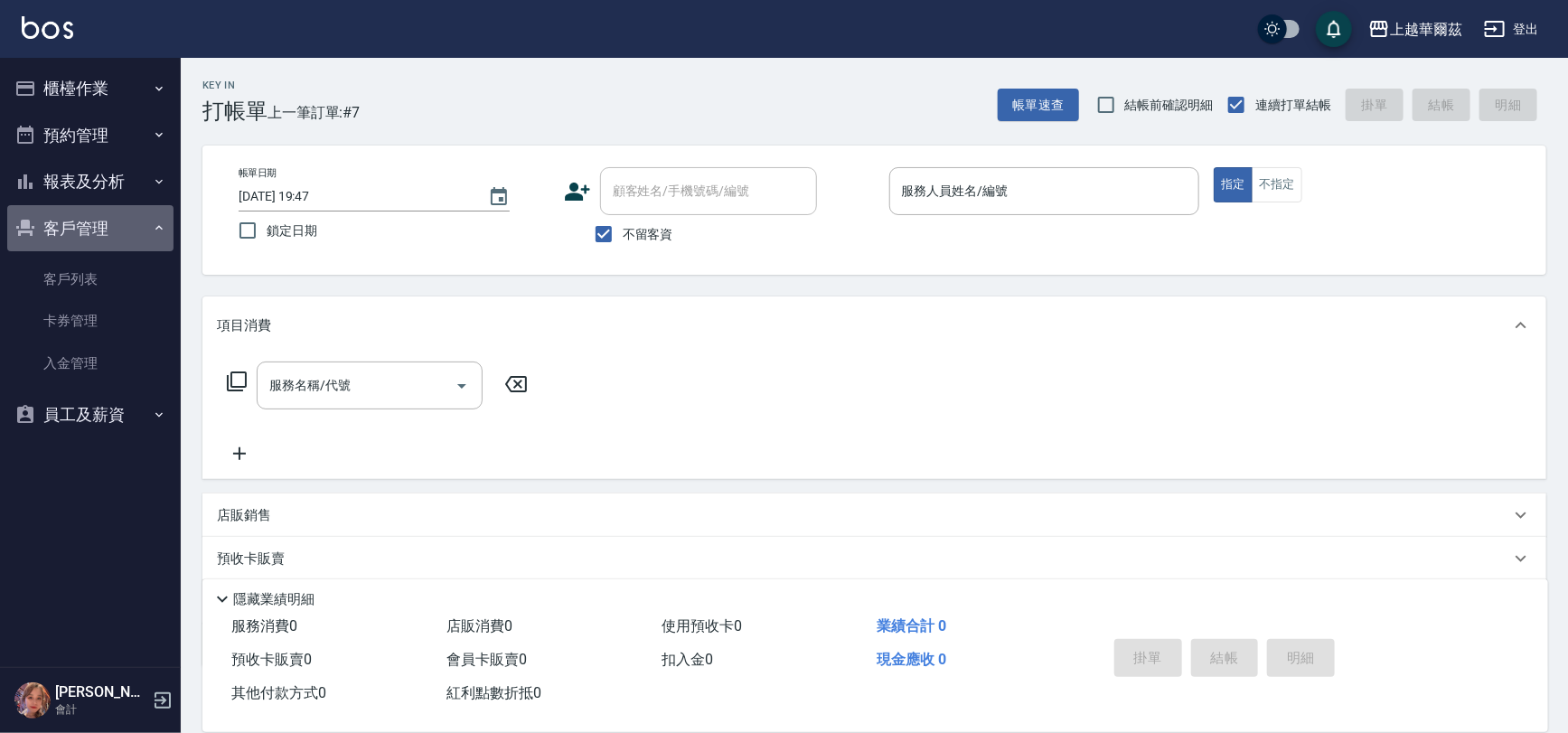
click at [80, 221] on button "客戶管理" at bounding box center [90, 229] width 166 height 47
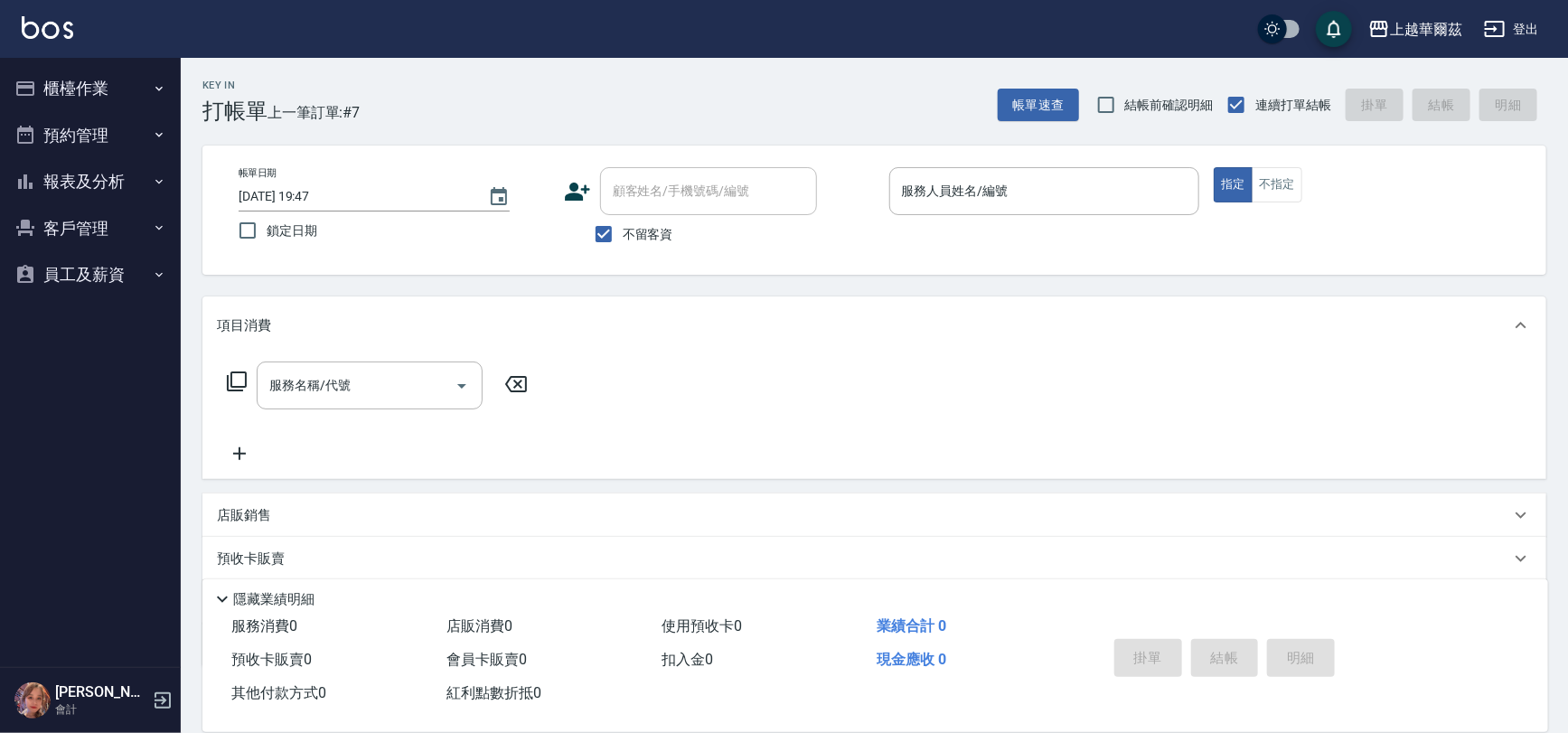
click at [96, 182] on button "報表及分析" at bounding box center [90, 182] width 166 height 47
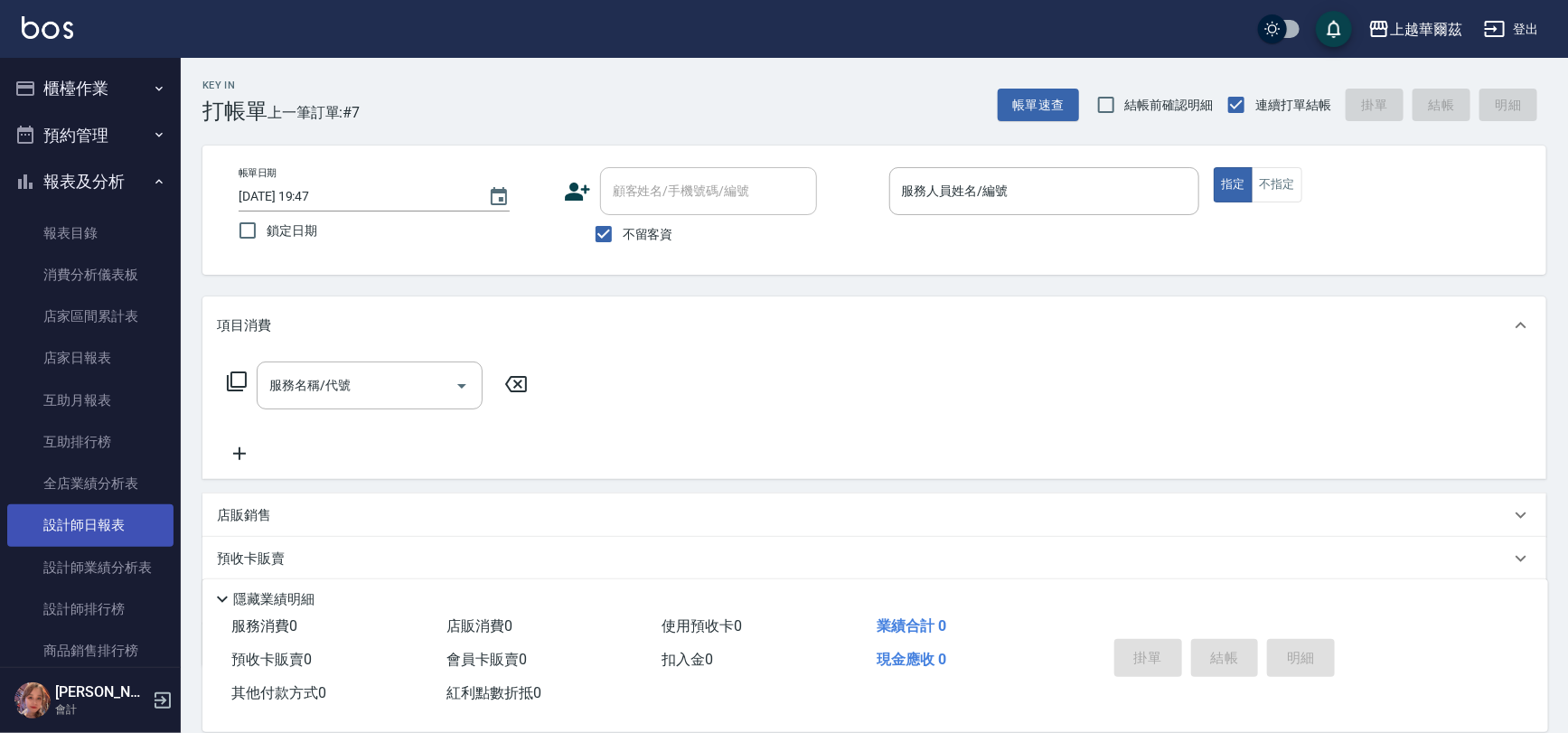
click at [92, 528] on link "設計師日報表" at bounding box center [90, 525] width 166 height 42
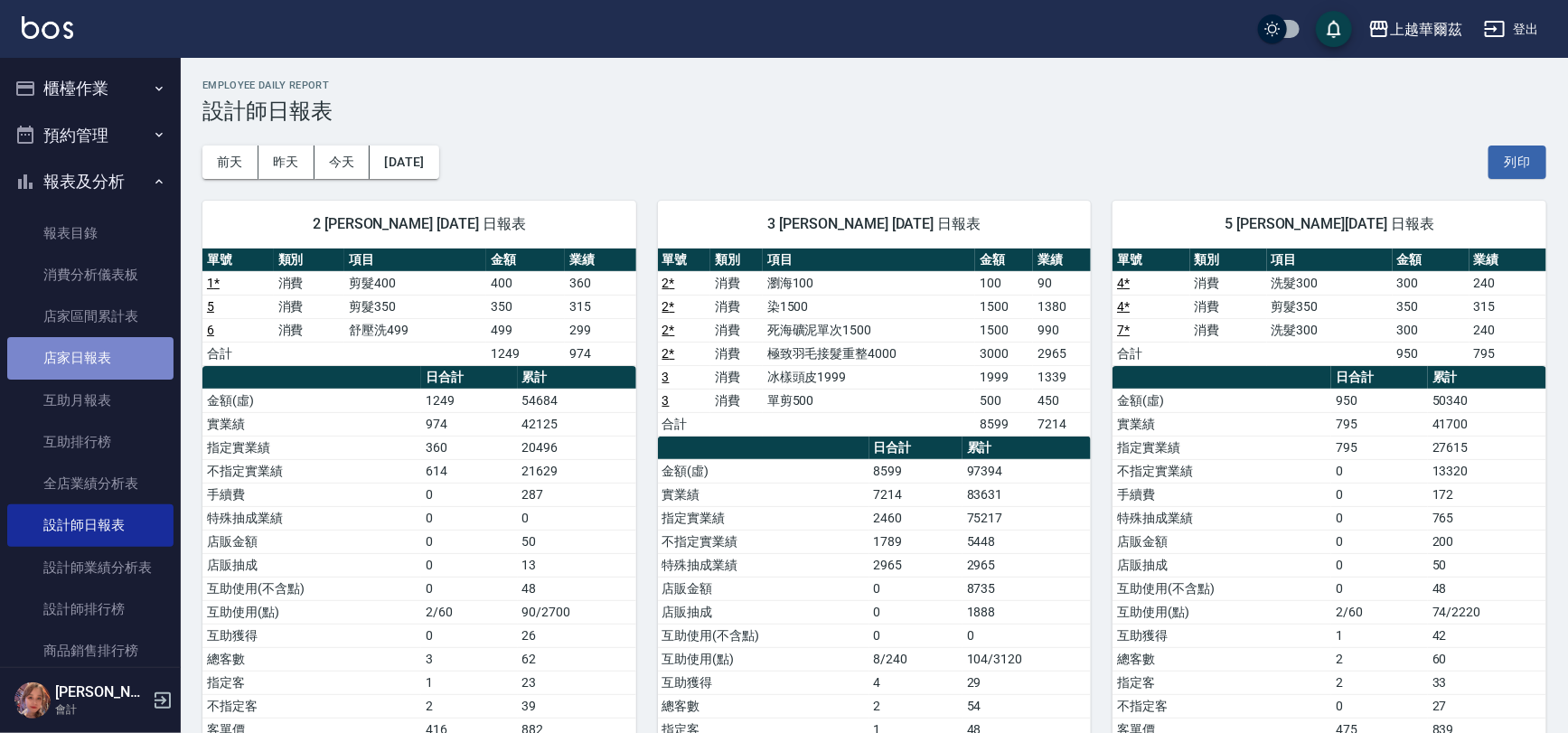
click at [103, 347] on link "店家日報表" at bounding box center [90, 358] width 166 height 42
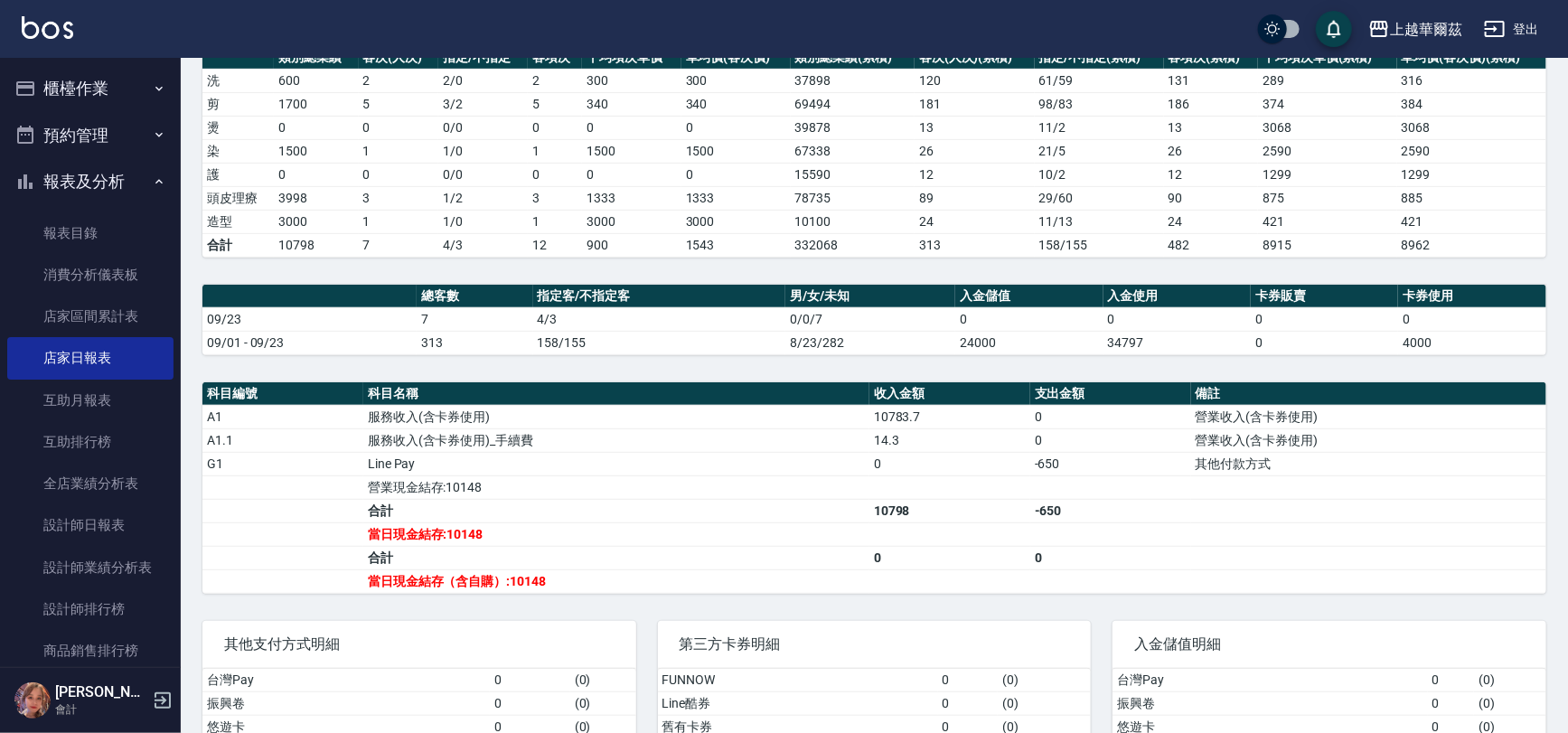
scroll to position [366, 0]
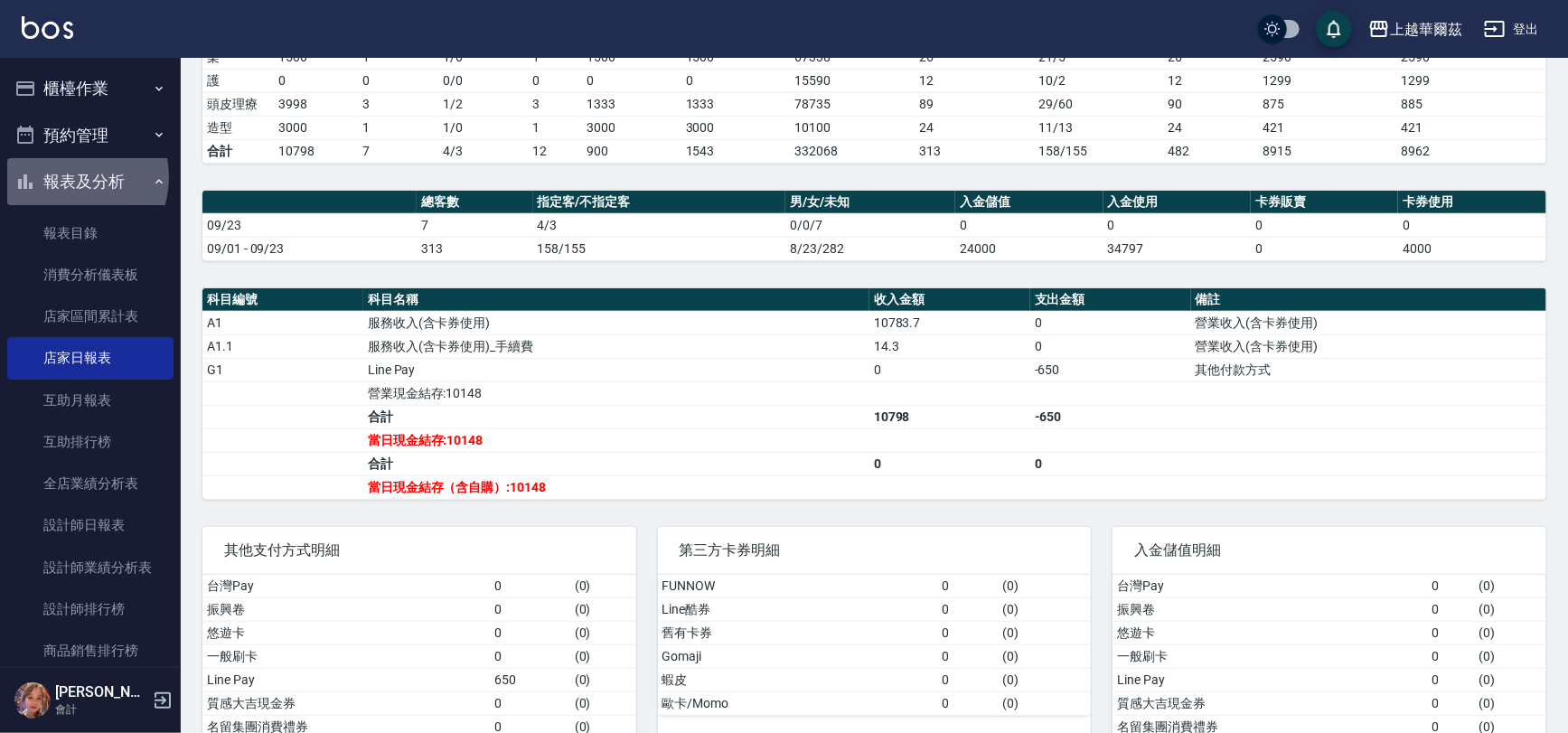
click at [66, 177] on button "報表及分析" at bounding box center [90, 182] width 166 height 47
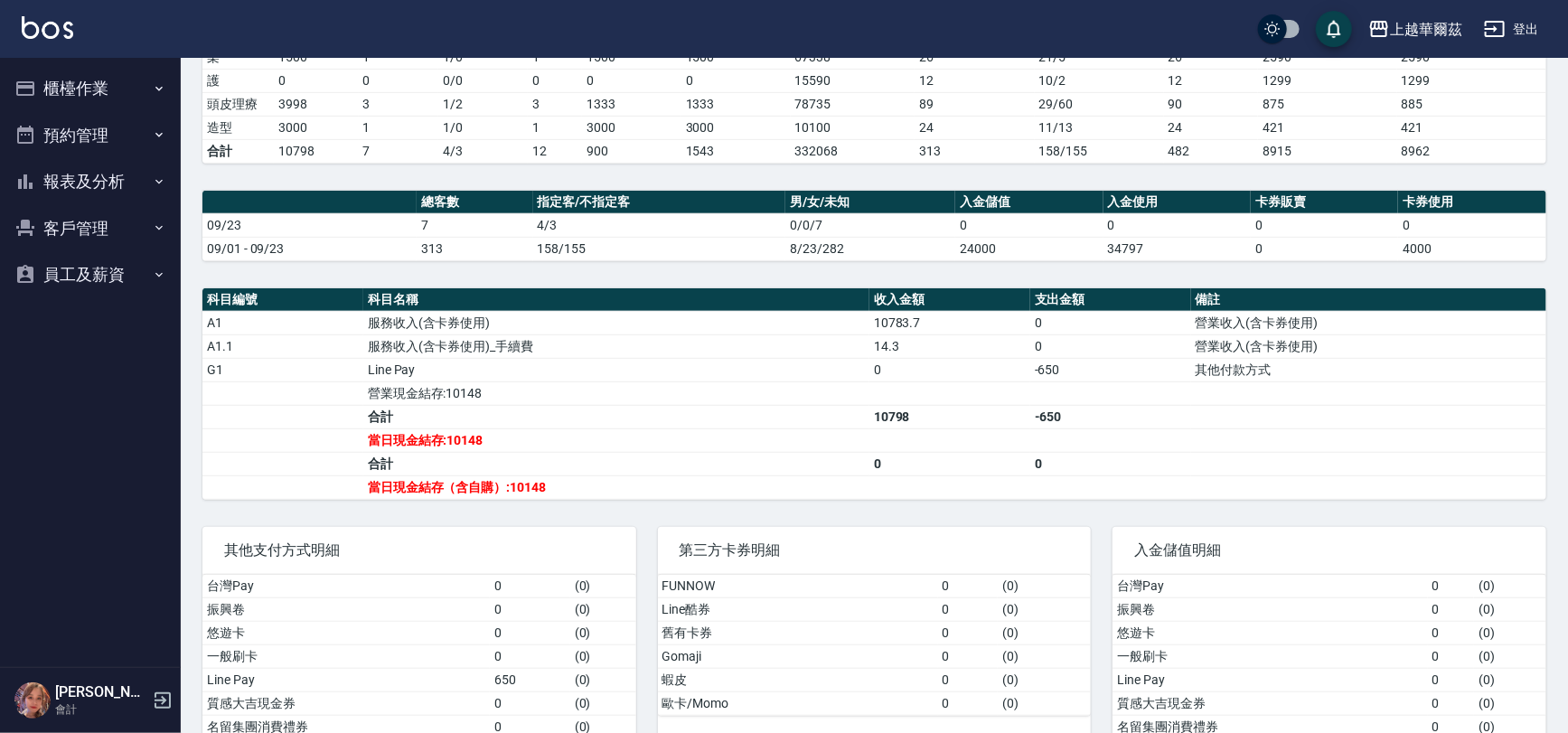
click at [120, 83] on button "櫃檯作業" at bounding box center [90, 89] width 166 height 47
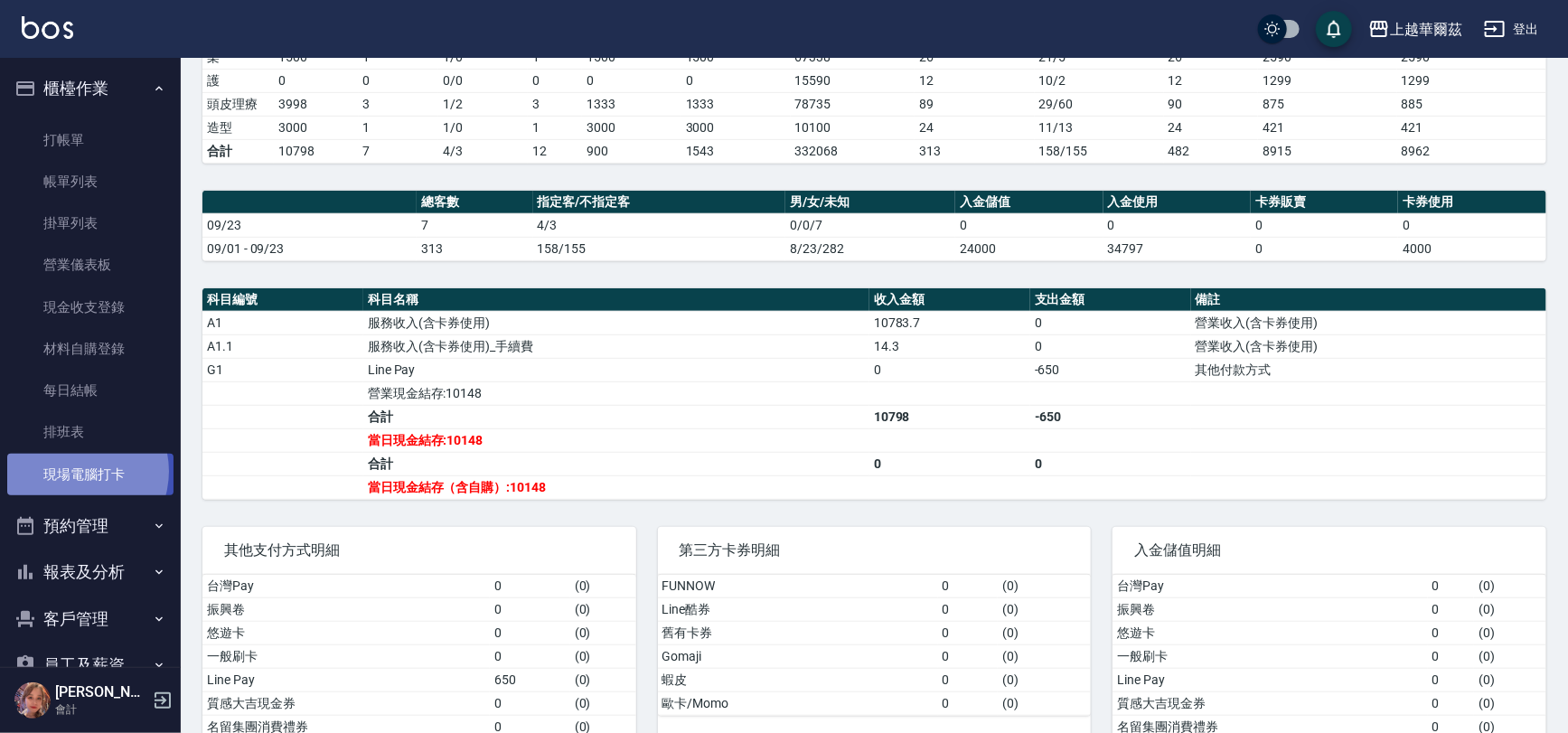
click at [76, 471] on link "現場電腦打卡" at bounding box center [90, 474] width 166 height 42
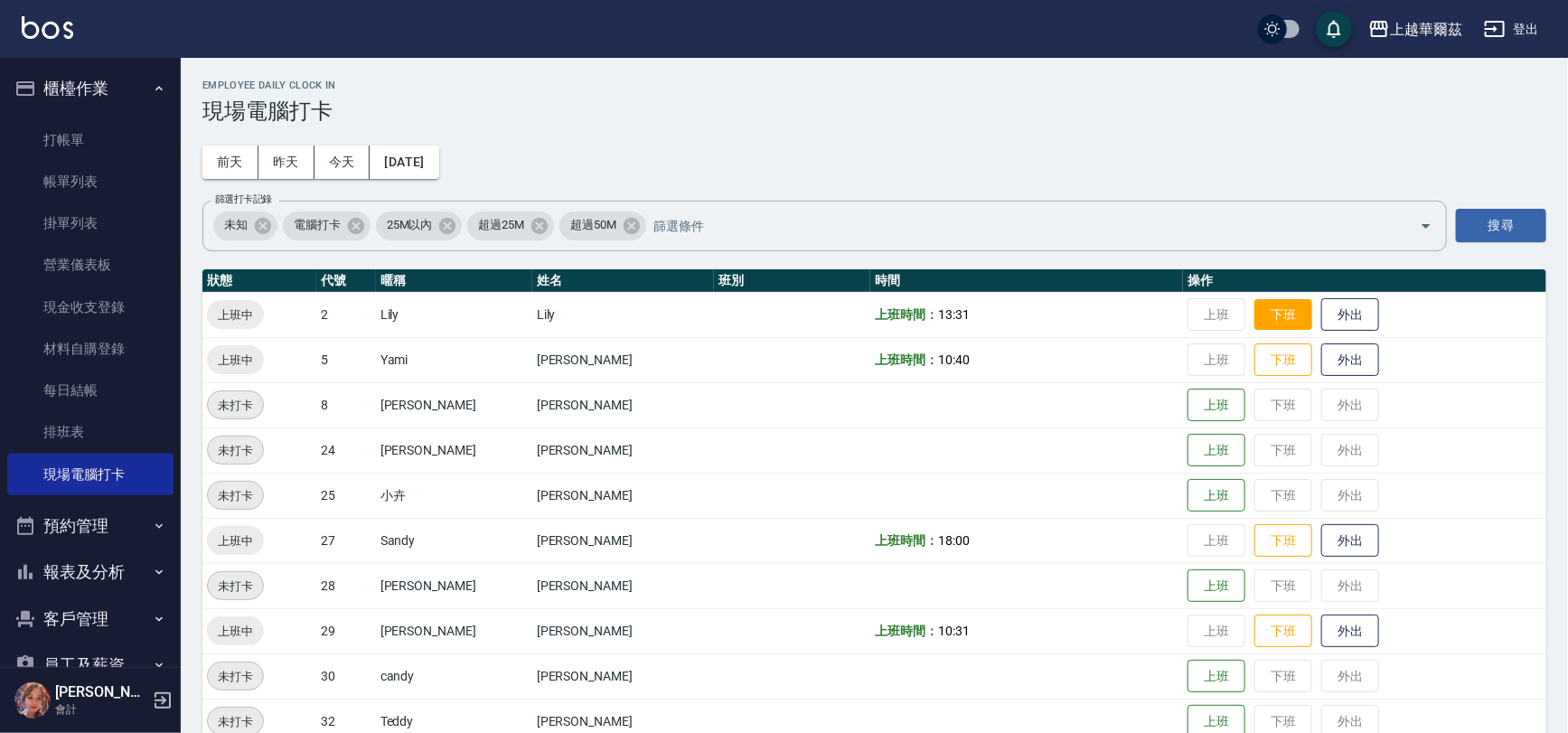
click at [1257, 321] on button "下班" at bounding box center [1283, 315] width 58 height 31
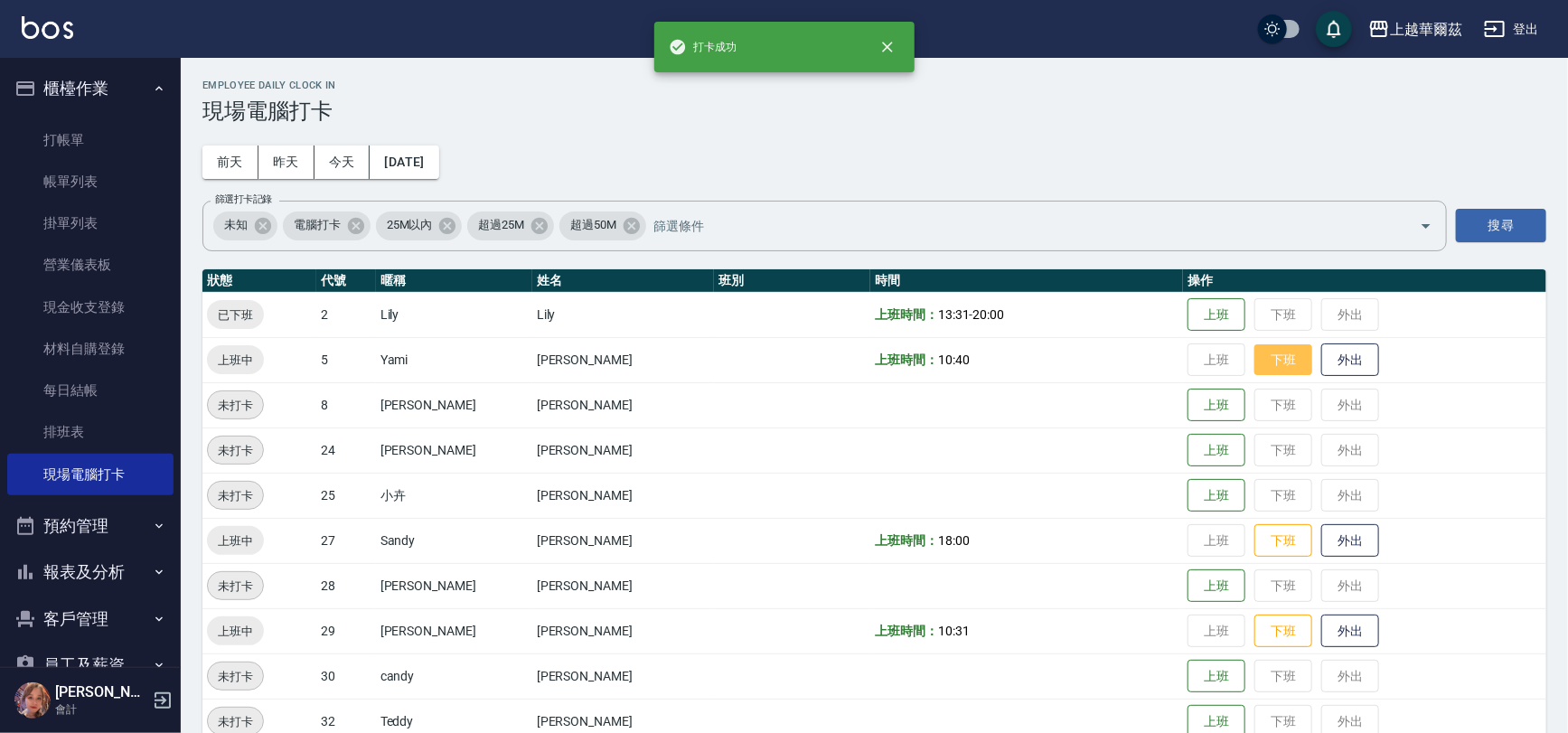
click at [1258, 365] on button "下班" at bounding box center [1283, 360] width 58 height 31
click at [1256, 531] on button "下班" at bounding box center [1283, 540] width 58 height 31
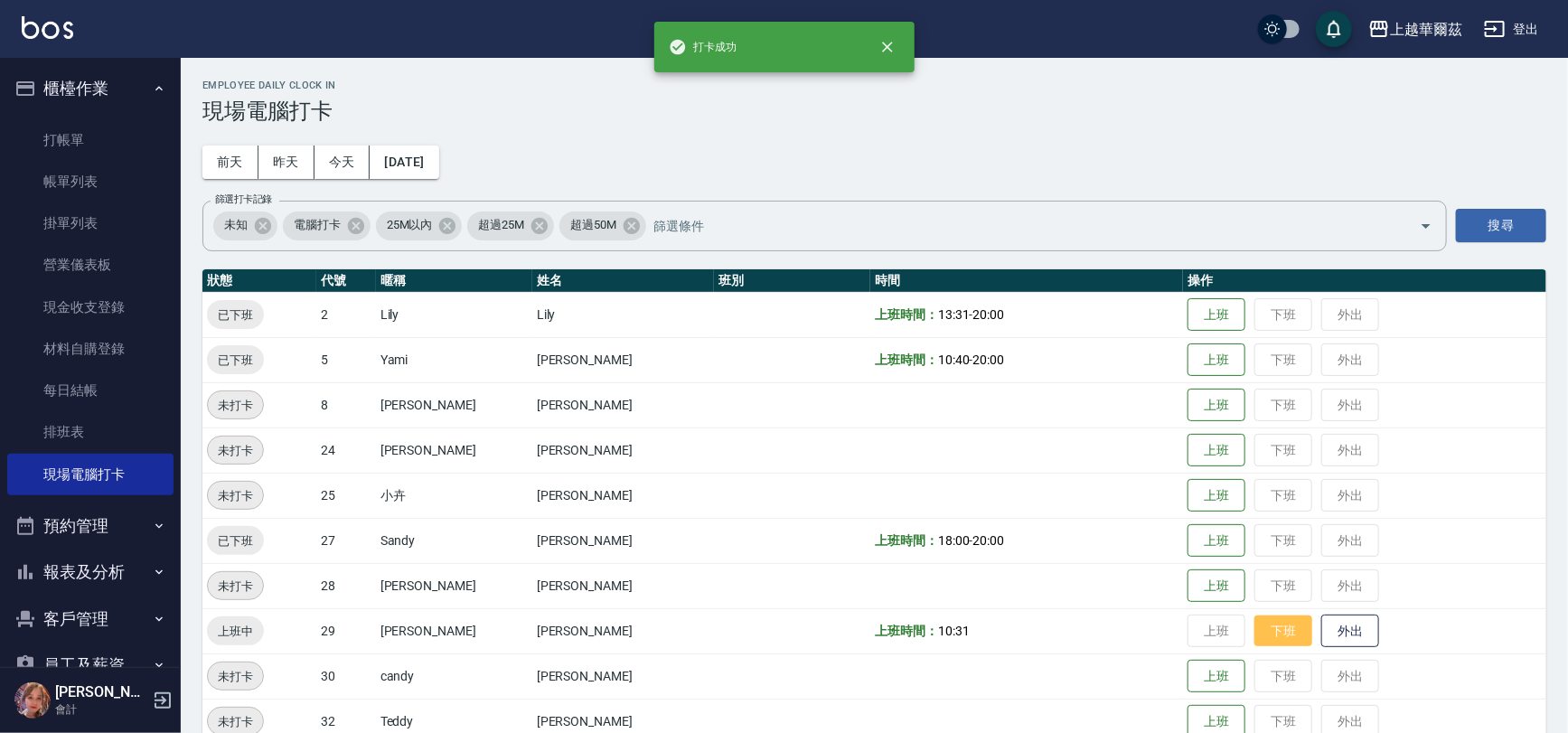
click at [1260, 627] on button "下班" at bounding box center [1283, 631] width 58 height 31
